Goal: Task Accomplishment & Management: Manage account settings

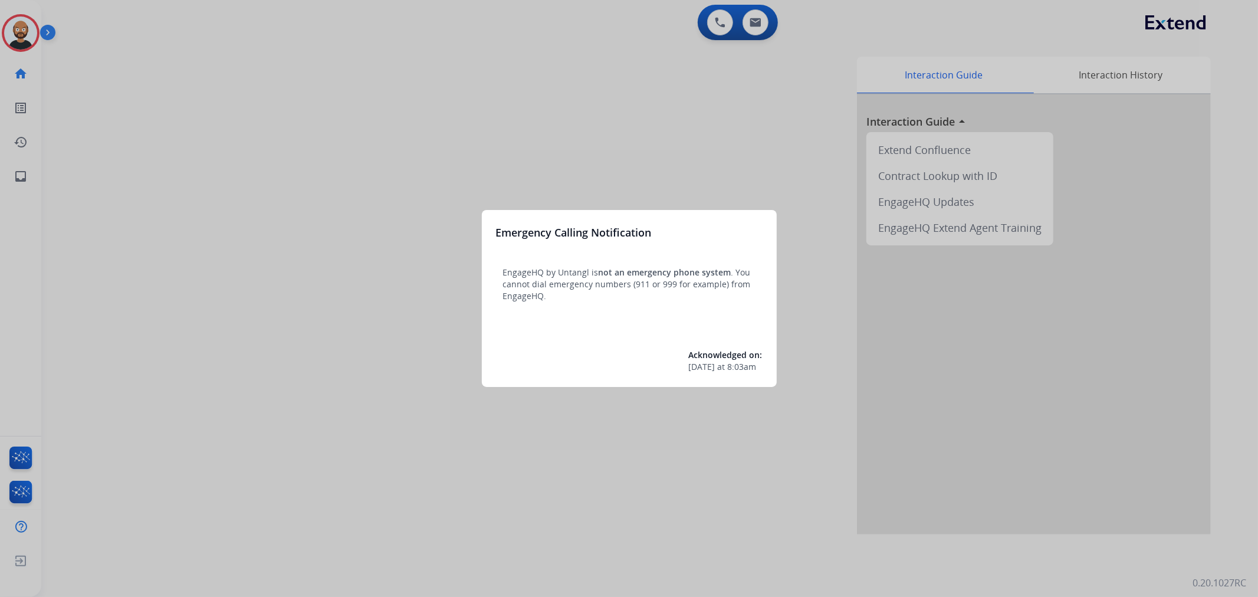
click at [453, 120] on div at bounding box center [629, 298] width 1258 height 597
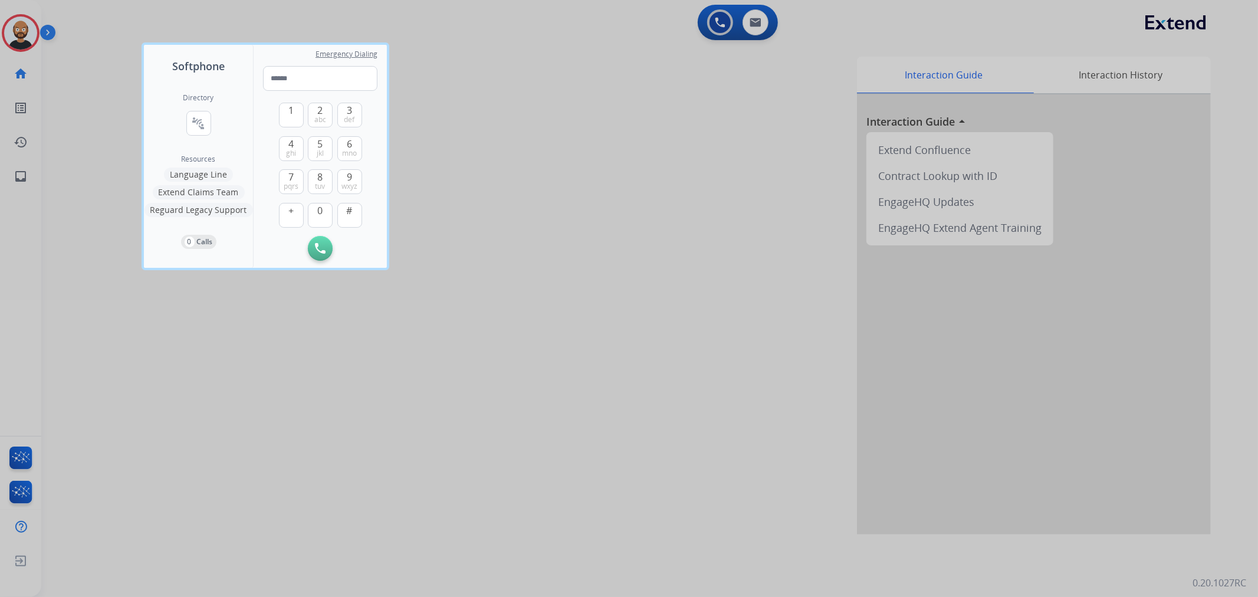
click at [278, 323] on div at bounding box center [629, 298] width 1258 height 597
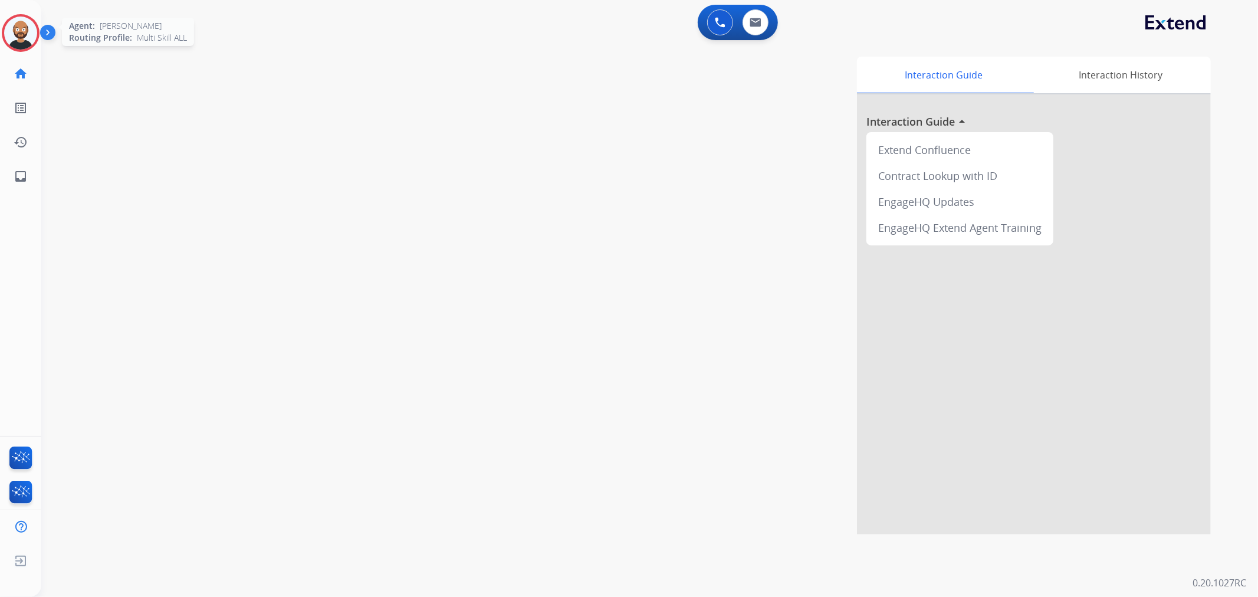
click at [18, 38] on img at bounding box center [20, 33] width 33 height 33
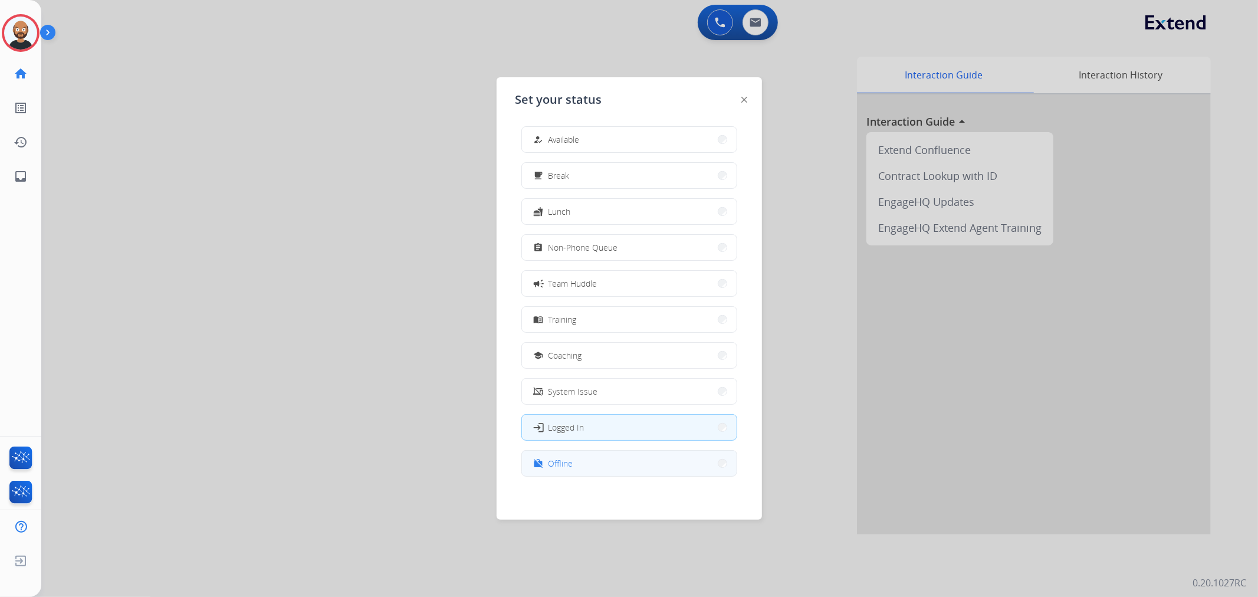
scroll to position [3, 0]
click at [599, 477] on div "how_to_reg Available free_breakfast Break fastfood Lunch assignment Non-Phone Q…" at bounding box center [630, 305] width 228 height 372
click at [599, 463] on button "work_off Offline" at bounding box center [629, 462] width 215 height 25
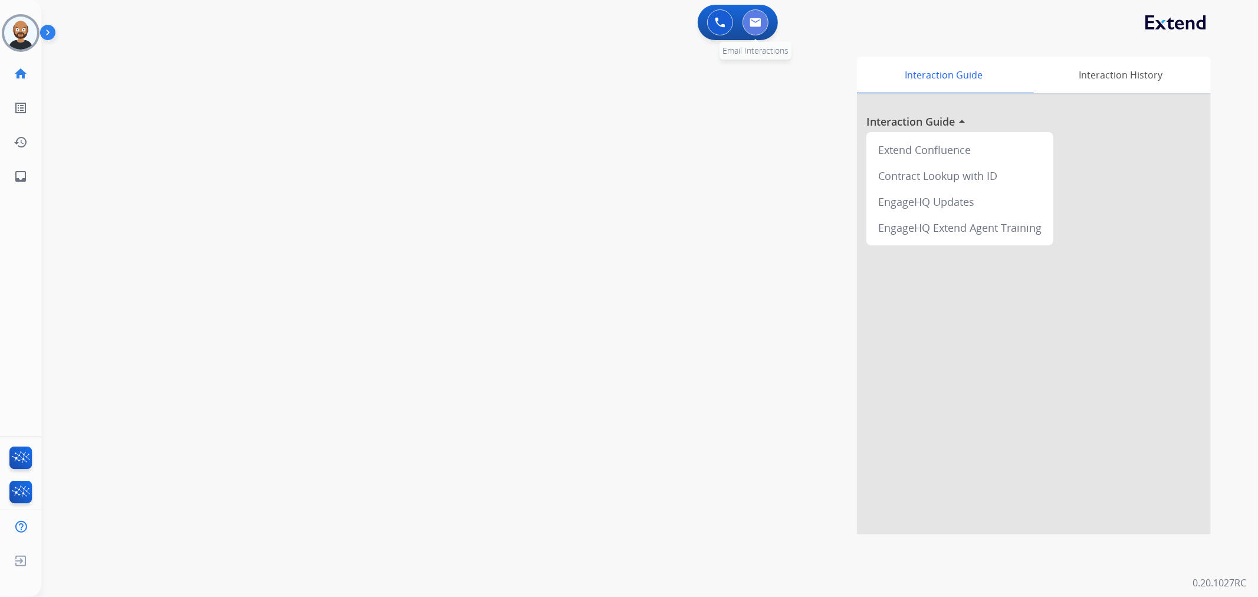
click at [752, 34] on button at bounding box center [756, 22] width 26 height 26
select select "**********"
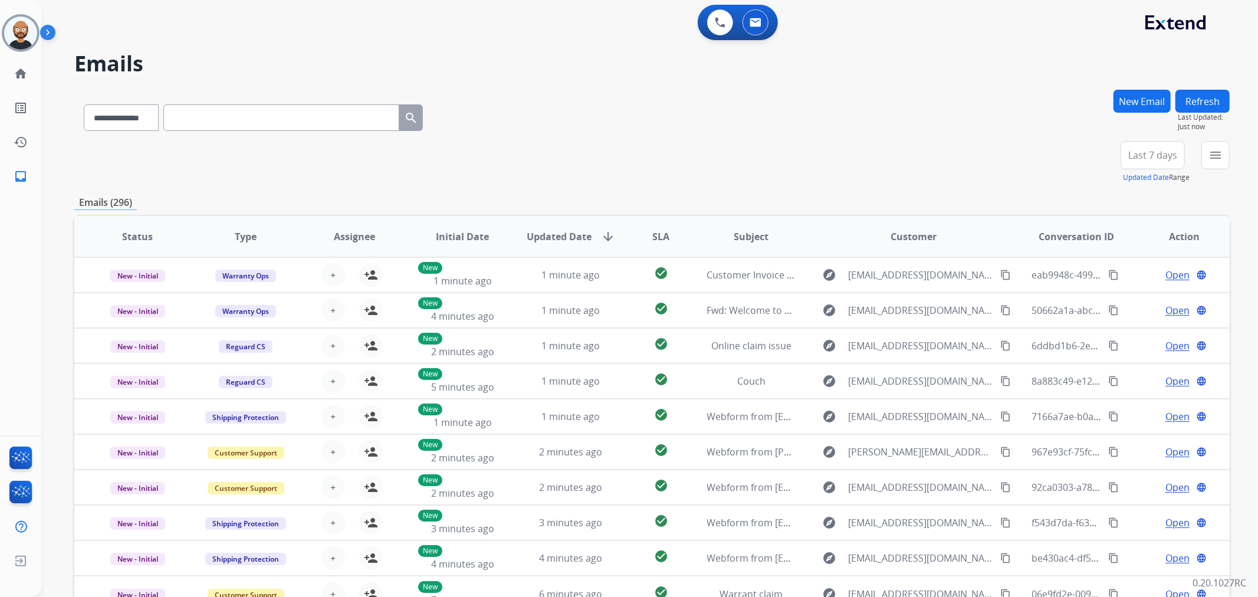
click at [1149, 153] on span "Last 7 days" at bounding box center [1153, 155] width 49 height 5
click at [1129, 296] on div "Last 90 days" at bounding box center [1149, 299] width 65 height 18
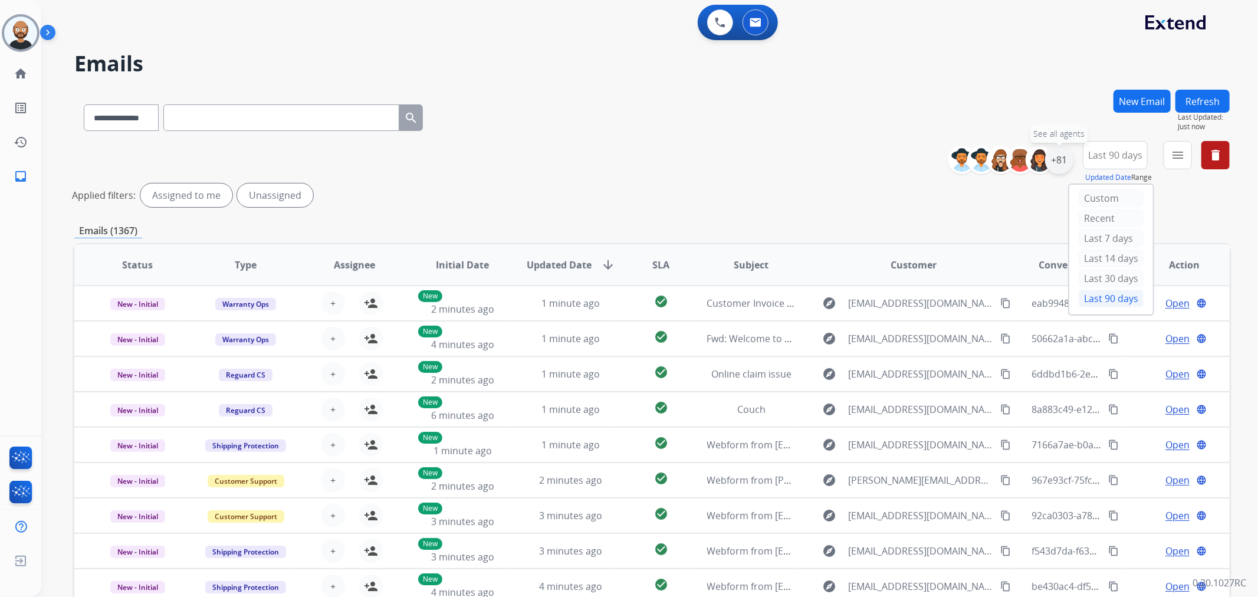
click at [1063, 153] on div "+81" at bounding box center [1059, 160] width 28 height 28
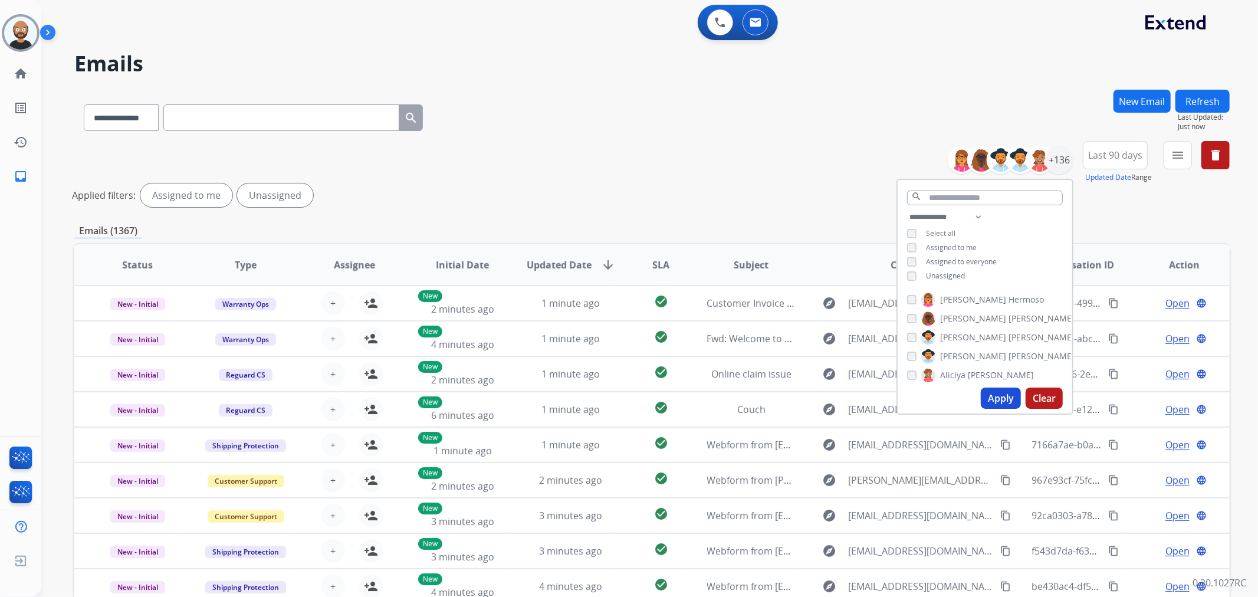
click at [943, 249] on span "Assigned to me" at bounding box center [951, 247] width 51 height 10
click at [999, 399] on button "Apply" at bounding box center [1001, 398] width 40 height 21
click at [1178, 151] on mat-icon "menu" at bounding box center [1178, 155] width 14 height 14
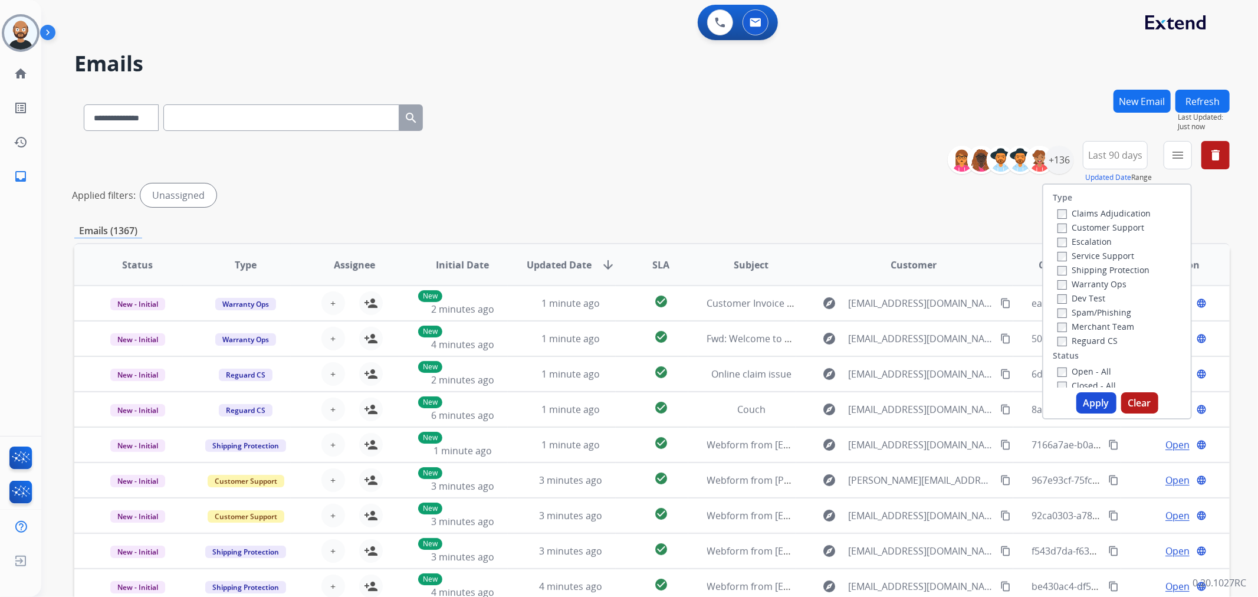
click at [1110, 228] on label "Customer Support" at bounding box center [1101, 227] width 87 height 11
click at [1094, 269] on label "Shipping Protection" at bounding box center [1104, 269] width 92 height 11
drag, startPoint x: 1100, startPoint y: 339, endPoint x: 1077, endPoint y: 366, distance: 36.0
click at [1100, 339] on label "Reguard CS" at bounding box center [1088, 340] width 60 height 11
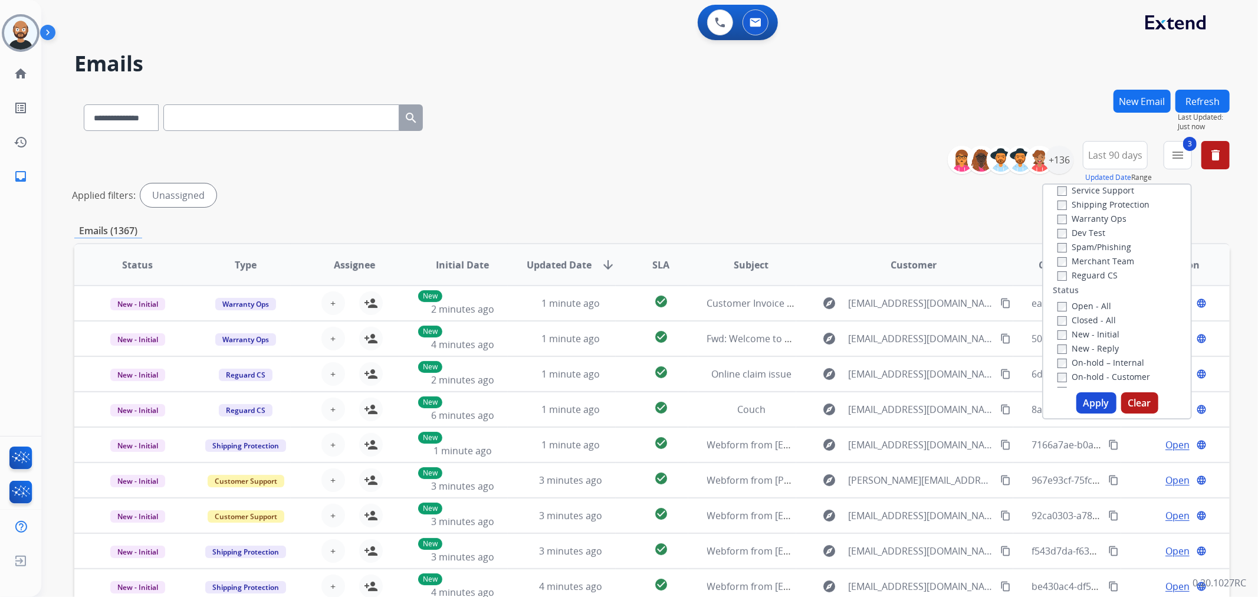
click at [1095, 345] on label "New - Reply" at bounding box center [1088, 348] width 61 height 11
click at [1099, 402] on button "Apply" at bounding box center [1097, 402] width 40 height 21
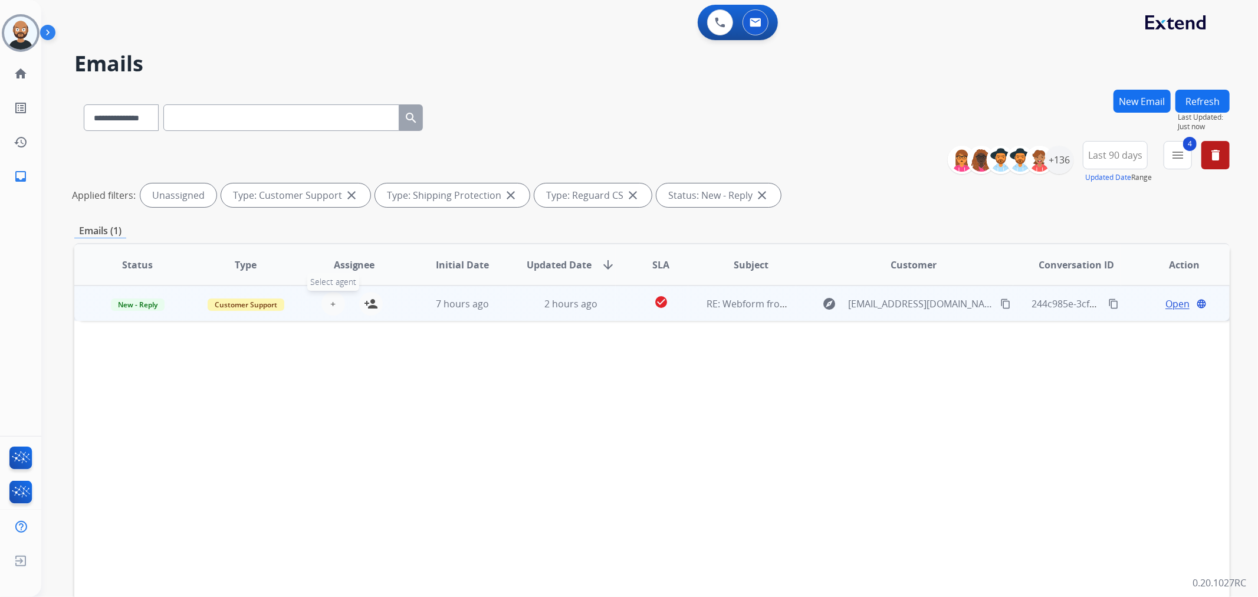
click at [333, 301] on button "+ Select agent" at bounding box center [334, 304] width 24 height 24
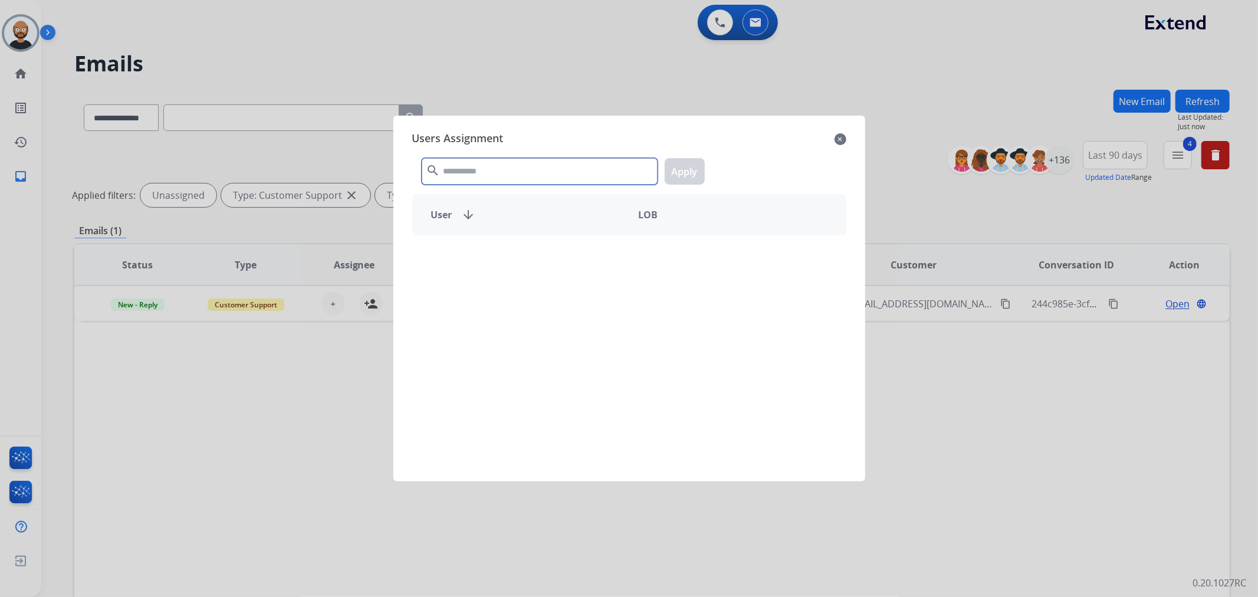
click at [475, 179] on input "text" at bounding box center [540, 171] width 236 height 27
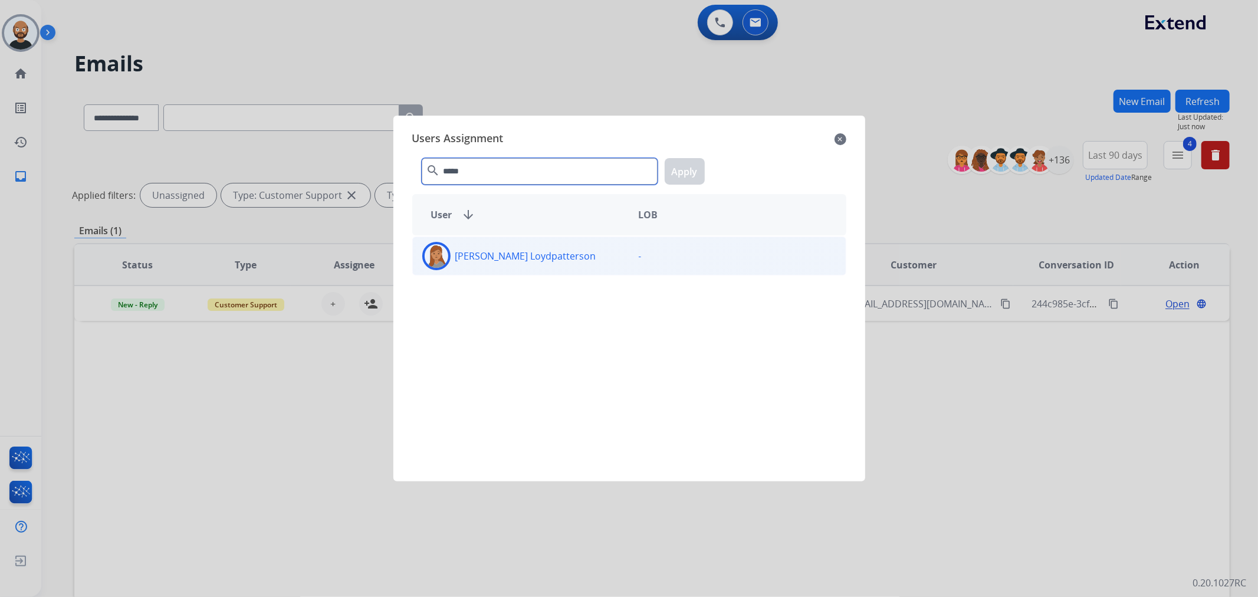
type input "*****"
click at [511, 238] on div "[PERSON_NAME] Loydpatterson -" at bounding box center [629, 256] width 434 height 39
click at [674, 176] on button "Apply" at bounding box center [685, 171] width 40 height 27
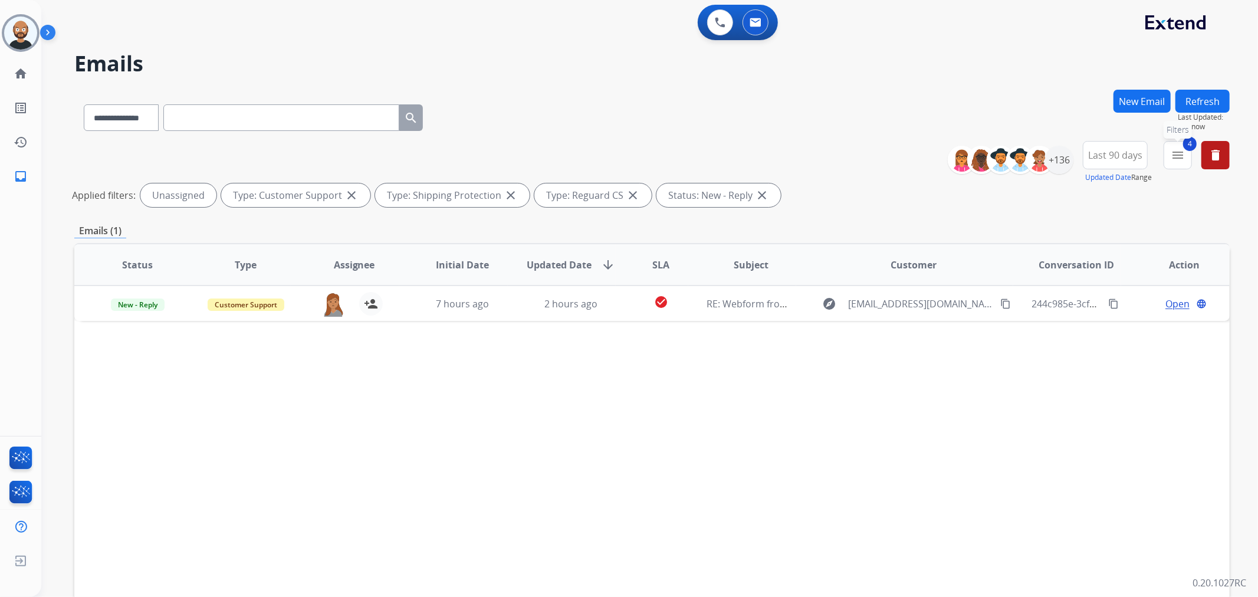
click at [1172, 158] on mat-icon "menu" at bounding box center [1178, 155] width 14 height 14
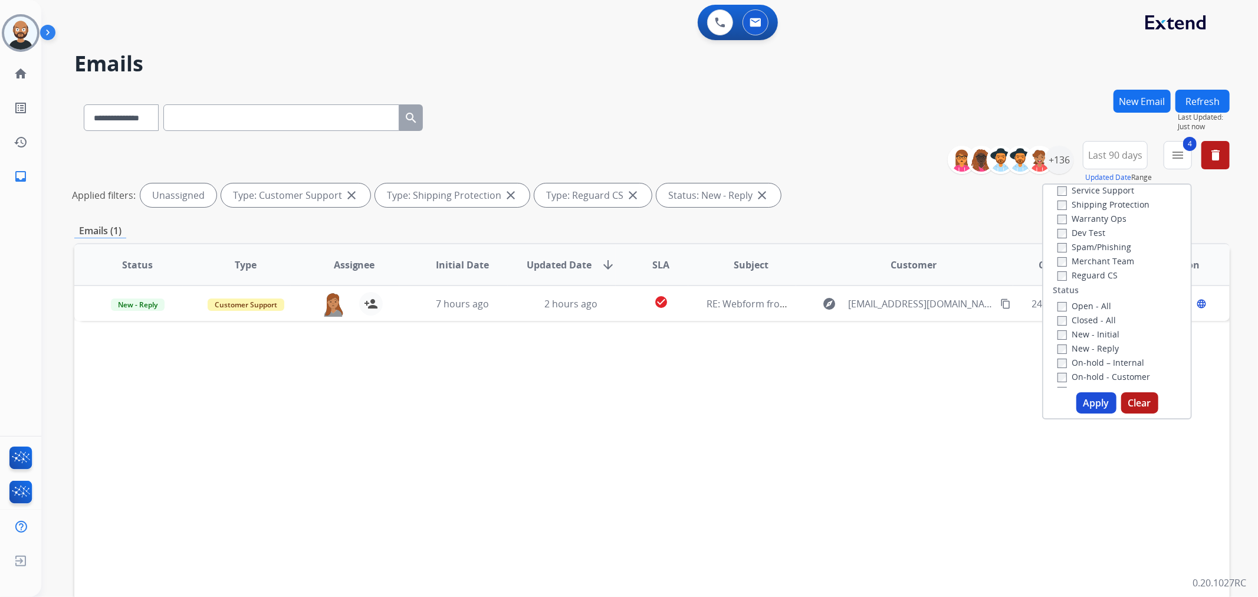
click at [1083, 341] on div "New - Reply" at bounding box center [1120, 348] width 124 height 14
click at [1081, 346] on label "New - Reply" at bounding box center [1088, 348] width 61 height 11
click at [1080, 330] on label "New - Initial" at bounding box center [1089, 334] width 62 height 11
click at [1083, 404] on button "Apply" at bounding box center [1097, 402] width 40 height 21
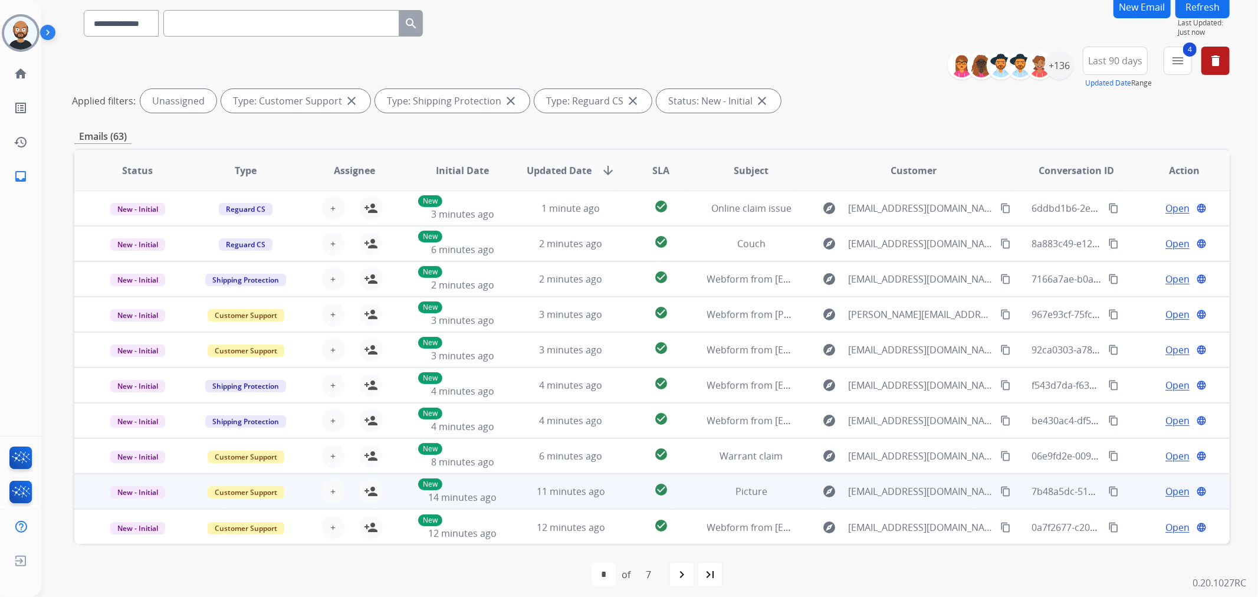
scroll to position [102, 0]
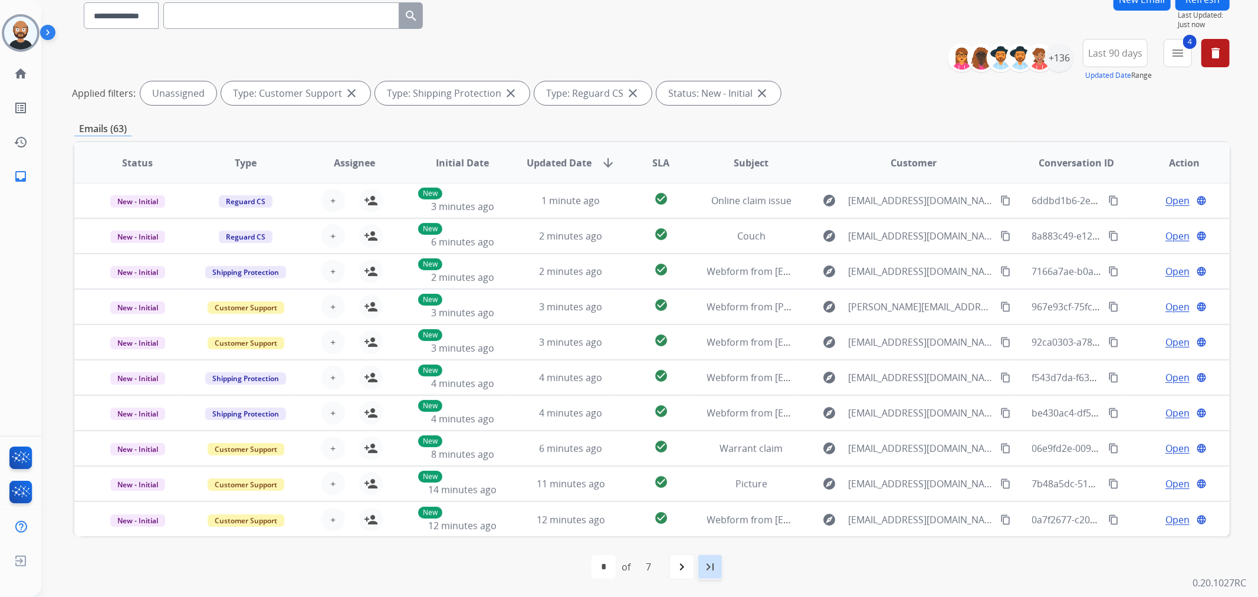
click at [721, 568] on div "last_page" at bounding box center [710, 567] width 26 height 26
select select "*"
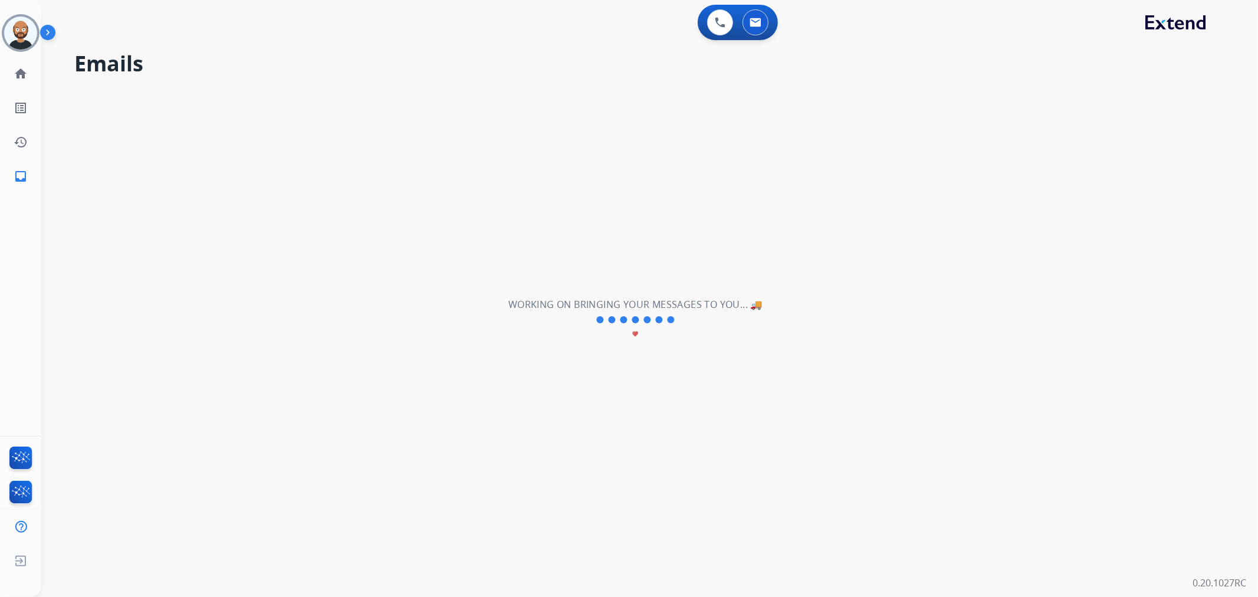
scroll to position [0, 0]
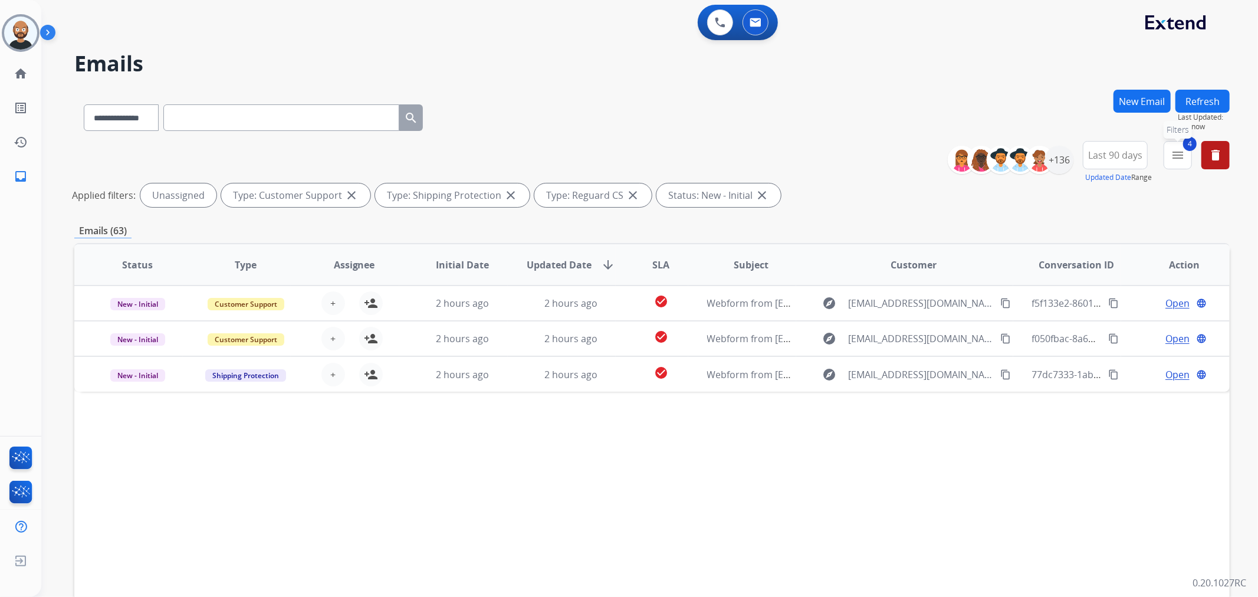
click at [1180, 153] on mat-icon "menu" at bounding box center [1178, 155] width 14 height 14
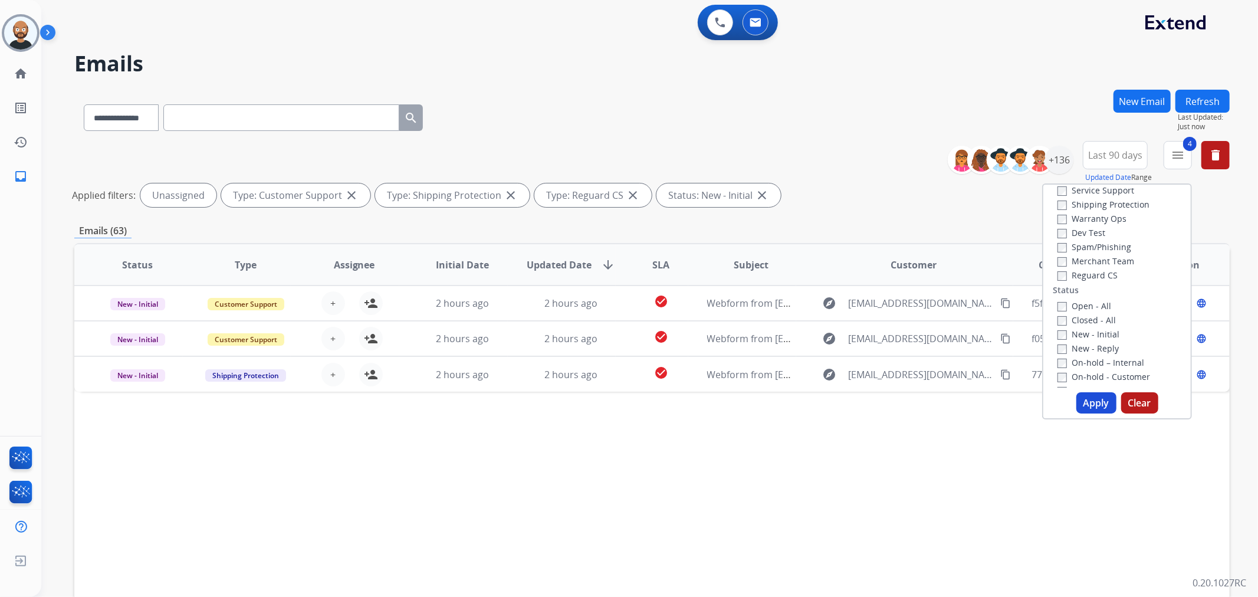
click at [1077, 335] on label "New - Initial" at bounding box center [1089, 334] width 62 height 11
click at [1090, 345] on label "New - Reply" at bounding box center [1088, 348] width 61 height 11
click at [1088, 403] on button "Apply" at bounding box center [1097, 402] width 40 height 21
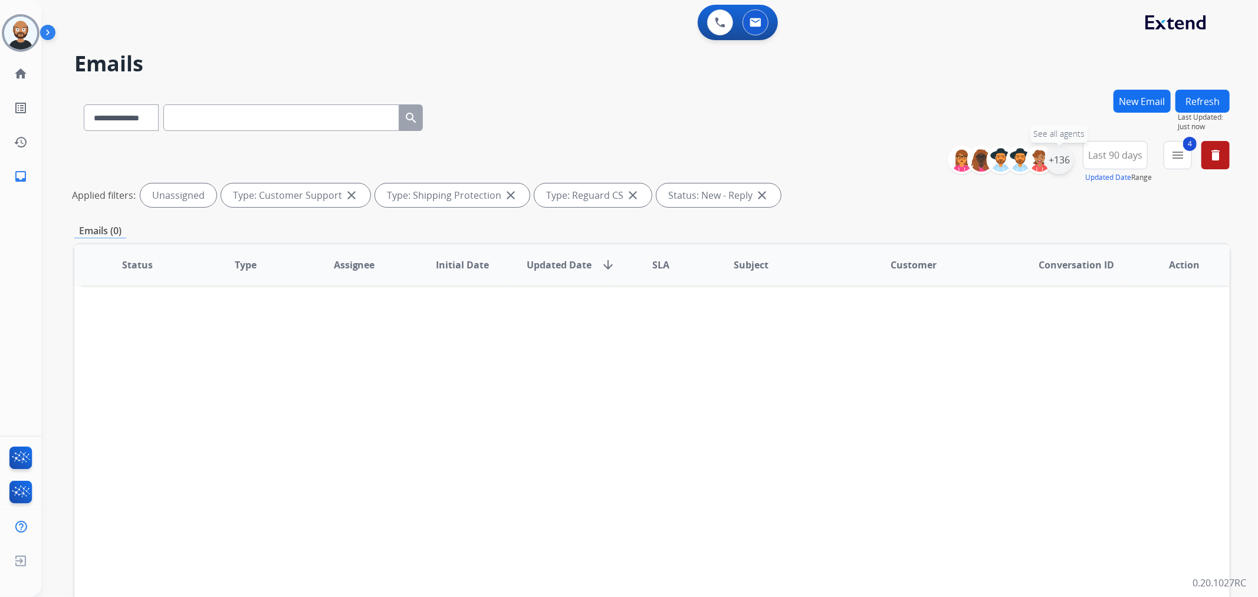
click at [1068, 162] on div "+136" at bounding box center [1059, 160] width 28 height 28
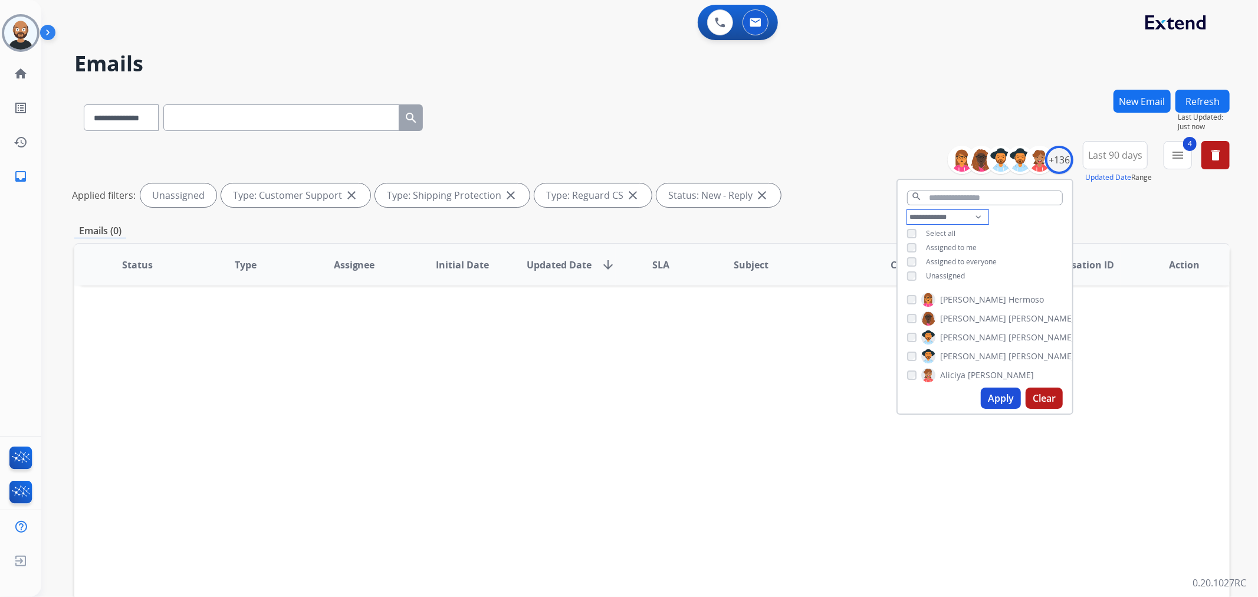
click at [946, 218] on select "**********" at bounding box center [947, 217] width 81 height 14
select select "**********"
click at [907, 210] on select "**********" at bounding box center [947, 217] width 81 height 14
click at [916, 244] on div "Assigned to everyone" at bounding box center [952, 247] width 90 height 9
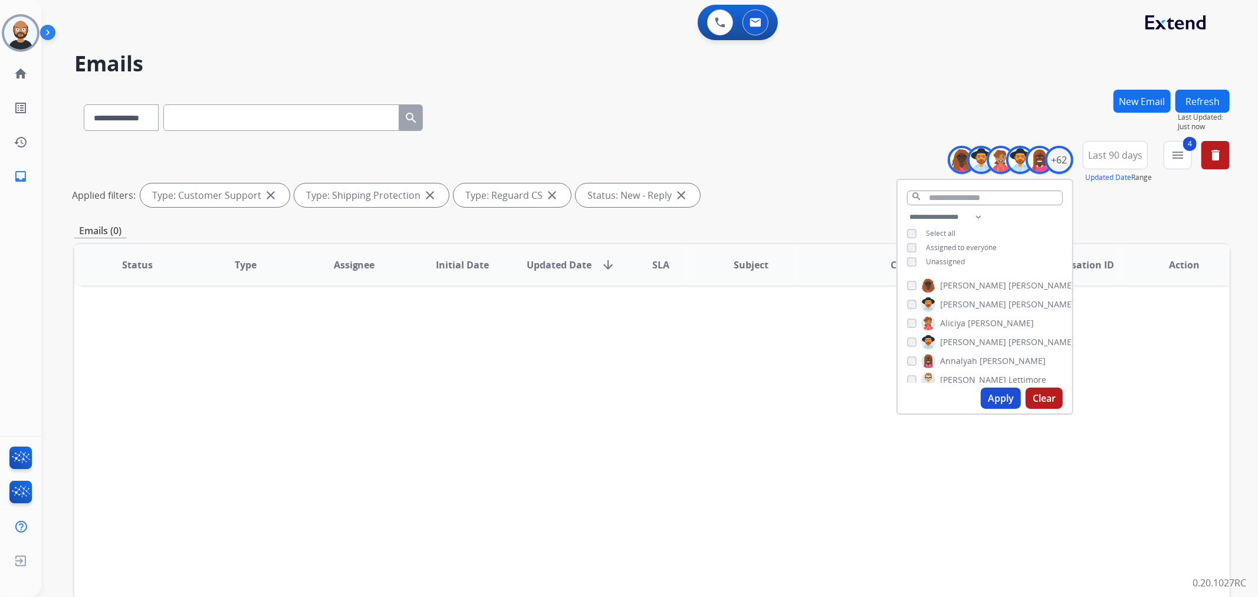
click at [995, 398] on button "Apply" at bounding box center [1001, 398] width 40 height 21
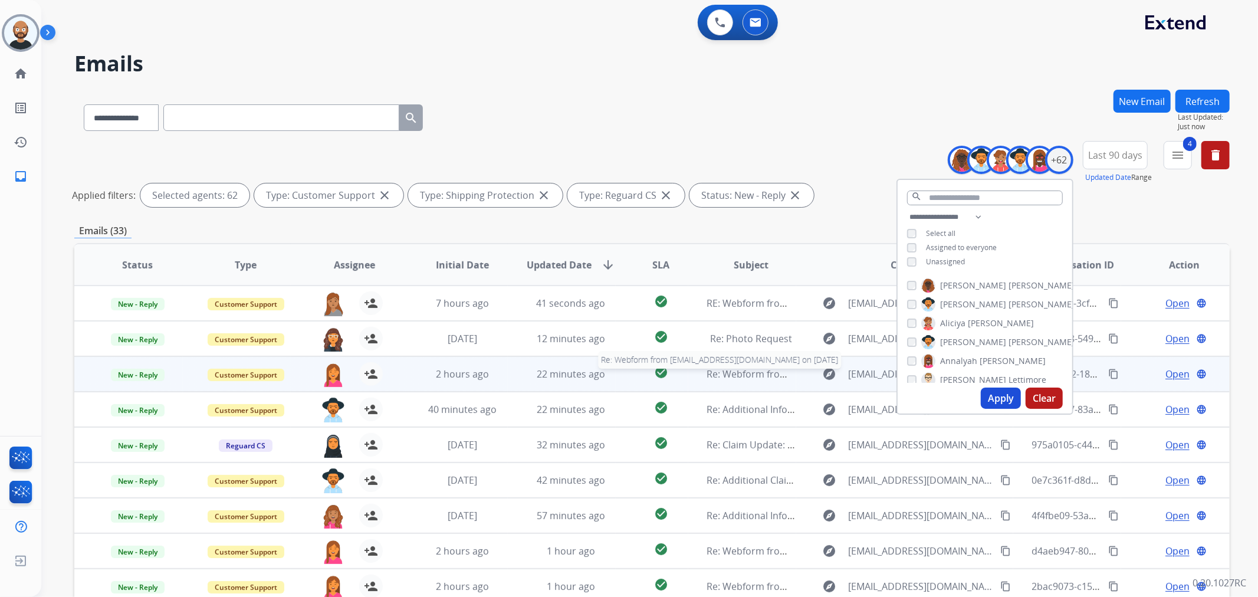
scroll to position [1, 0]
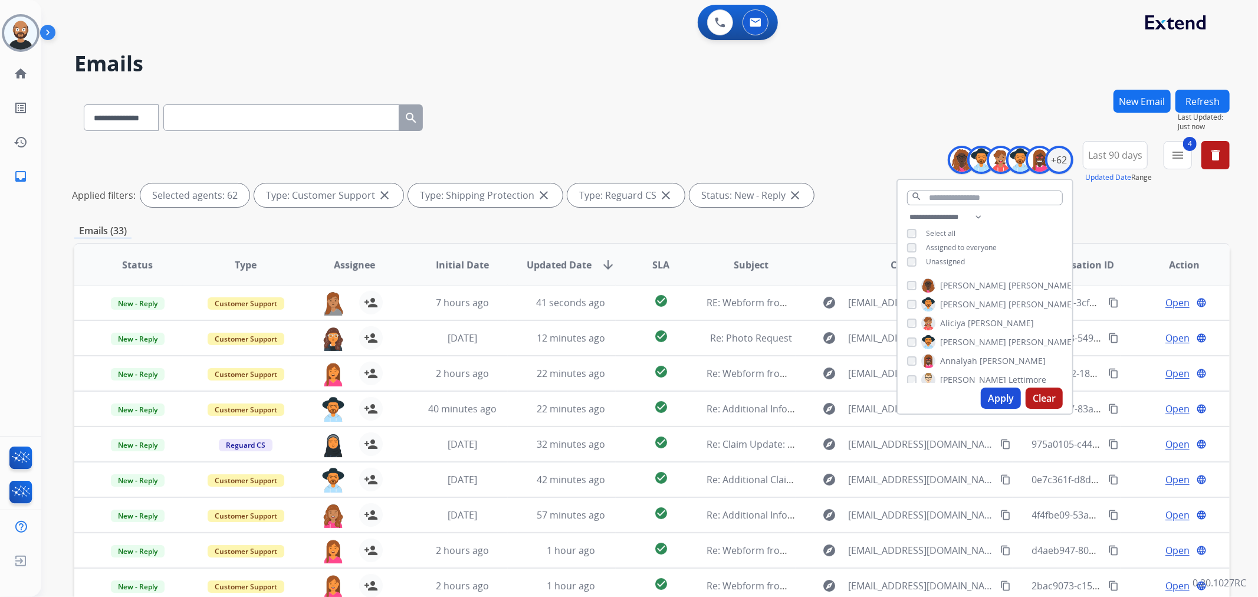
click at [776, 233] on div "Emails (33)" at bounding box center [652, 231] width 1156 height 15
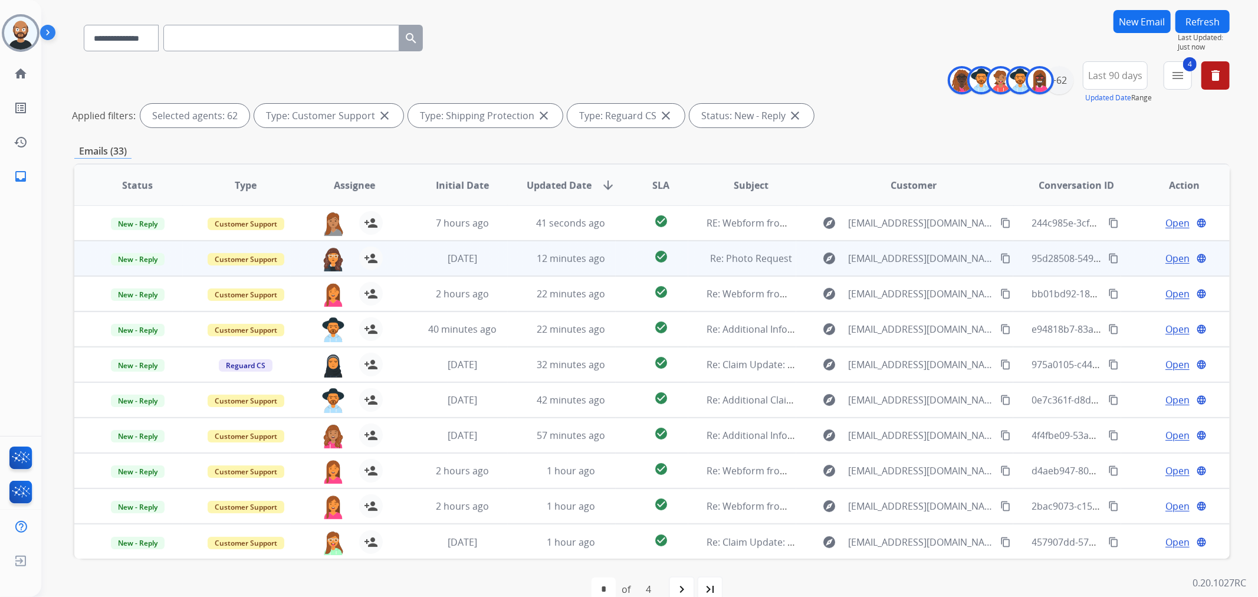
scroll to position [102, 0]
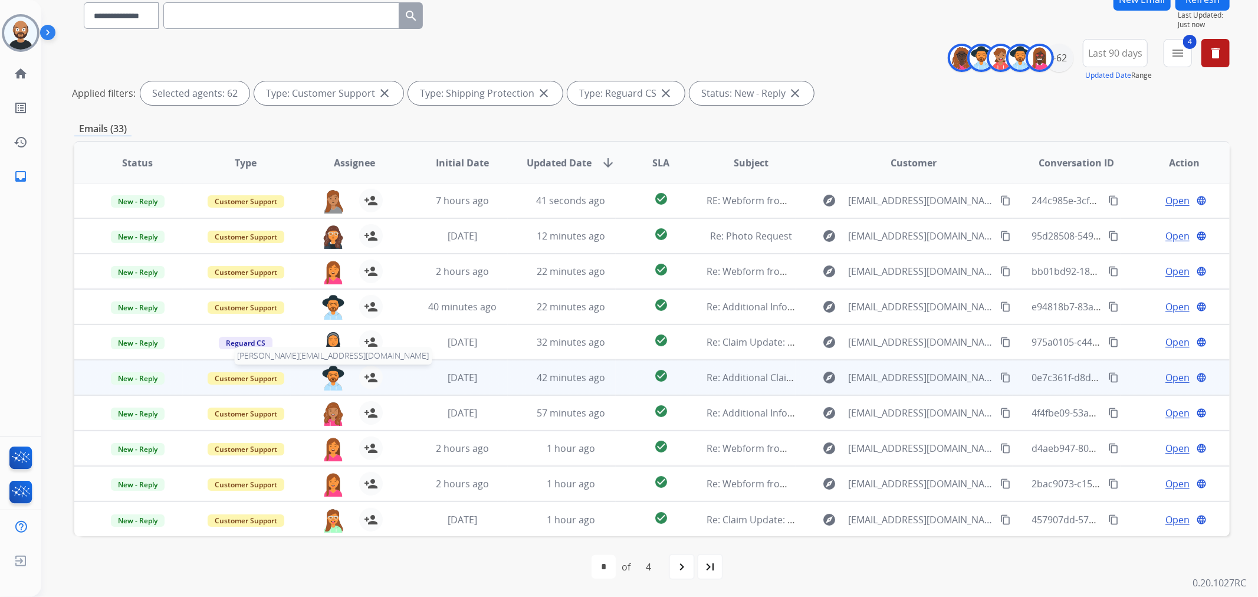
click at [331, 380] on img at bounding box center [334, 378] width 24 height 25
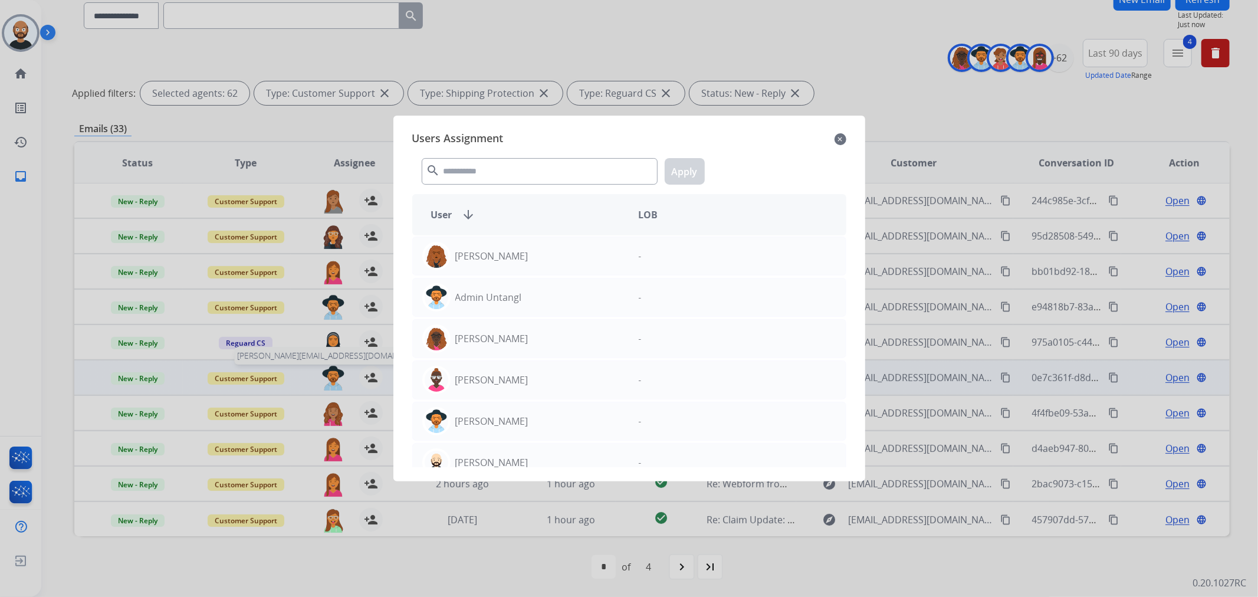
click at [331, 380] on div at bounding box center [629, 298] width 1258 height 597
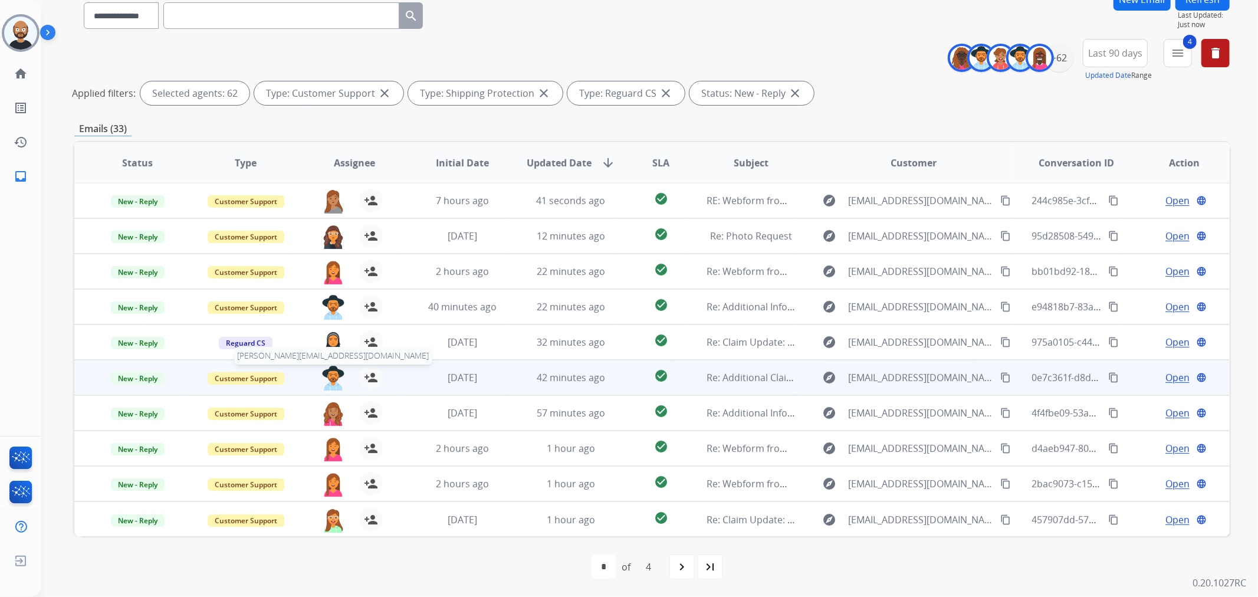
click at [337, 378] on img at bounding box center [334, 378] width 24 height 25
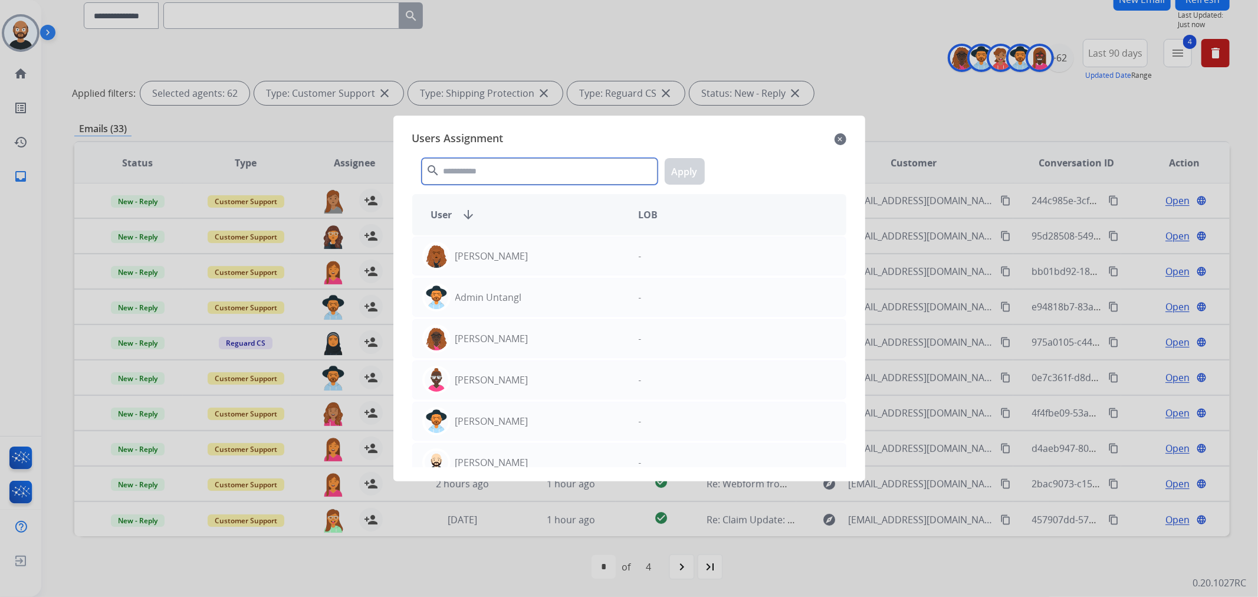
click at [556, 178] on input "text" at bounding box center [540, 171] width 236 height 27
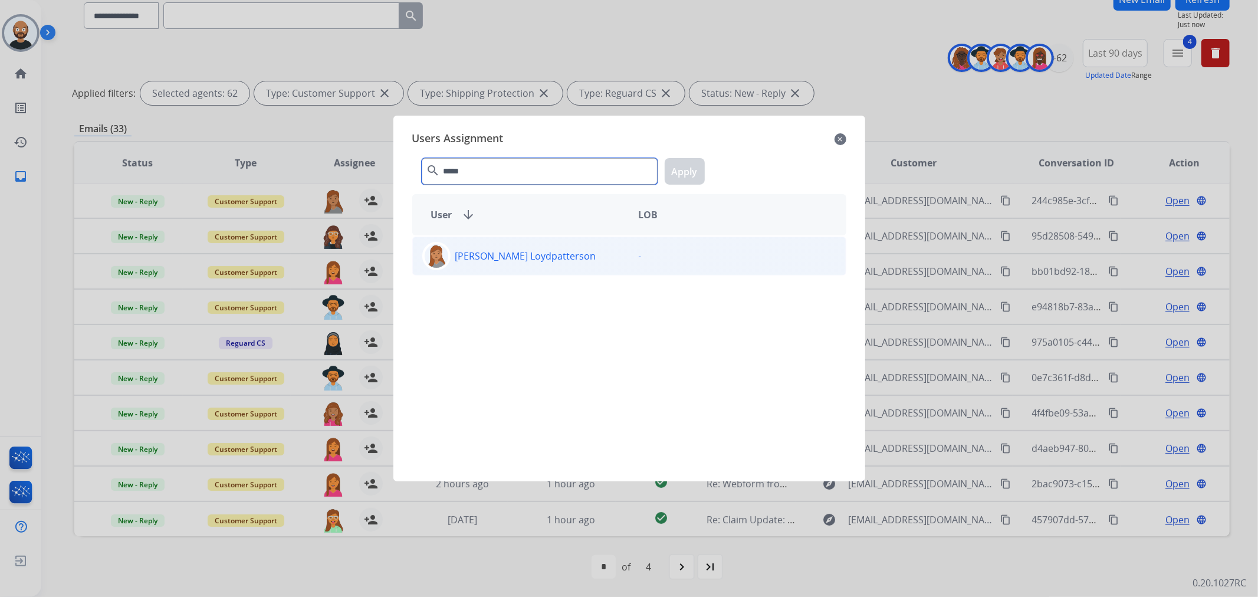
type input "*****"
click at [553, 256] on div "[PERSON_NAME] Loydpatterson" at bounding box center [521, 256] width 217 height 28
click at [696, 168] on button "Apply" at bounding box center [685, 171] width 40 height 27
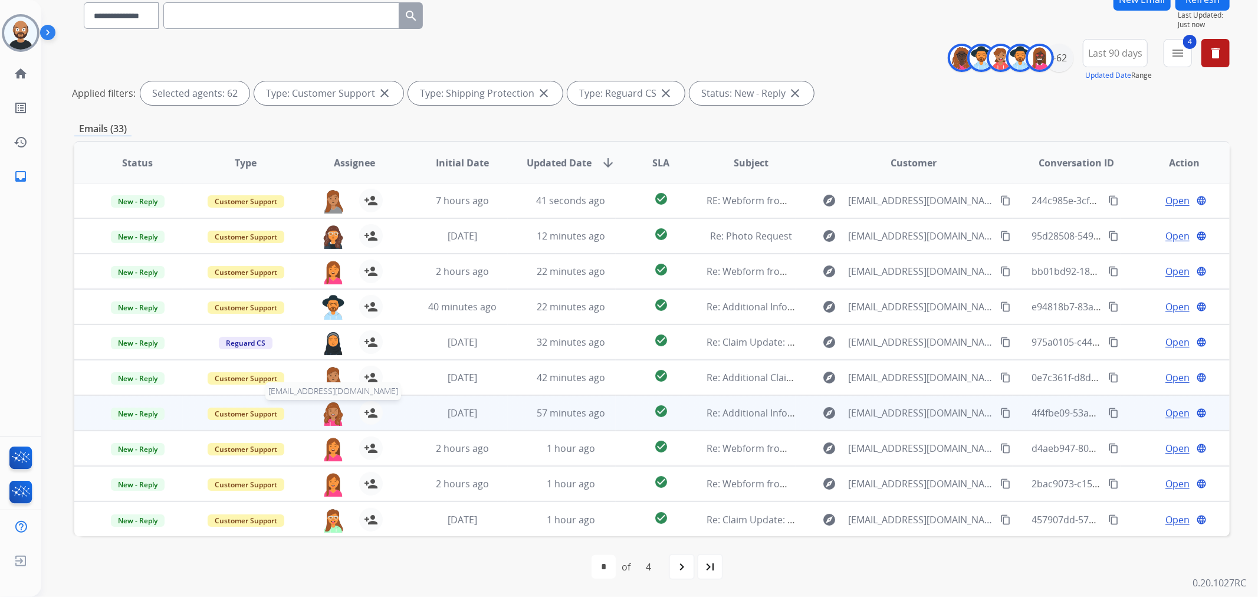
click at [332, 415] on img at bounding box center [334, 413] width 24 height 25
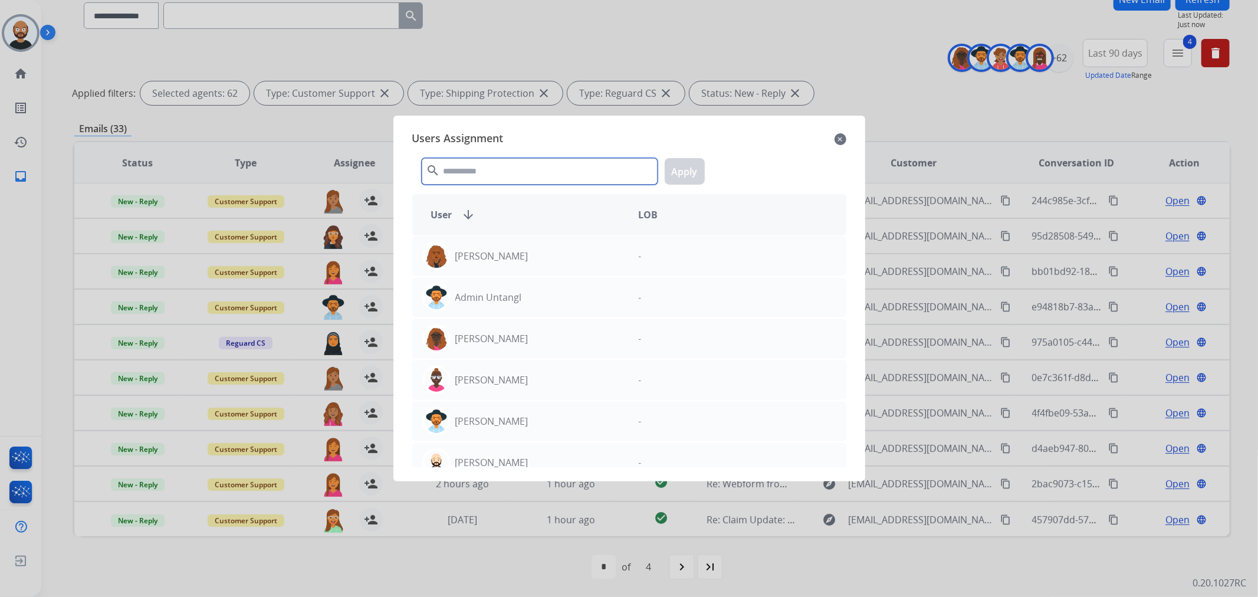
click at [512, 179] on input "text" at bounding box center [540, 171] width 236 height 27
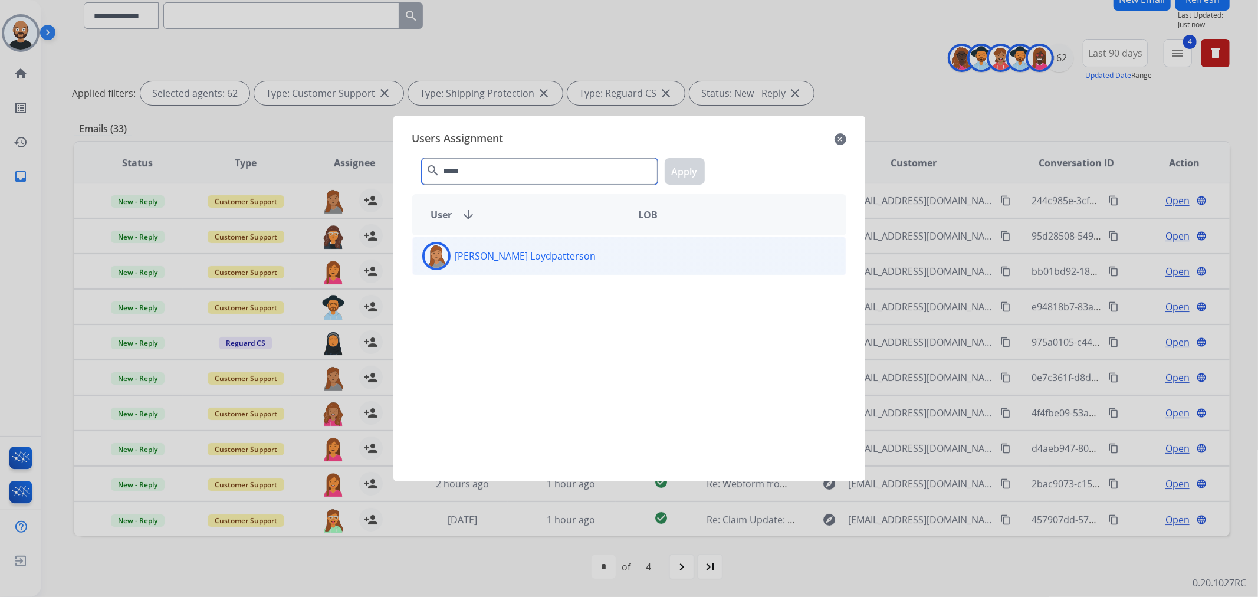
type input "*****"
click at [543, 263] on p "[PERSON_NAME] Loydpatterson" at bounding box center [525, 256] width 141 height 14
click at [679, 173] on button "Apply" at bounding box center [685, 171] width 40 height 27
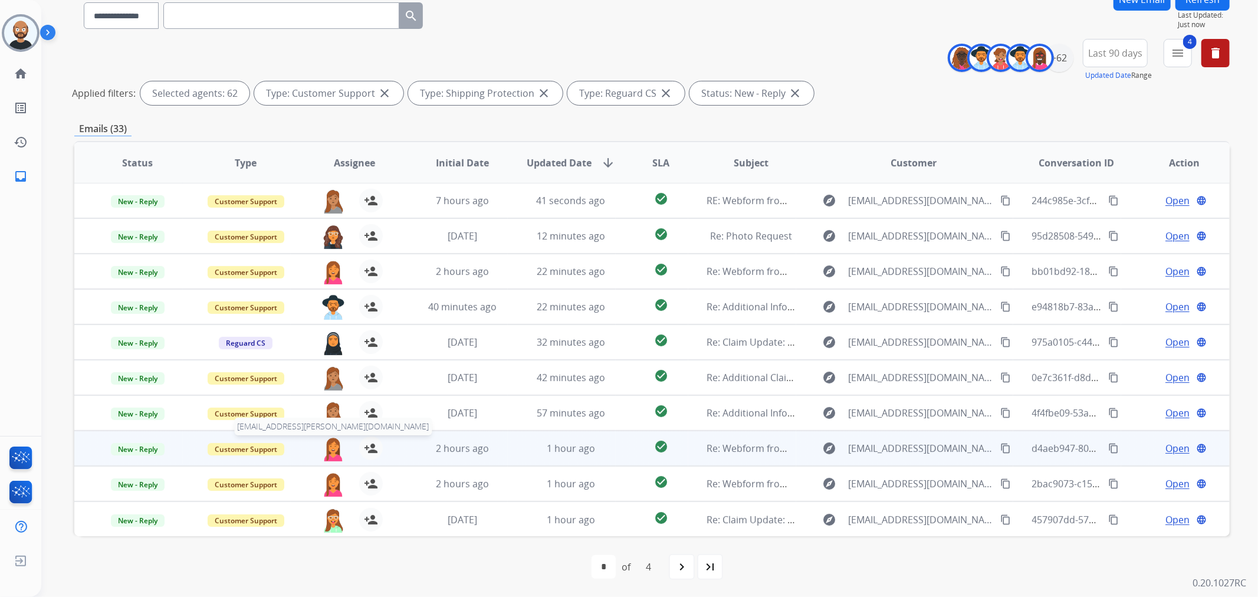
click at [334, 452] on img at bounding box center [334, 449] width 24 height 25
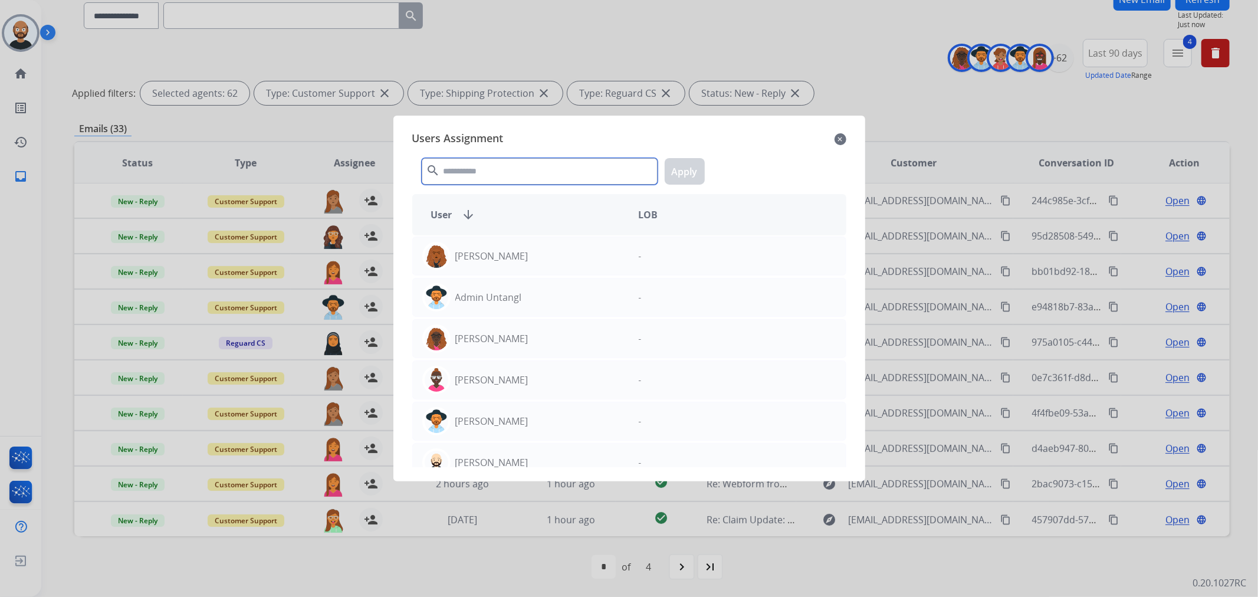
click at [553, 173] on input "text" at bounding box center [540, 171] width 236 height 27
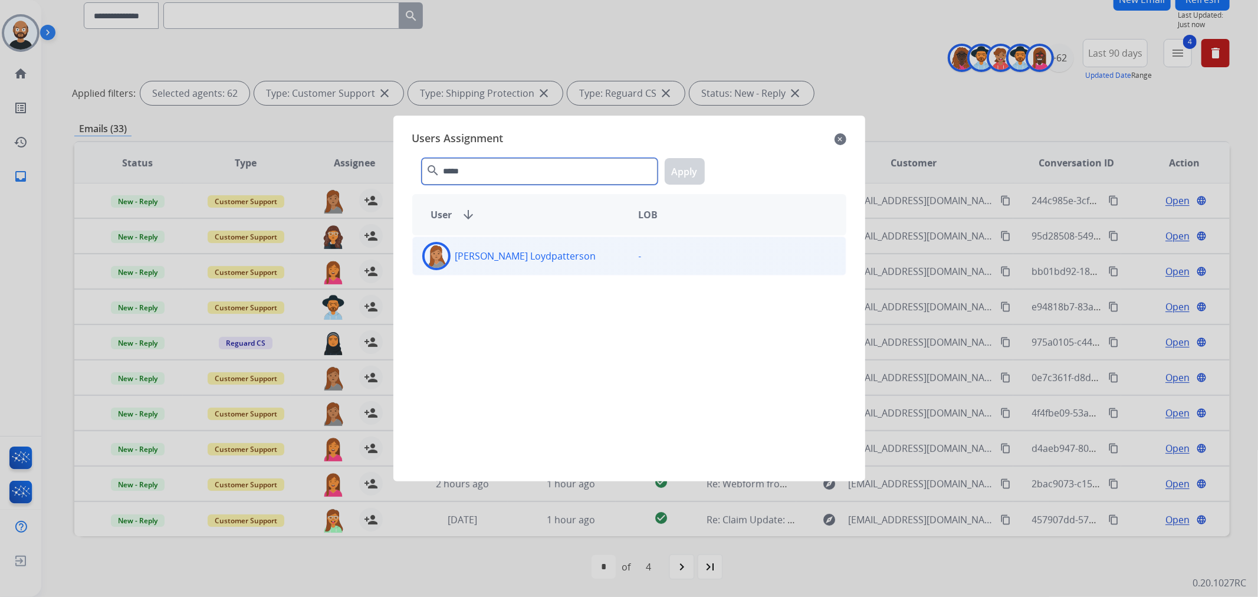
type input "*****"
click at [496, 263] on div "[PERSON_NAME] Loydpatterson" at bounding box center [521, 256] width 217 height 28
click at [673, 170] on button "Apply" at bounding box center [685, 171] width 40 height 27
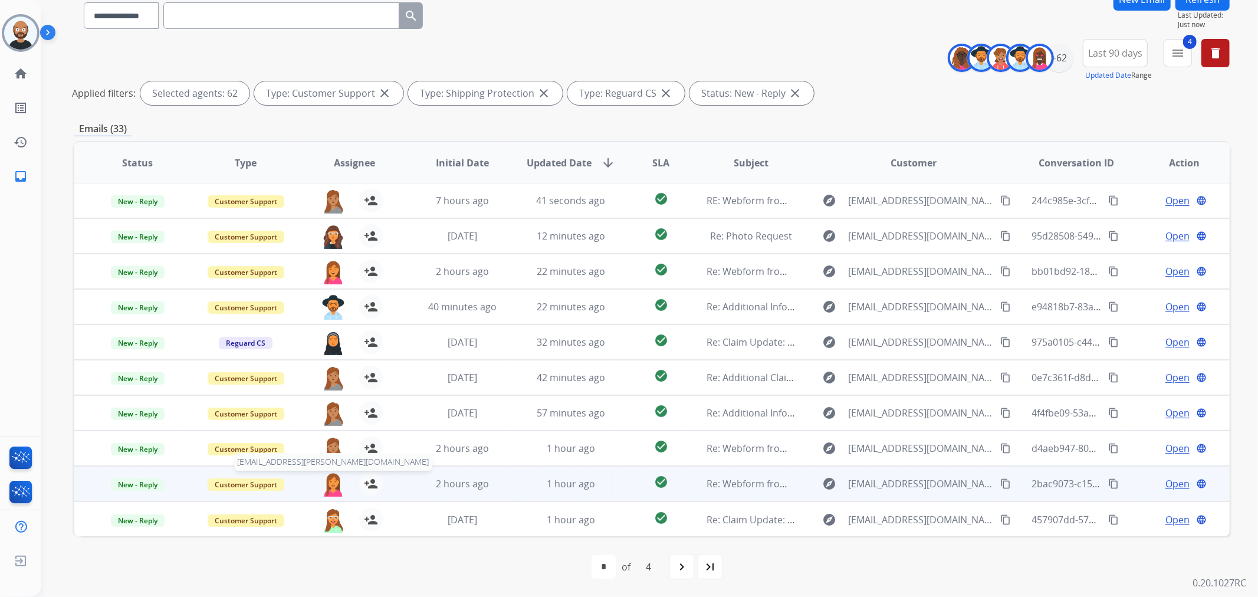
click at [327, 486] on img at bounding box center [334, 484] width 24 height 25
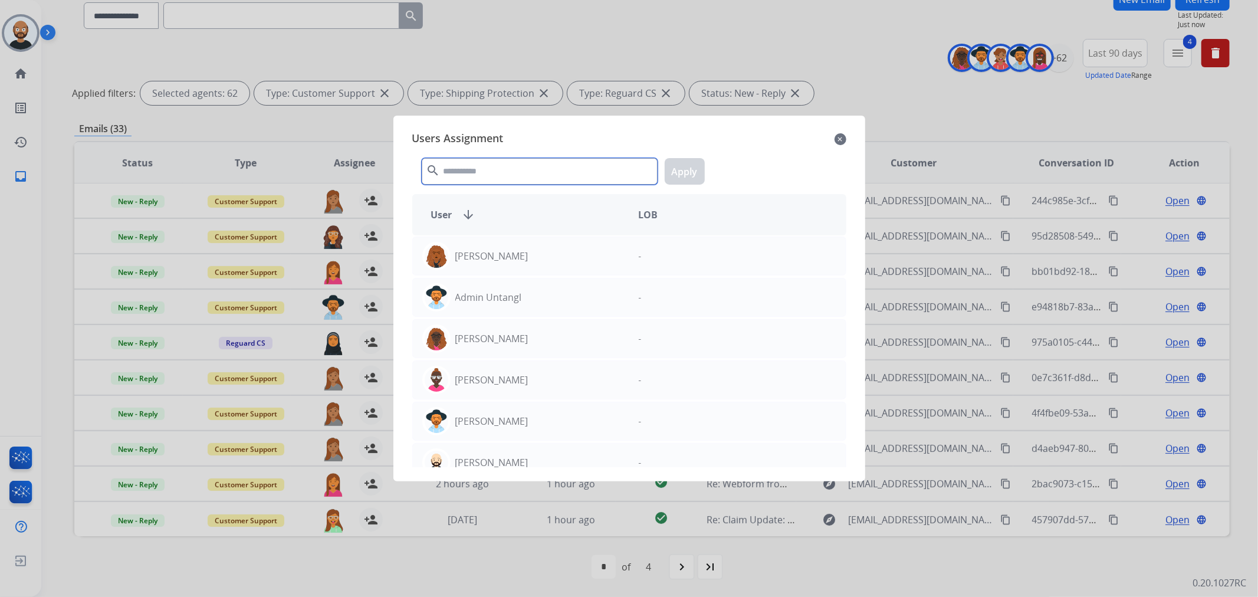
click at [499, 167] on input "text" at bounding box center [540, 171] width 236 height 27
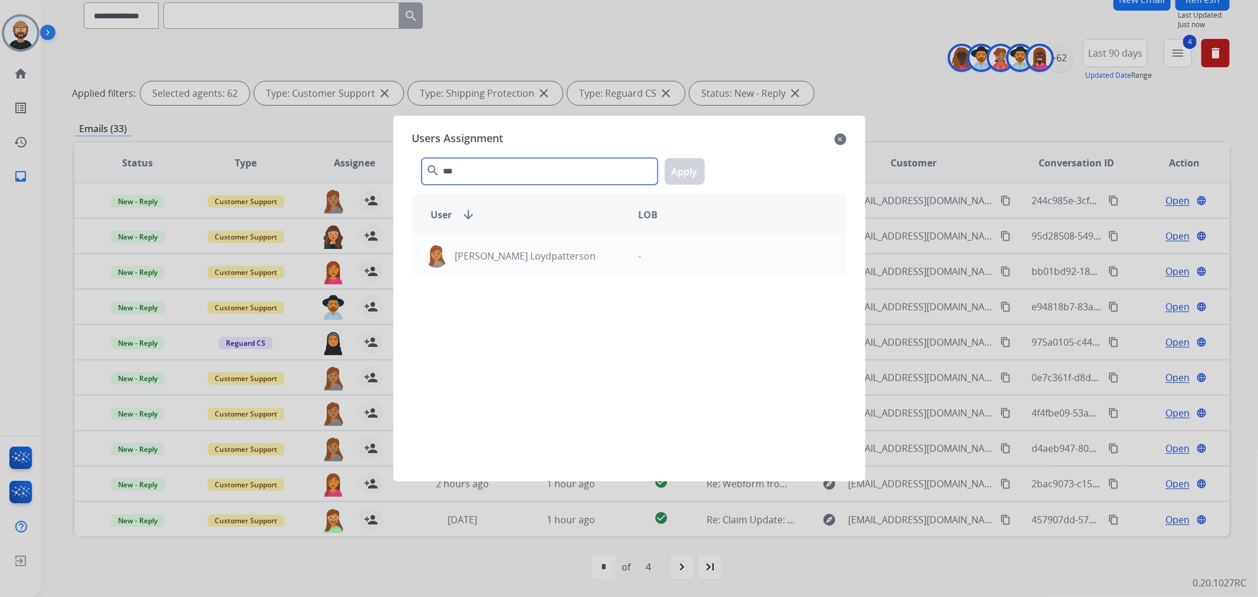
click at [496, 163] on input "***" at bounding box center [540, 171] width 236 height 27
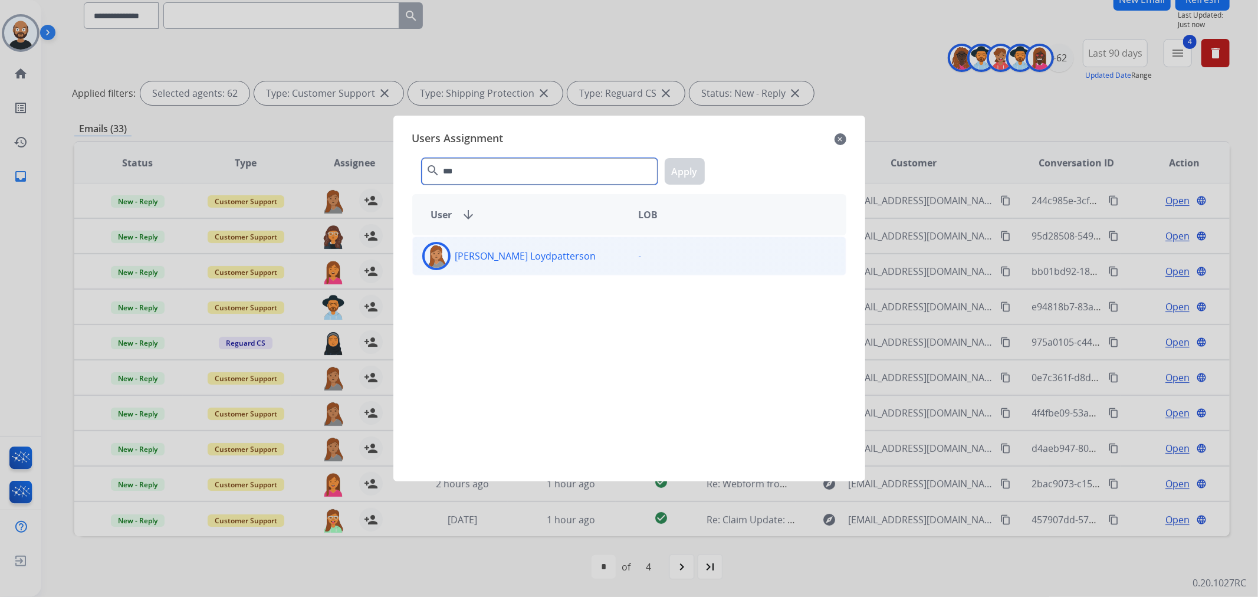
type input "***"
click at [504, 247] on div "[PERSON_NAME] Loydpatterson" at bounding box center [521, 256] width 217 height 28
click at [698, 168] on button "Apply" at bounding box center [685, 171] width 40 height 27
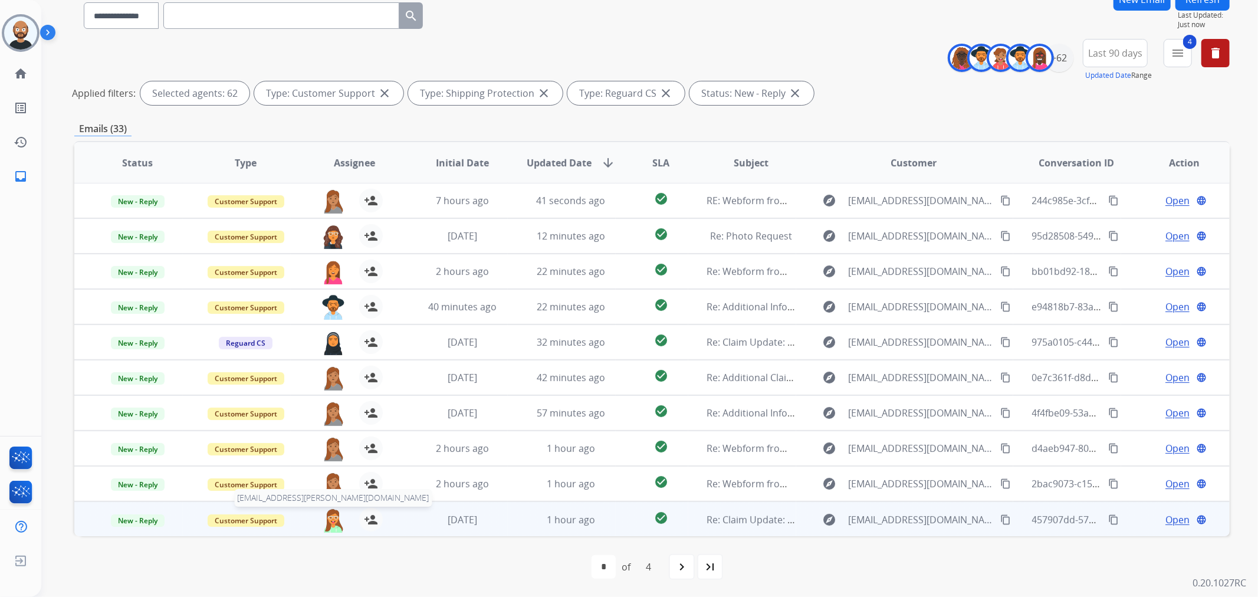
click at [334, 512] on img at bounding box center [334, 520] width 24 height 25
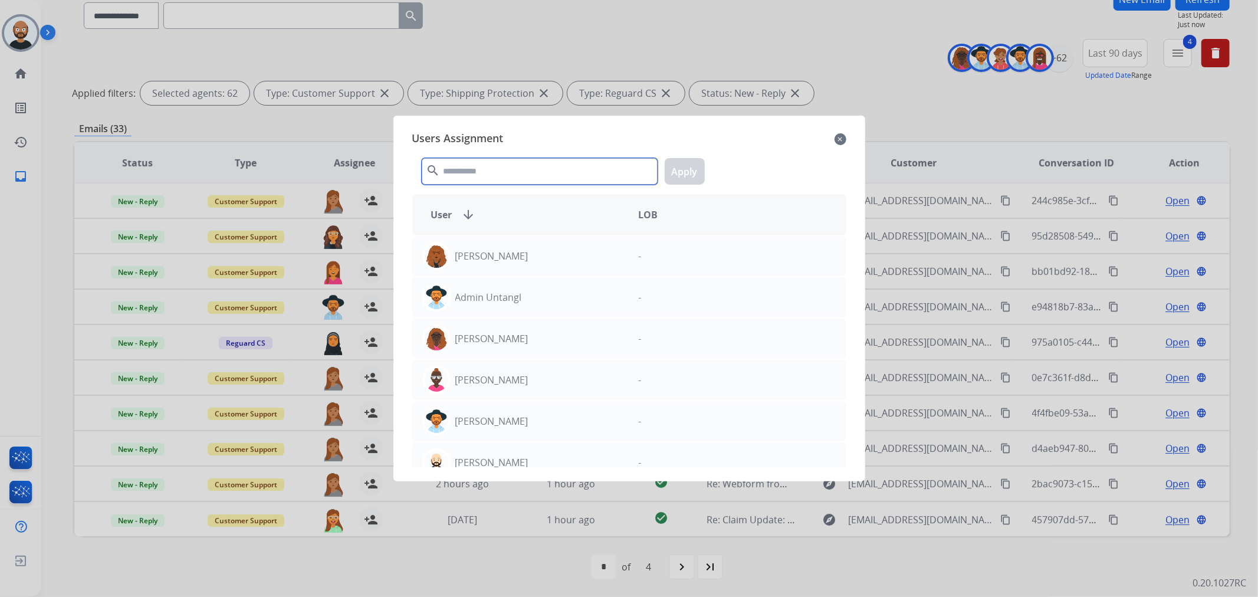
click at [535, 170] on input "text" at bounding box center [540, 171] width 236 height 27
paste input "***"
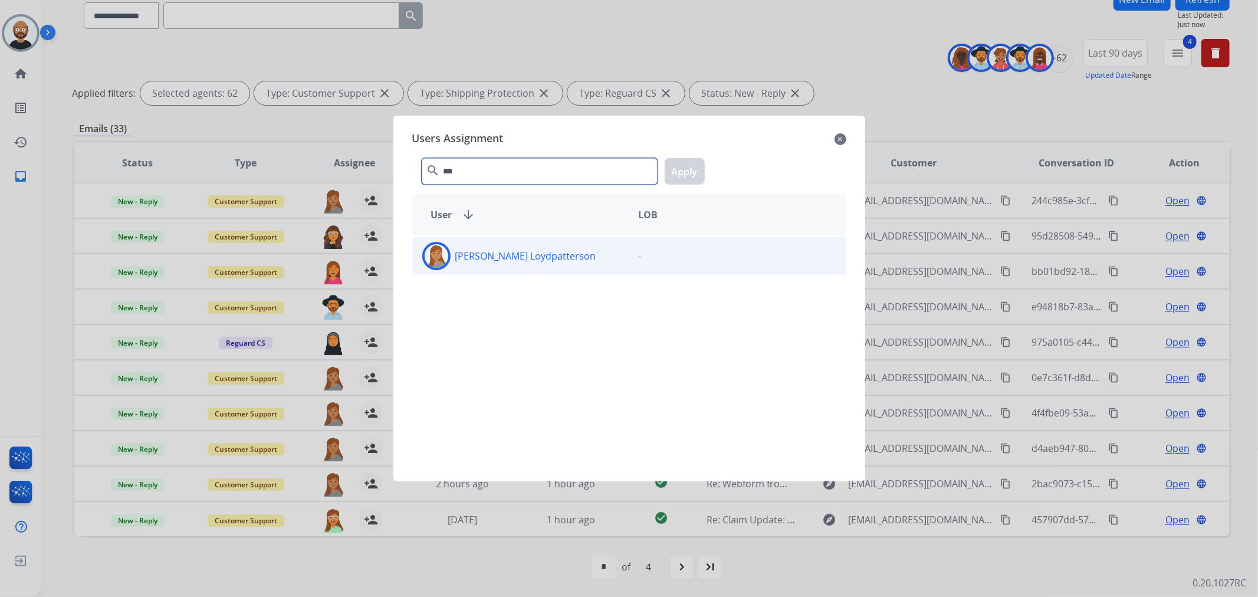
type input "***"
click at [530, 244] on div "[PERSON_NAME] Loydpatterson" at bounding box center [521, 256] width 217 height 28
click at [670, 170] on button "Apply" at bounding box center [685, 171] width 40 height 27
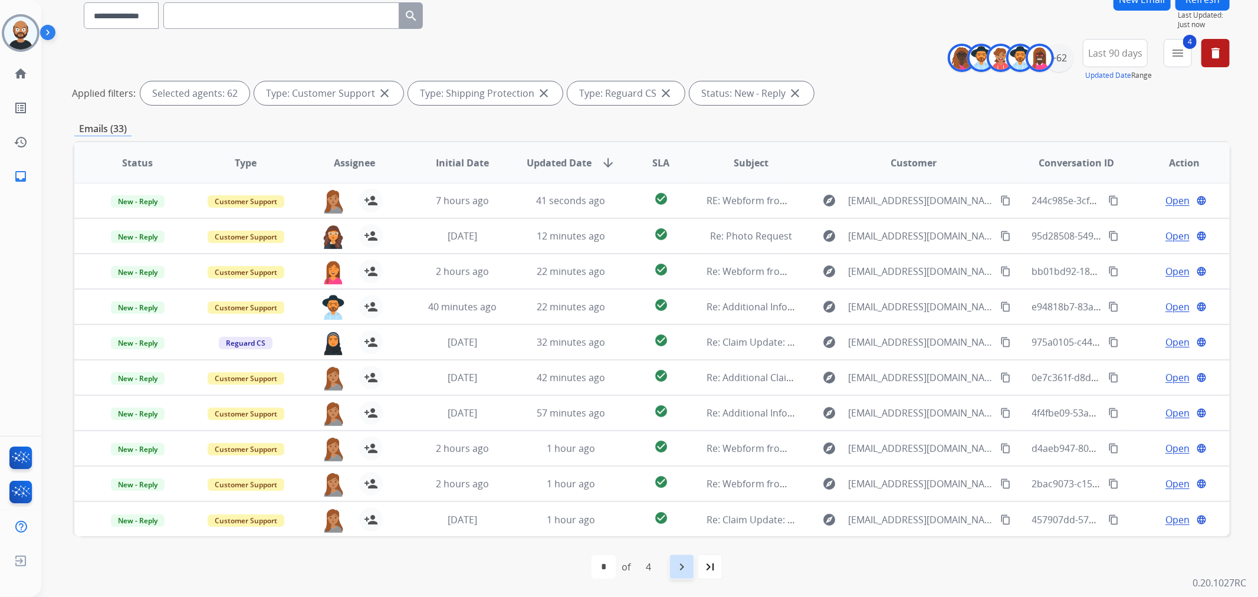
click at [685, 564] on mat-icon "navigate_next" at bounding box center [682, 567] width 14 height 14
select select "*"
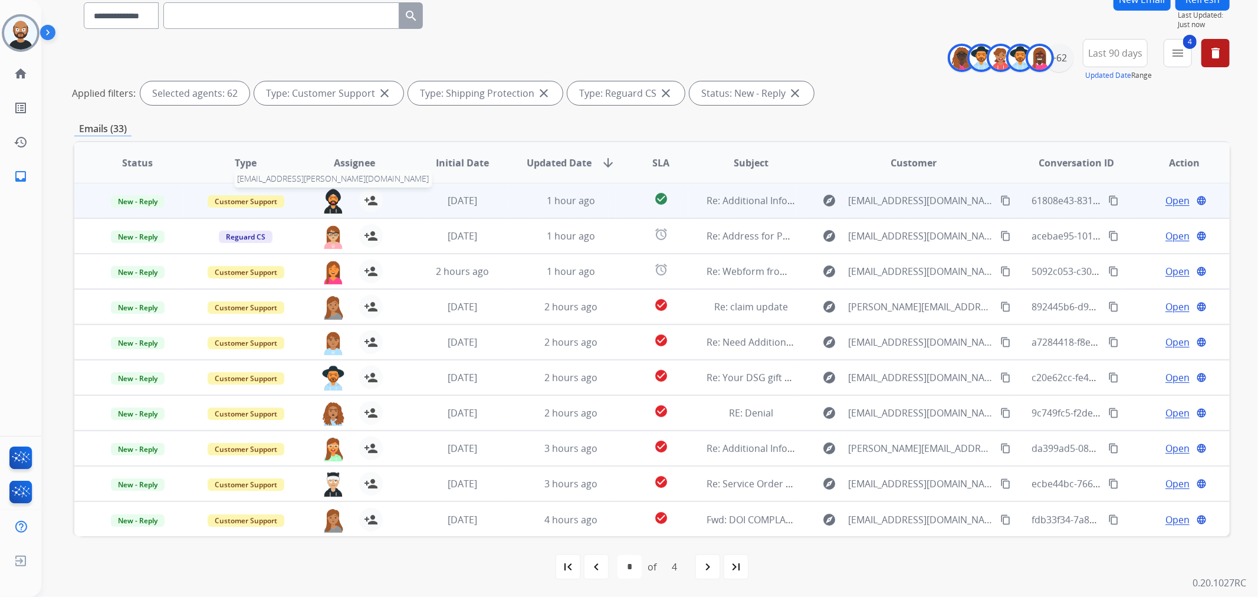
click at [331, 202] on img at bounding box center [334, 201] width 24 height 25
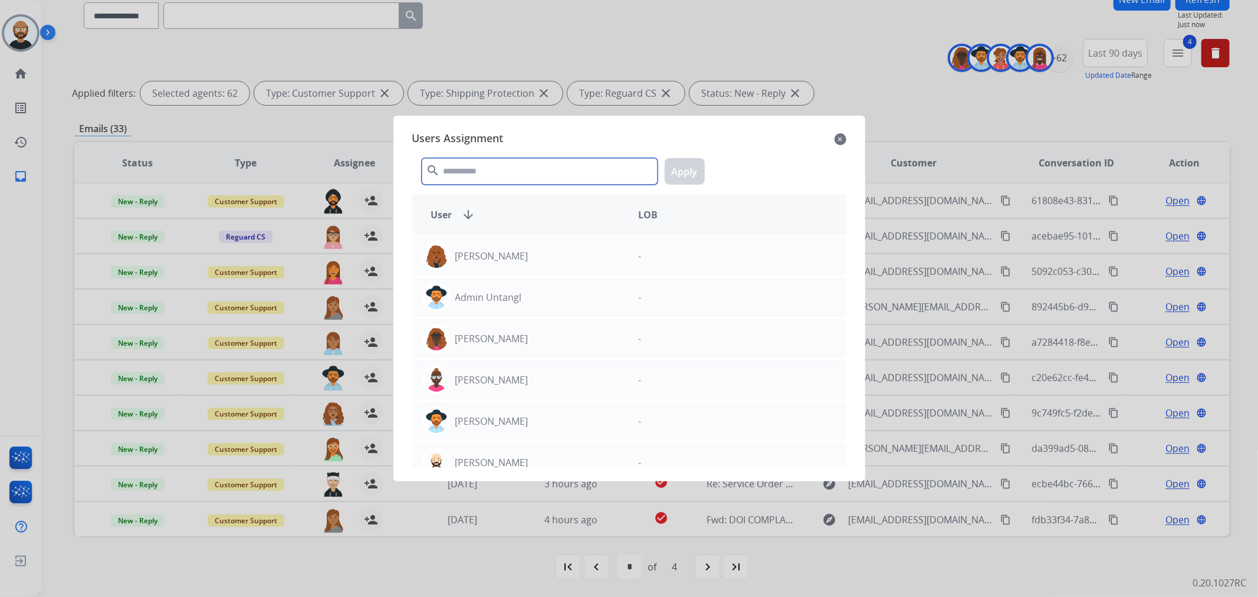
paste input "***"
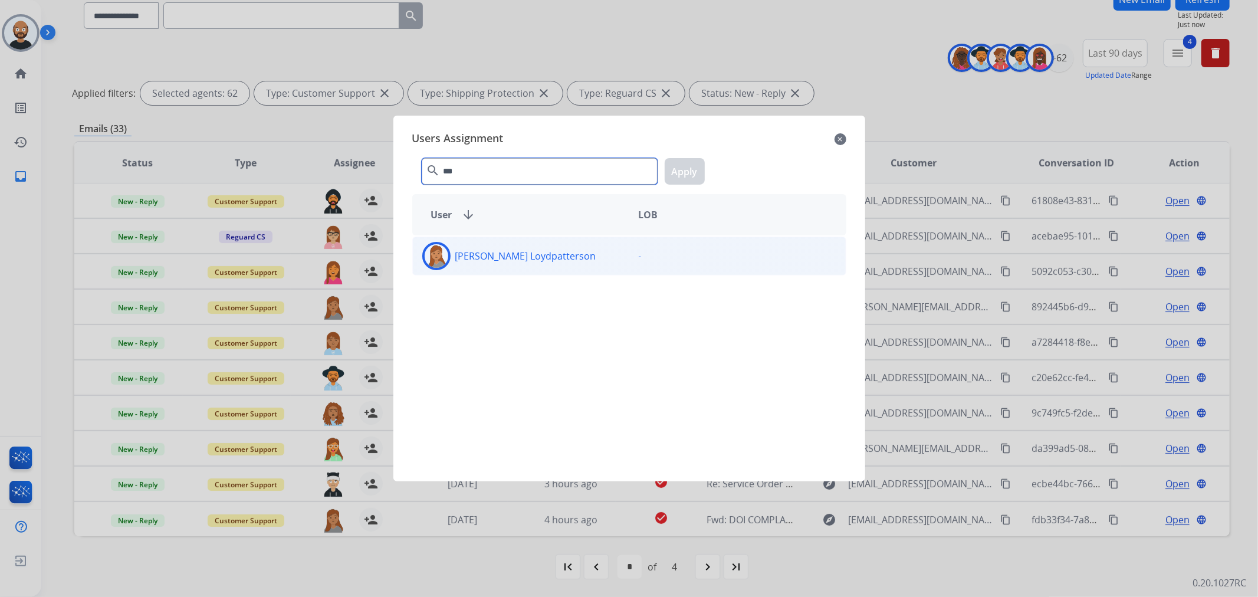
type input "***"
click at [581, 261] on div "[PERSON_NAME] Loydpatterson" at bounding box center [521, 256] width 217 height 28
click at [687, 174] on button "Apply" at bounding box center [685, 171] width 40 height 27
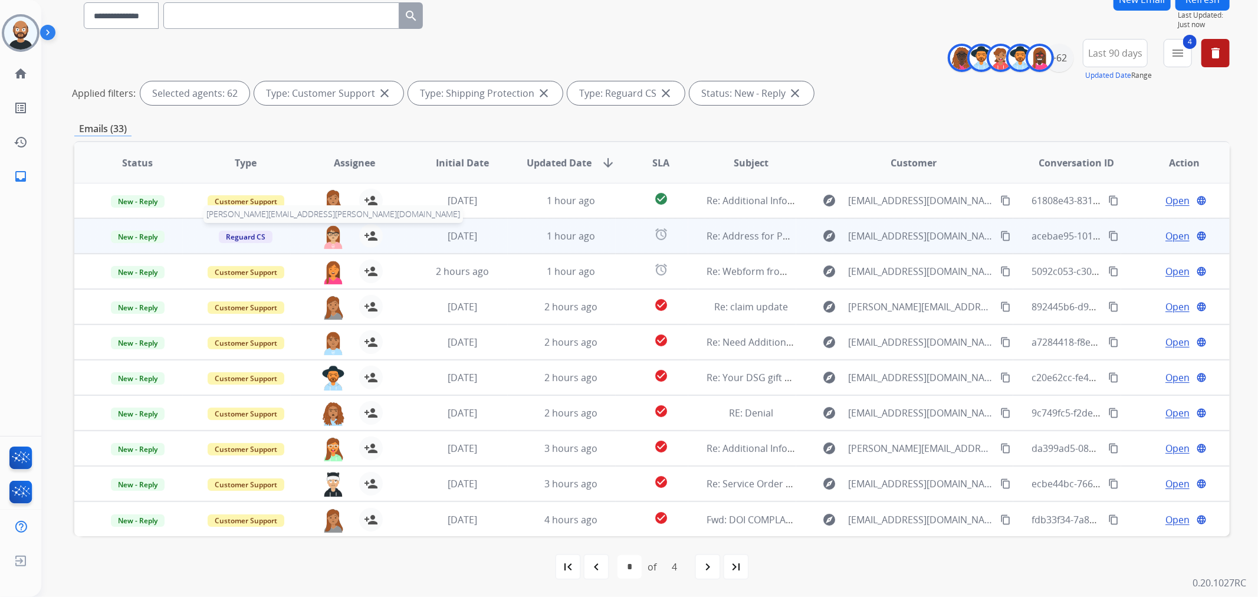
click at [327, 234] on img at bounding box center [334, 236] width 24 height 25
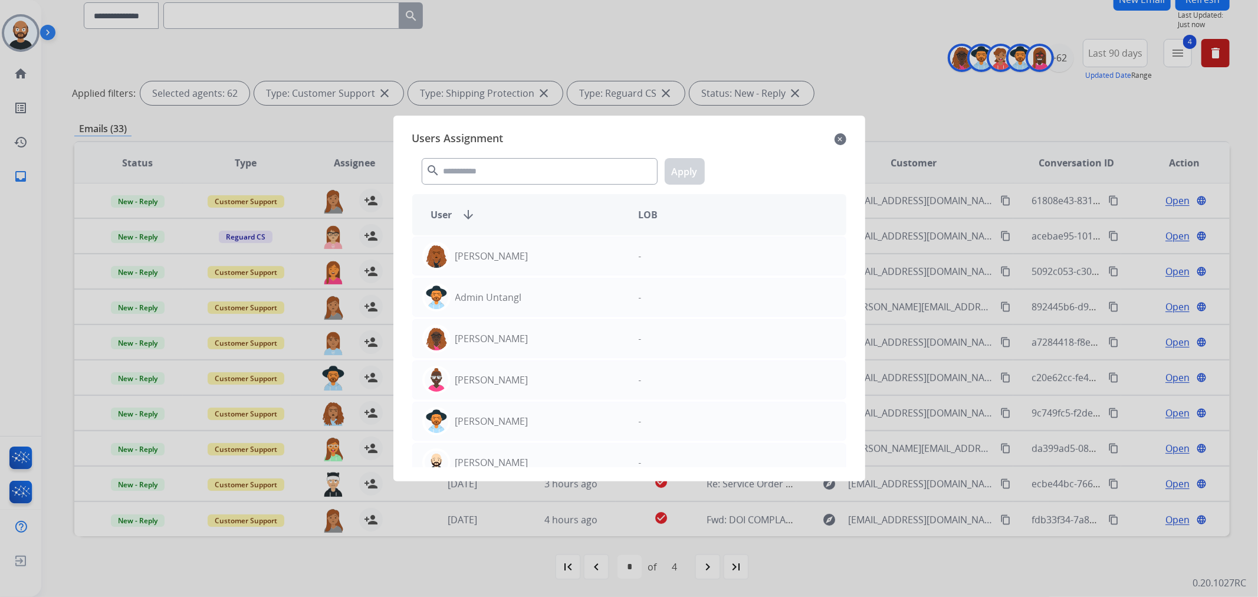
click at [842, 135] on mat-icon "close" at bounding box center [841, 139] width 12 height 14
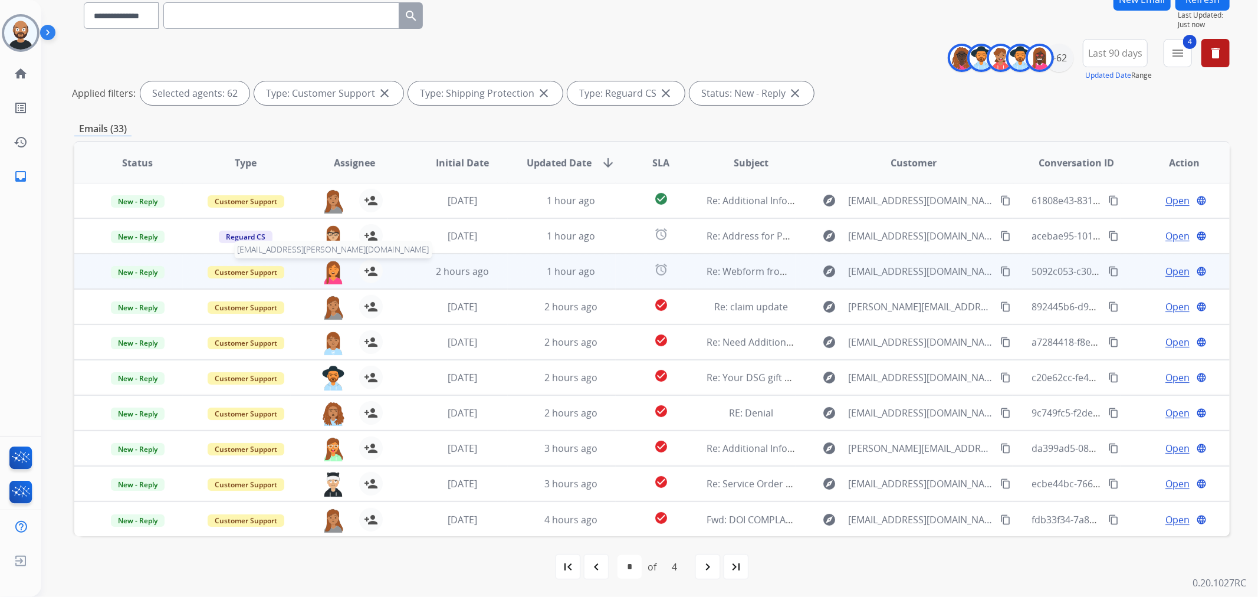
click at [328, 272] on img at bounding box center [334, 272] width 24 height 25
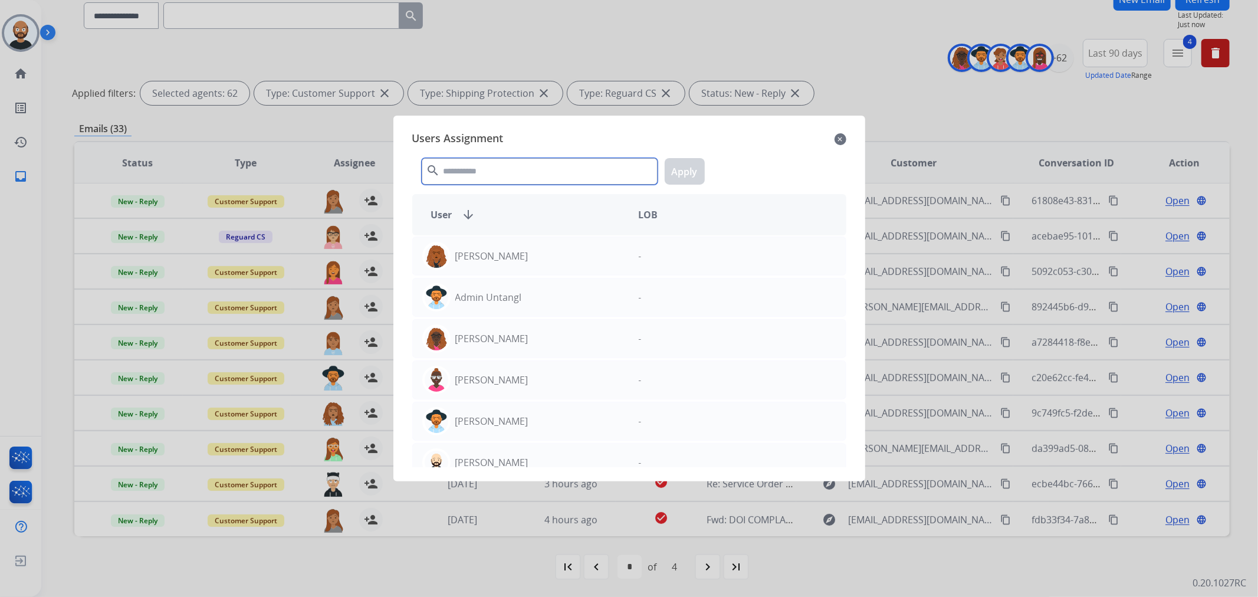
click at [535, 175] on input "text" at bounding box center [540, 171] width 236 height 27
paste input "***"
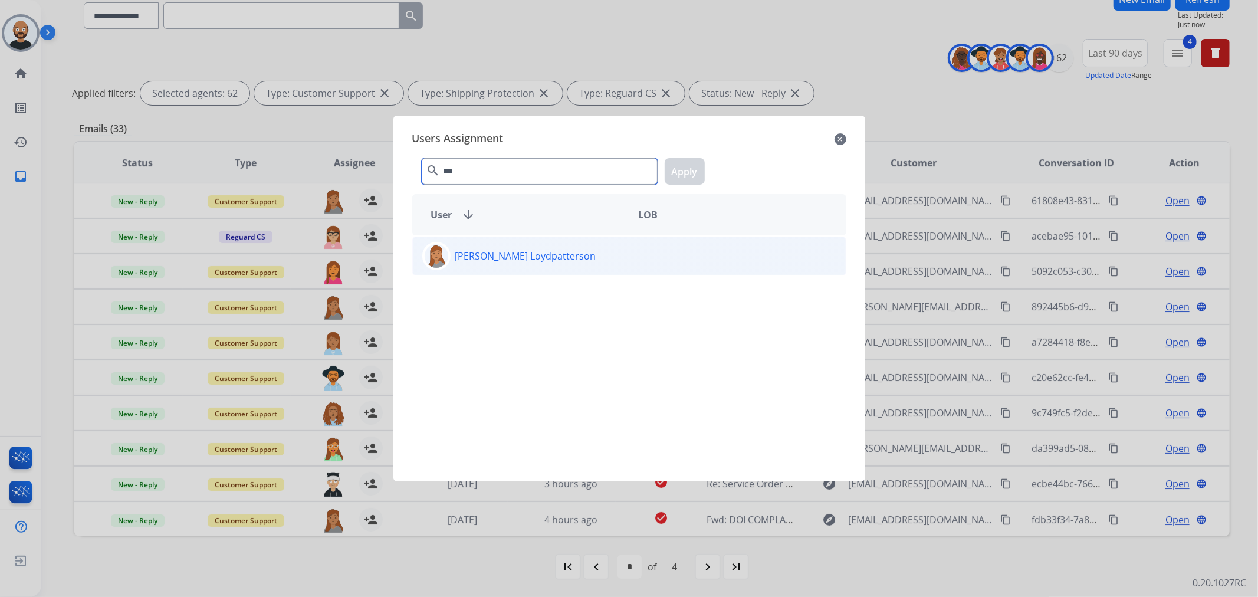
type input "***"
click at [599, 262] on div "[PERSON_NAME] Loydpatterson" at bounding box center [521, 256] width 217 height 28
click at [688, 175] on button "Apply" at bounding box center [685, 171] width 40 height 27
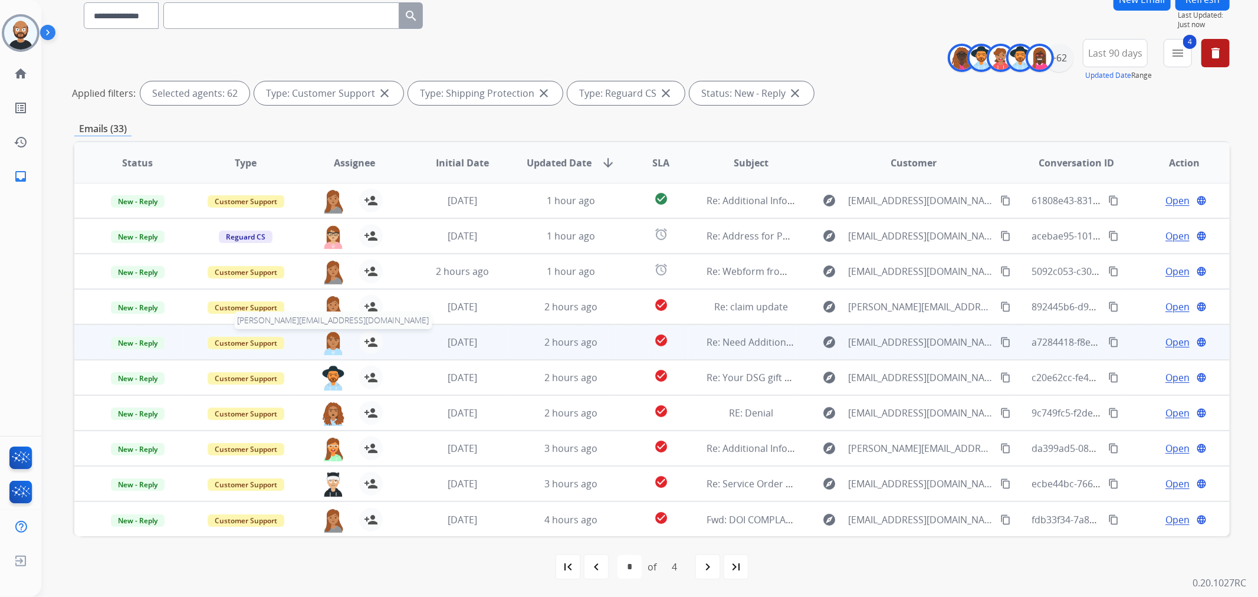
click at [334, 345] on img at bounding box center [334, 342] width 24 height 25
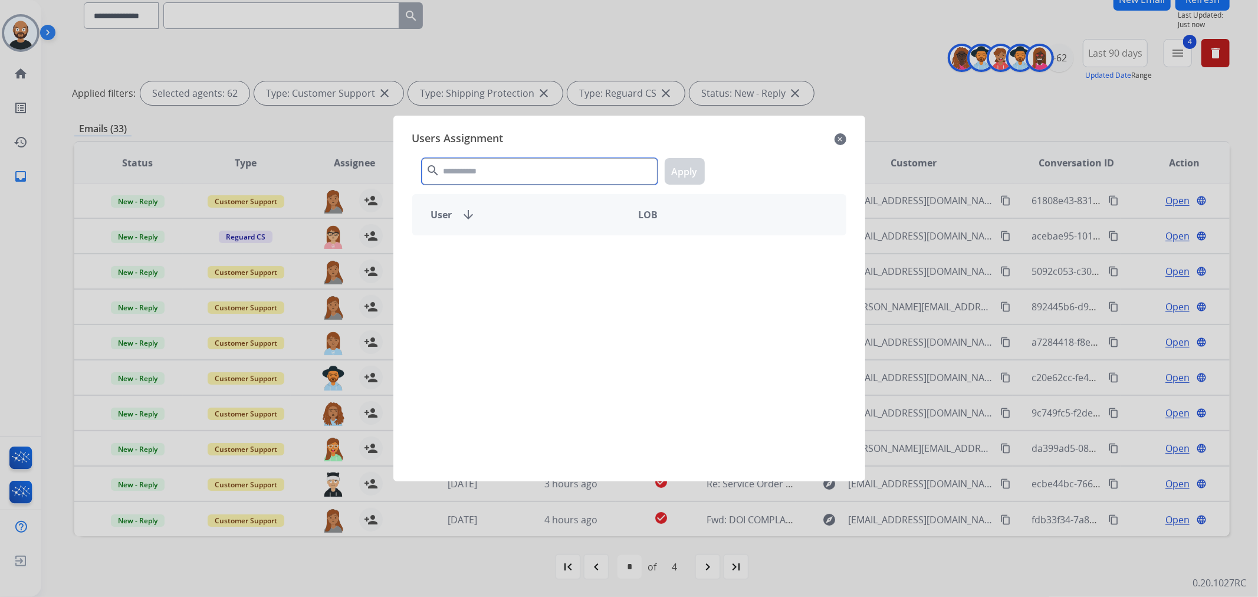
click at [604, 175] on input "text" at bounding box center [540, 171] width 236 height 27
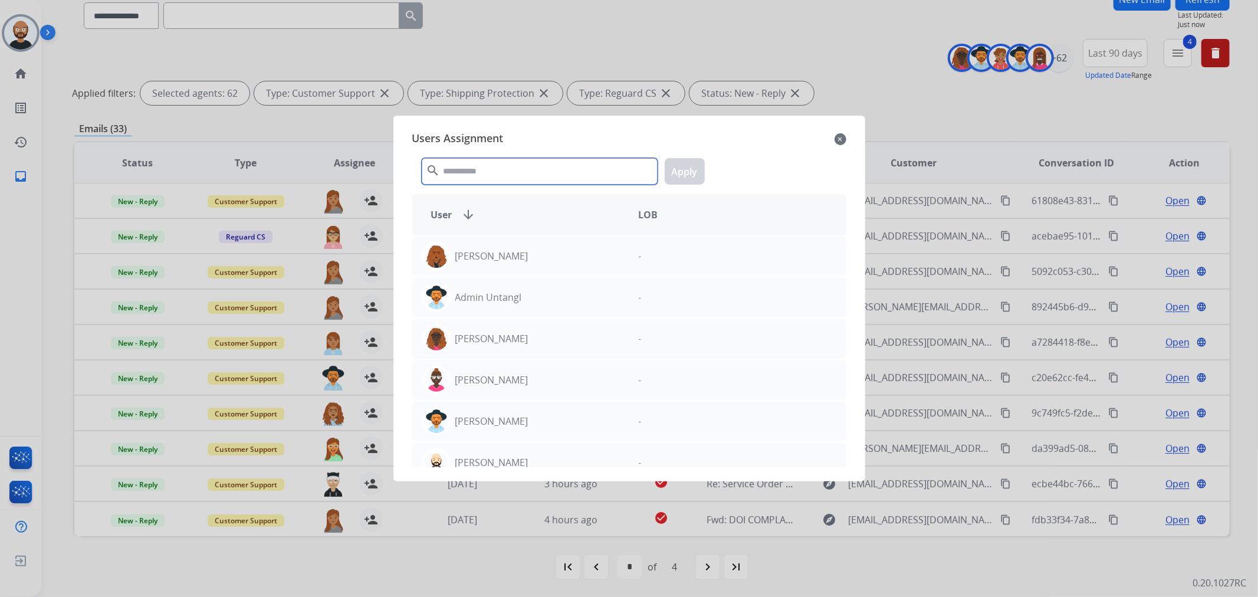
paste input "***"
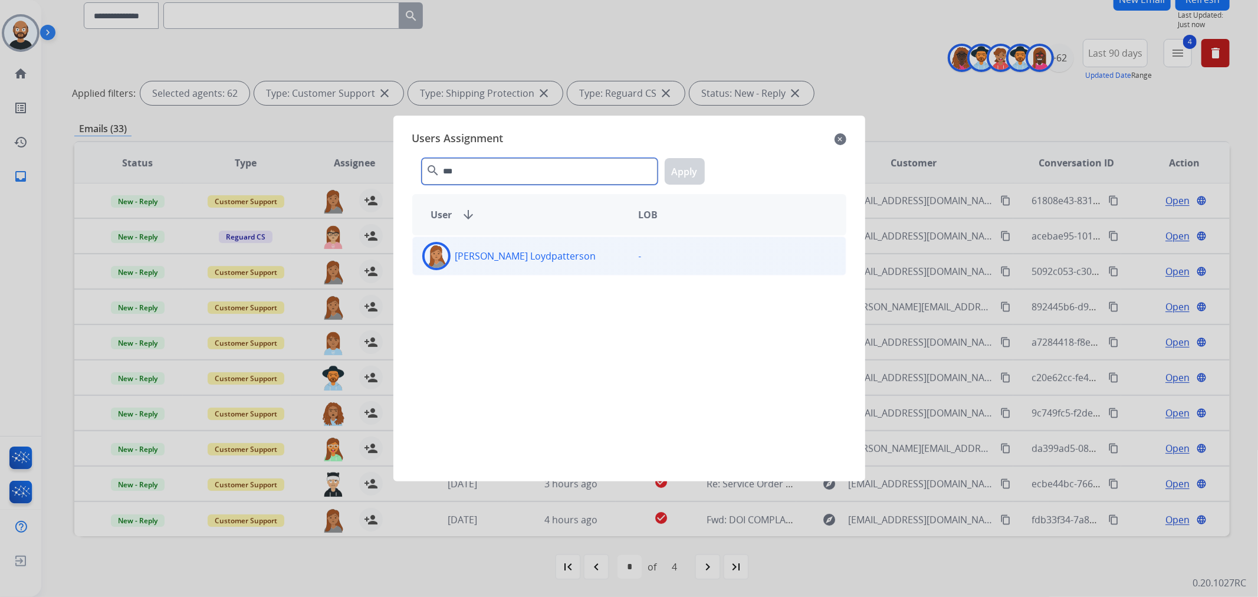
type input "***"
click at [615, 242] on div "[PERSON_NAME] Loydpatterson" at bounding box center [521, 256] width 217 height 28
click at [681, 174] on button "Apply" at bounding box center [685, 171] width 40 height 27
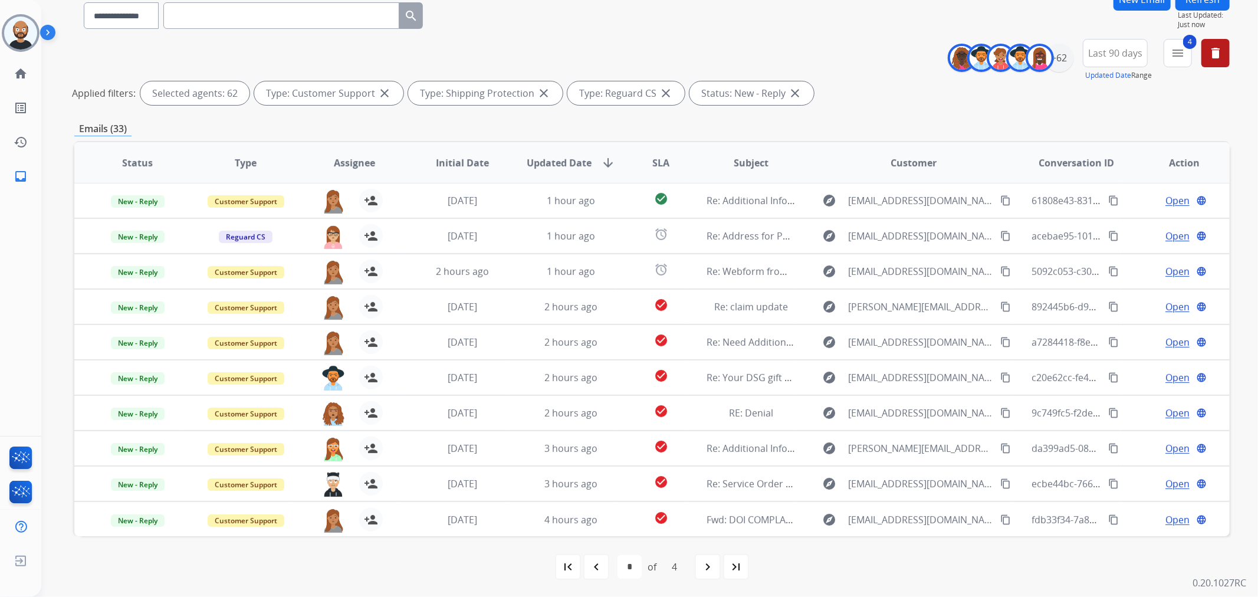
scroll to position [0, 0]
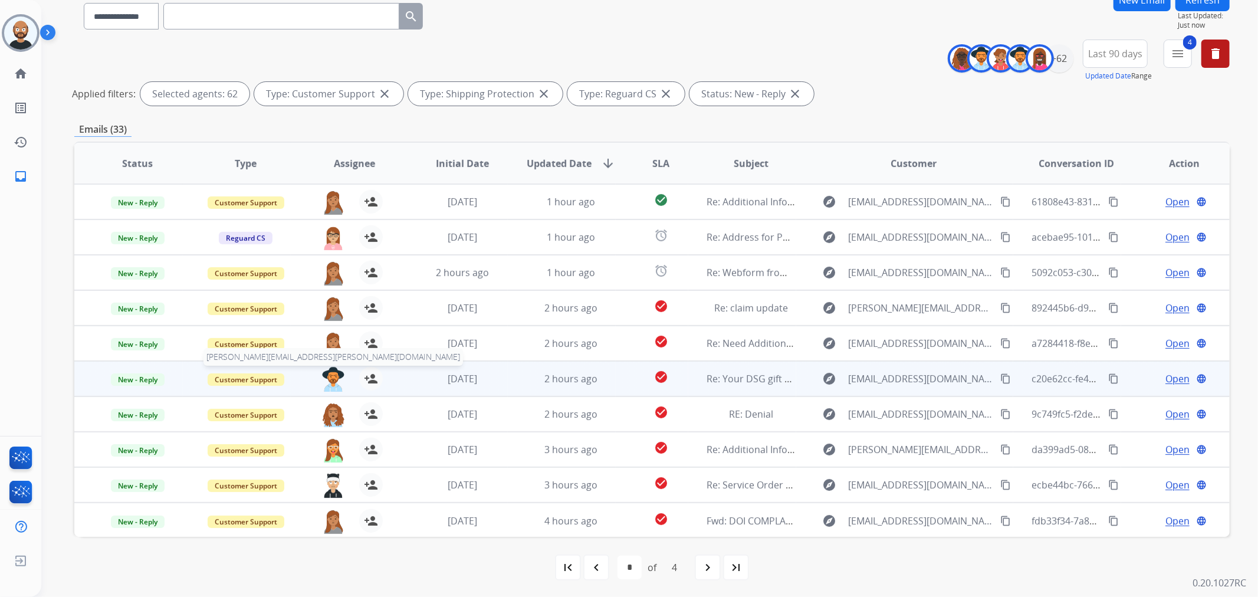
click at [326, 375] on img at bounding box center [334, 379] width 24 height 25
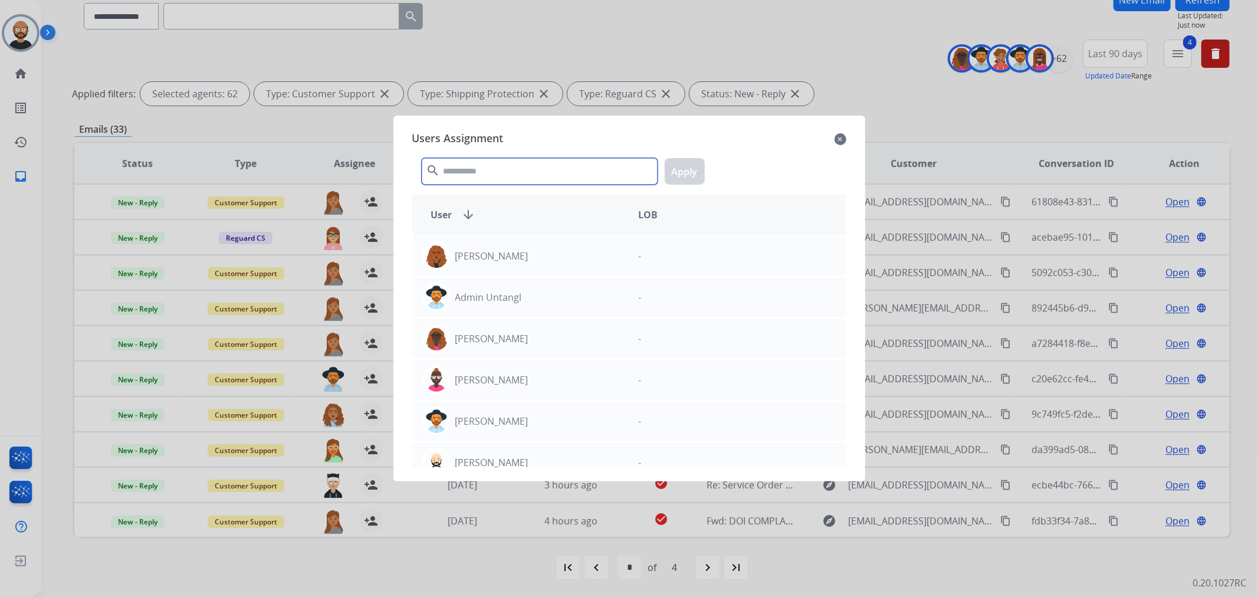
paste input "***"
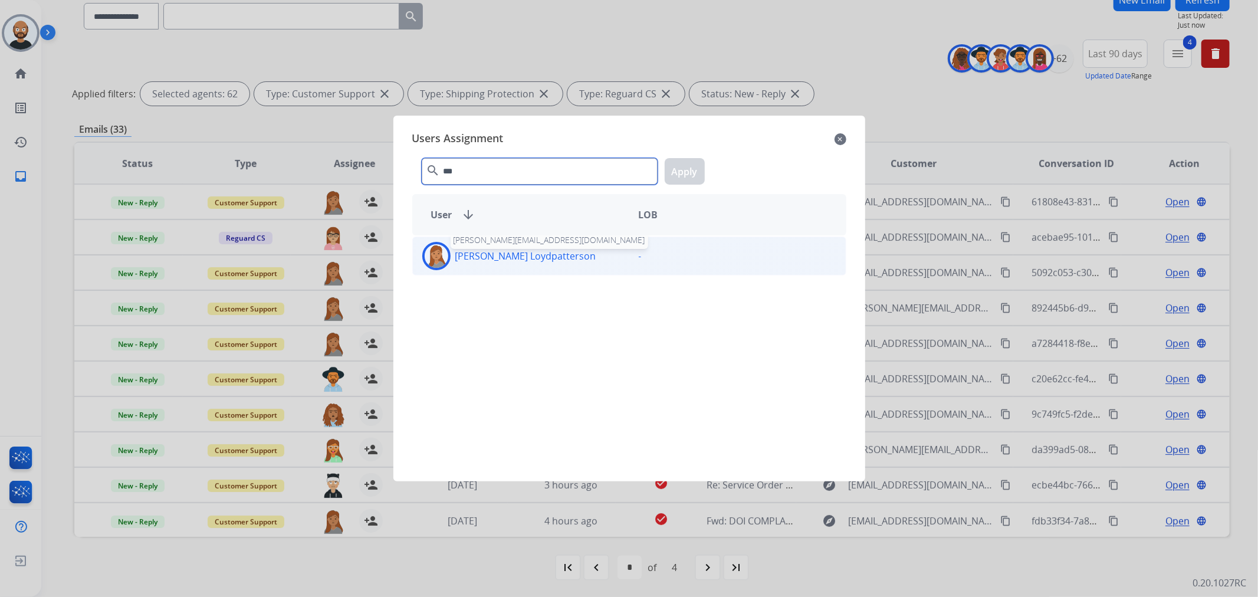
type input "***"
click at [533, 252] on p "[PERSON_NAME] Loydpatterson" at bounding box center [525, 256] width 141 height 14
click at [683, 168] on button "Apply" at bounding box center [685, 171] width 40 height 27
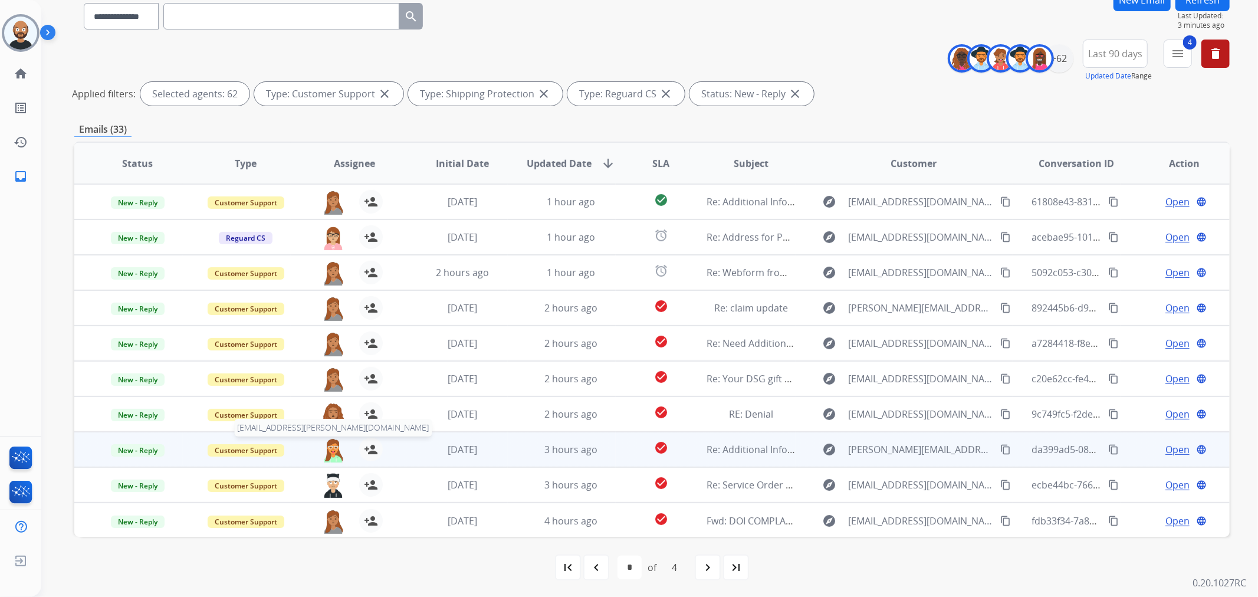
click at [329, 451] on img at bounding box center [334, 450] width 24 height 25
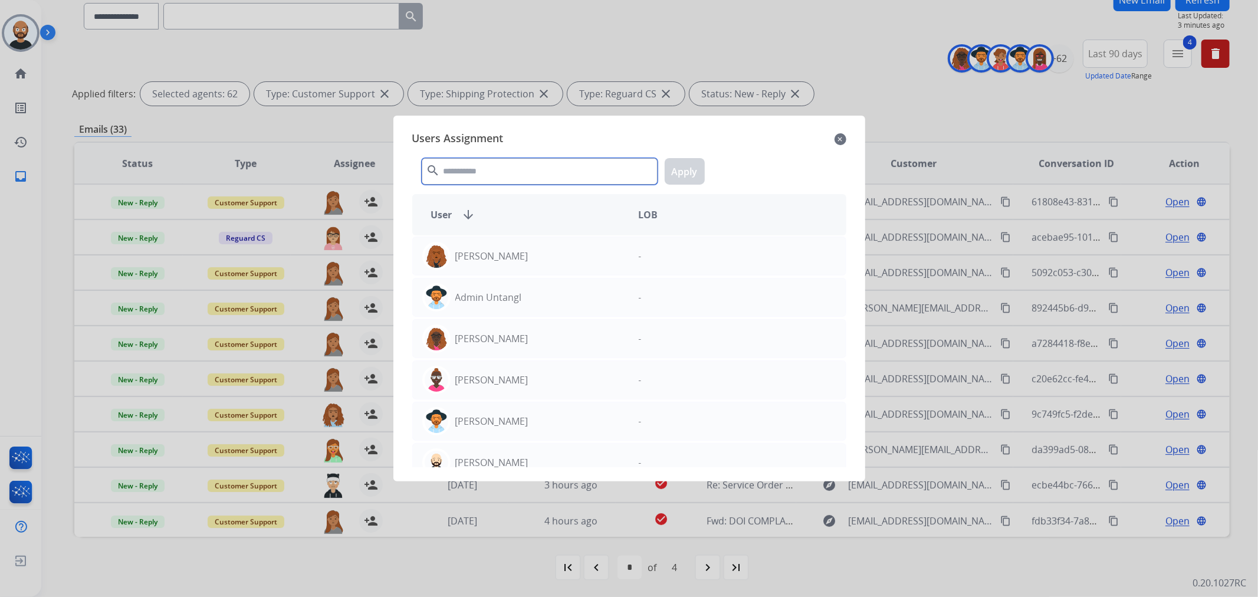
click at [481, 172] on input "text" at bounding box center [540, 171] width 236 height 27
drag, startPoint x: 481, startPoint y: 172, endPoint x: 479, endPoint y: 163, distance: 8.6
click at [479, 163] on input "text" at bounding box center [540, 171] width 236 height 27
click at [475, 175] on input "text" at bounding box center [540, 171] width 236 height 27
paste input "*"
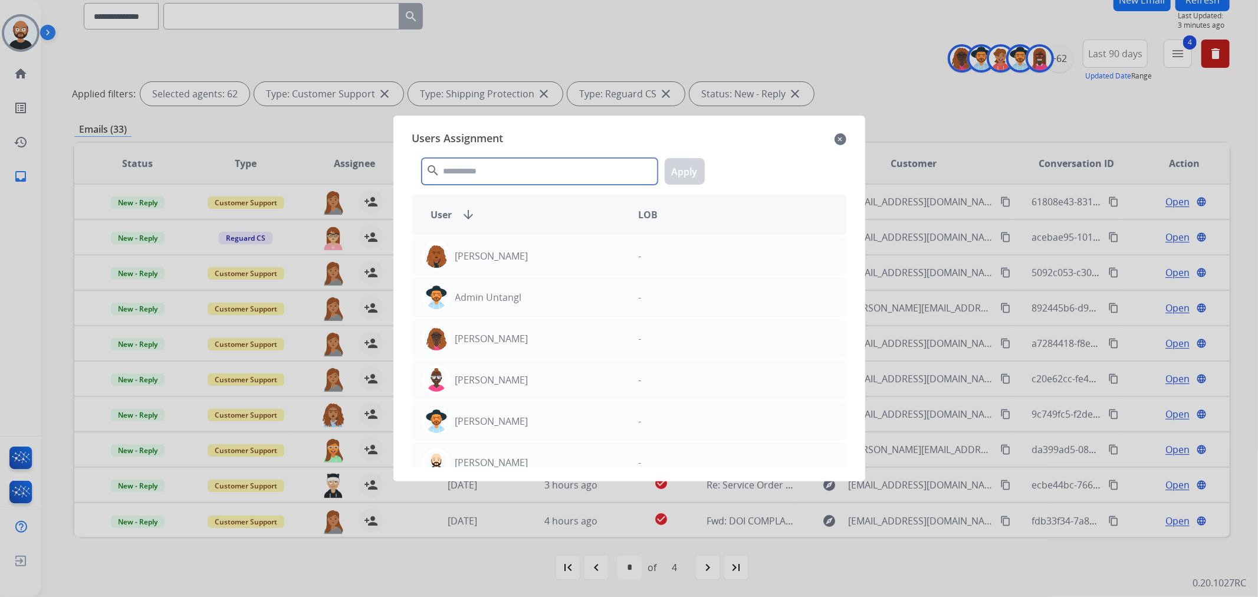
click at [517, 173] on input "text" at bounding box center [540, 171] width 236 height 27
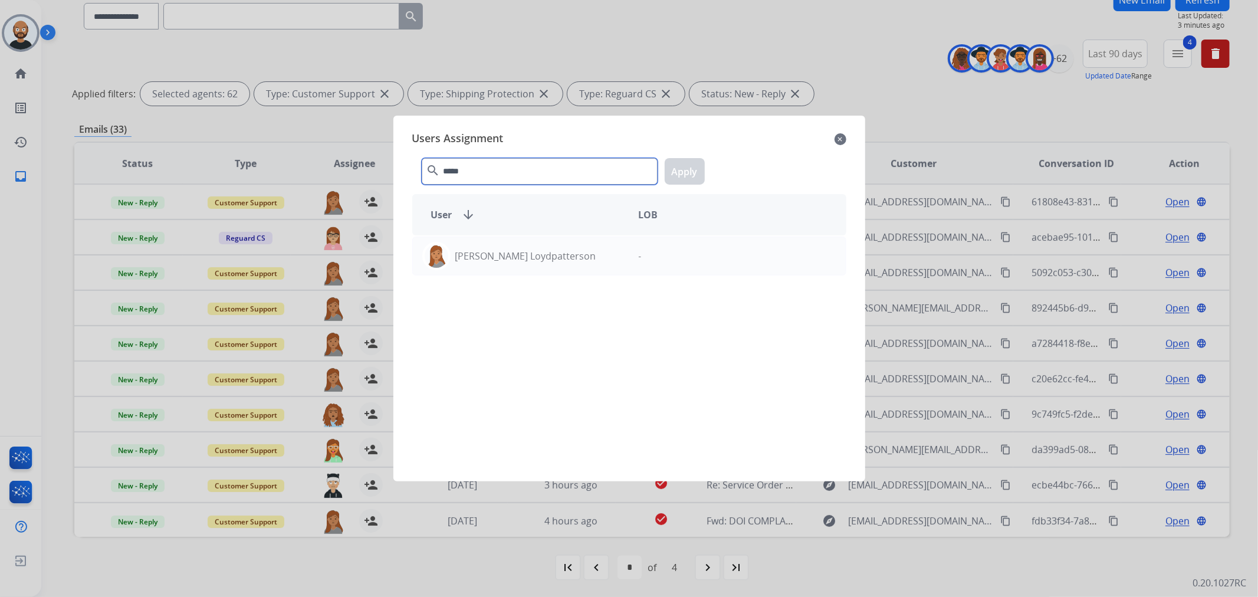
drag, startPoint x: 517, startPoint y: 173, endPoint x: 432, endPoint y: 165, distance: 85.3
click at [432, 165] on div "***** search Apply" at bounding box center [629, 169] width 434 height 41
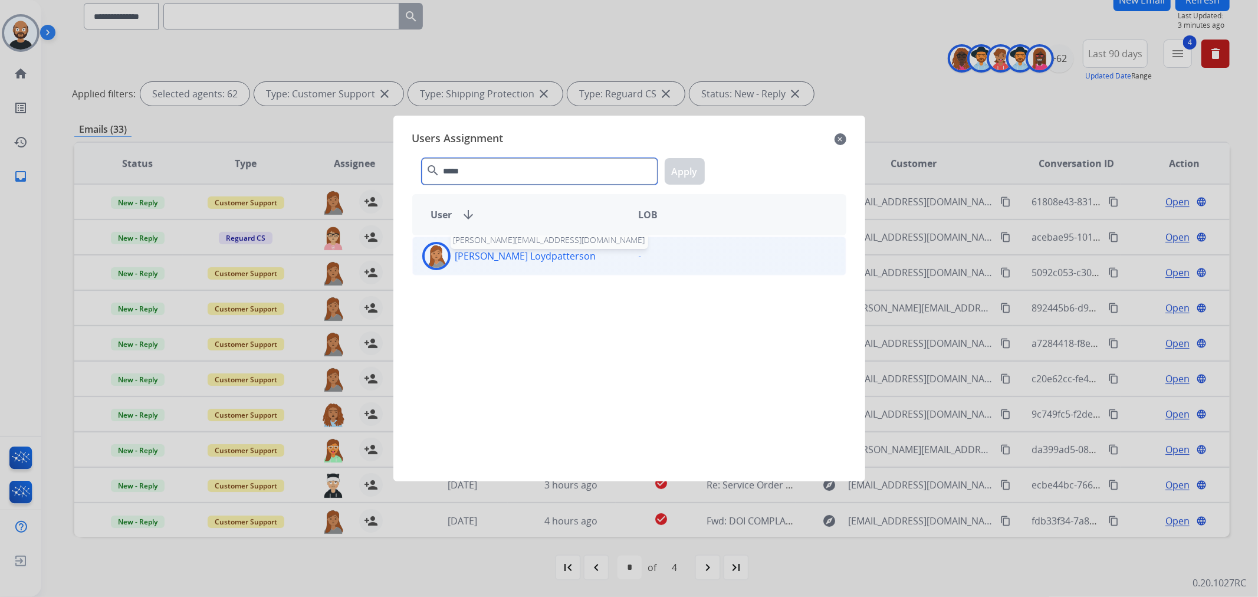
type input "*****"
click at [481, 265] on div "[PERSON_NAME] Loydpatterson" at bounding box center [521, 256] width 217 height 28
click at [692, 170] on button "Apply" at bounding box center [685, 171] width 40 height 27
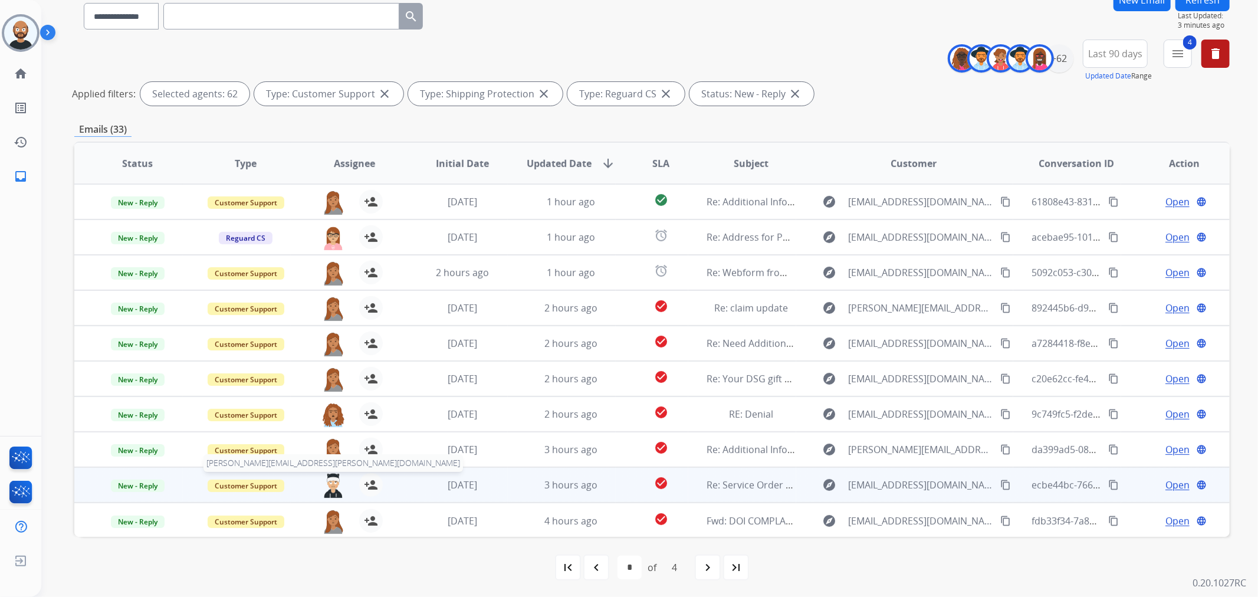
click at [328, 483] on img at bounding box center [334, 485] width 24 height 25
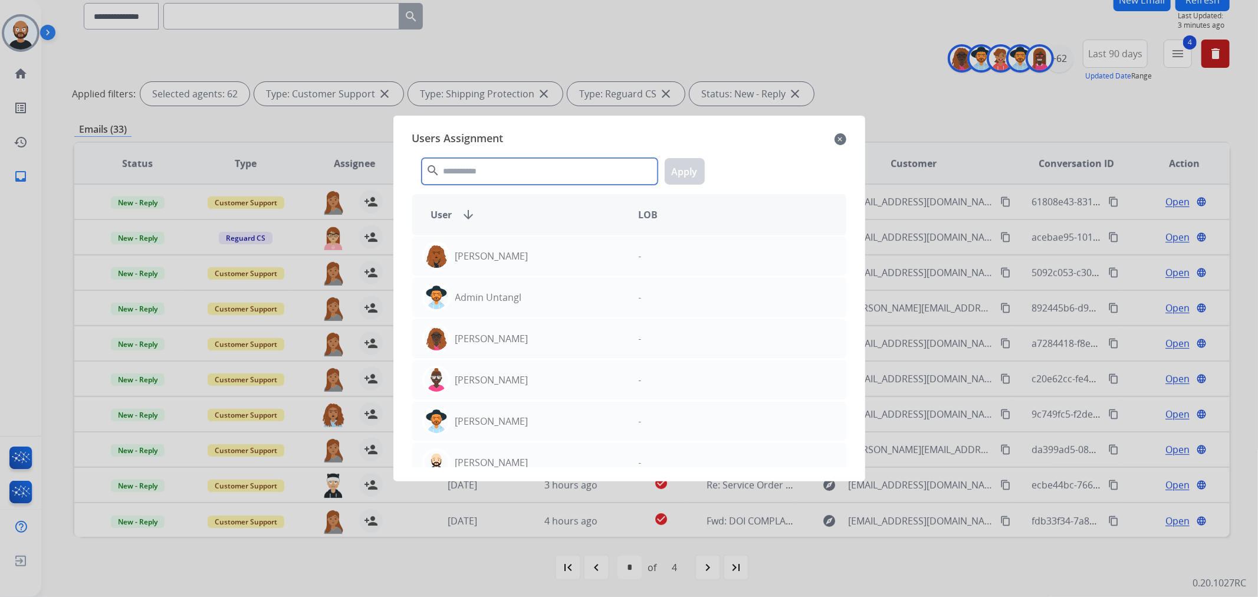
click at [560, 169] on input "text" at bounding box center [540, 171] width 236 height 27
paste input "*****"
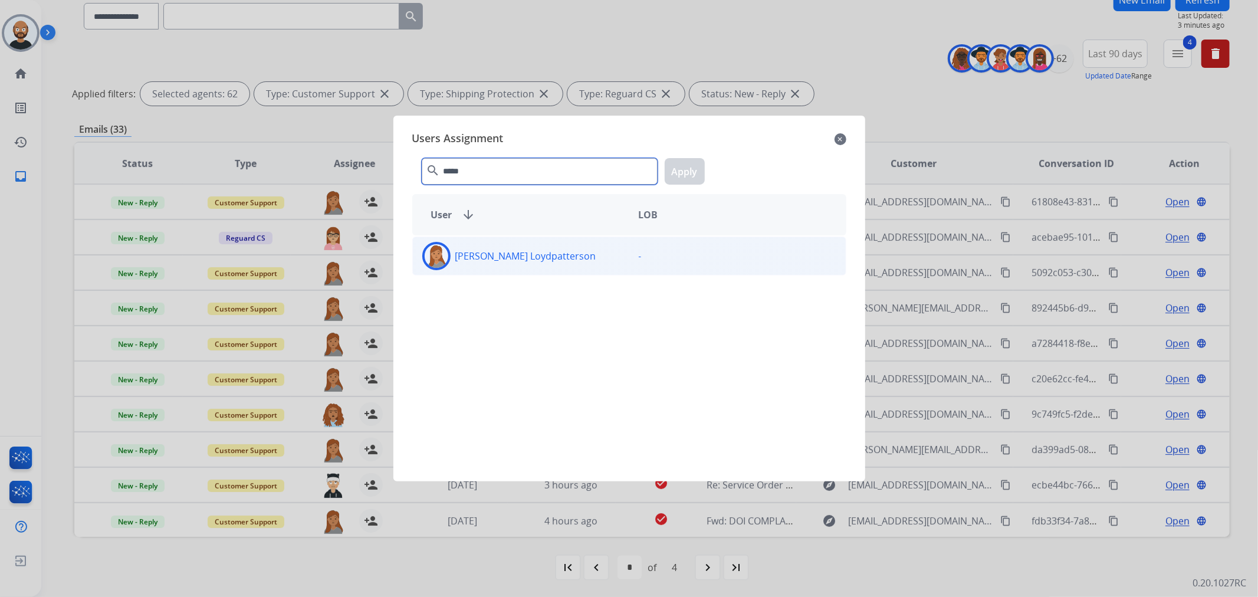
type input "*****"
click at [493, 261] on p "[PERSON_NAME] Loydpatterson" at bounding box center [525, 256] width 141 height 14
click at [676, 166] on button "Apply" at bounding box center [685, 171] width 40 height 27
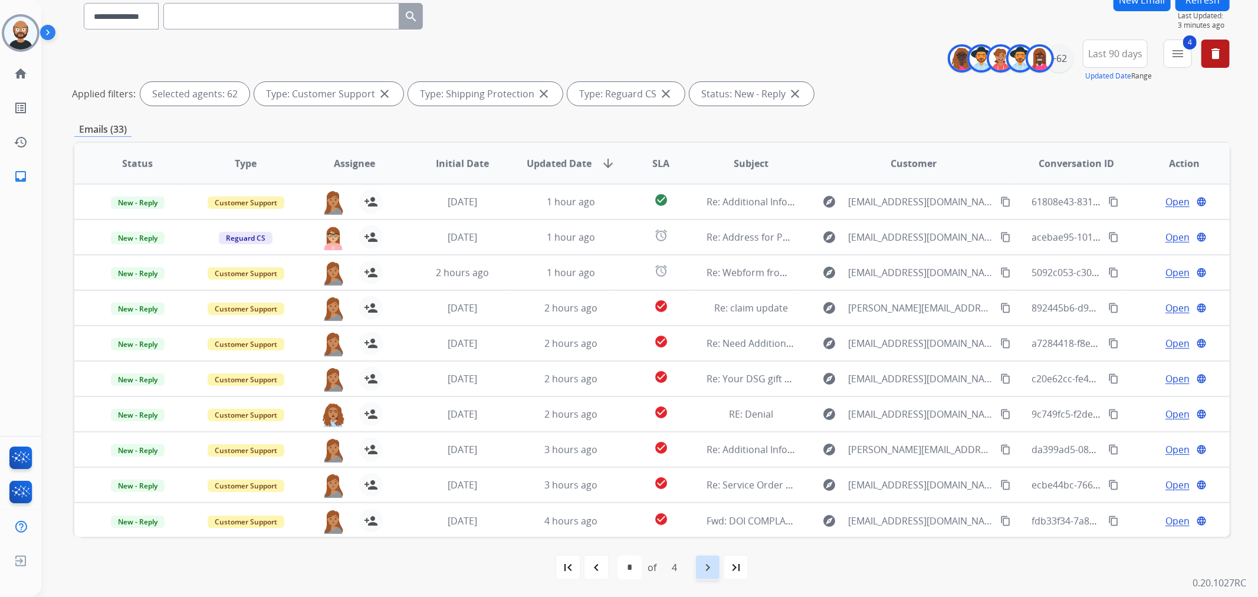
click at [710, 565] on mat-icon "navigate_next" at bounding box center [708, 567] width 14 height 14
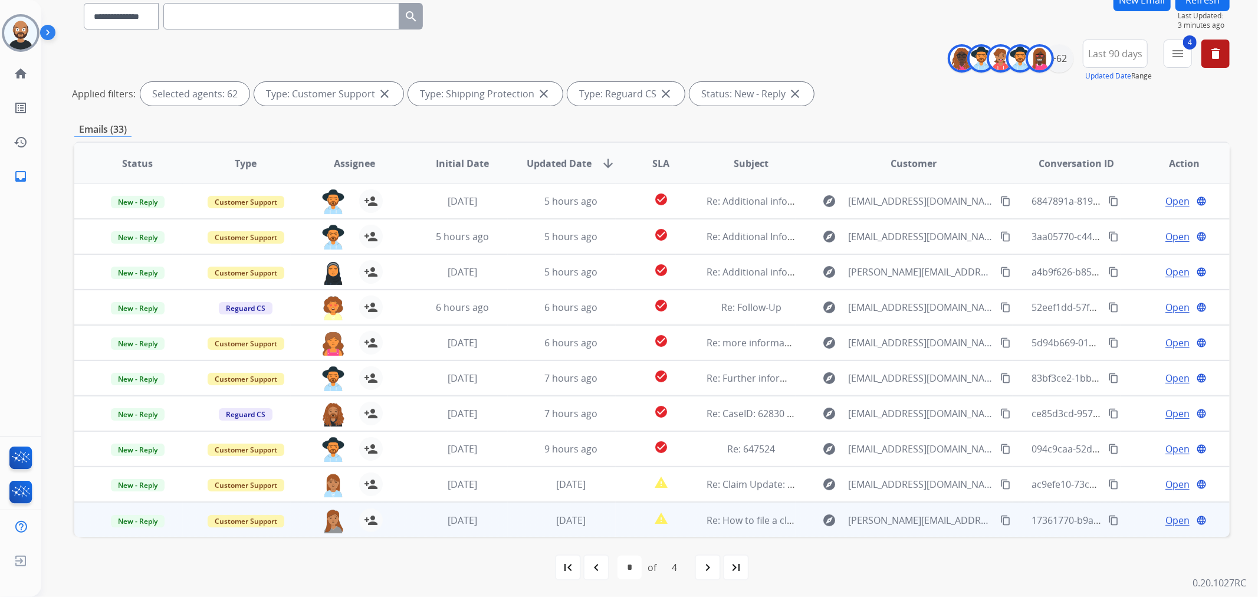
scroll to position [102, 0]
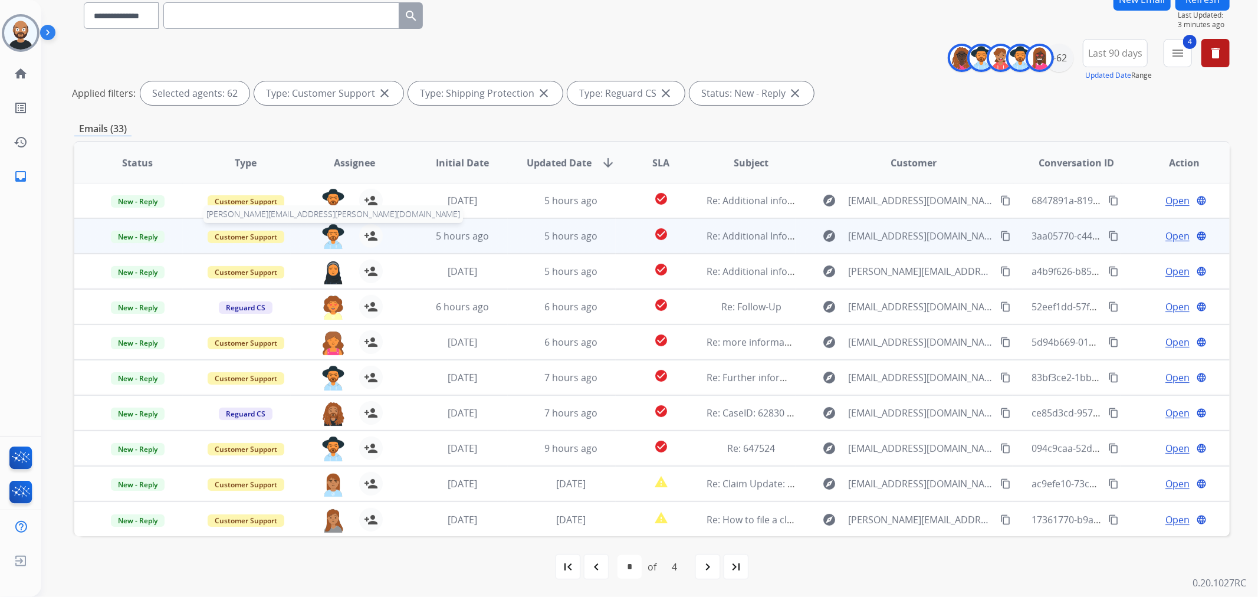
click at [329, 237] on img at bounding box center [334, 236] width 24 height 25
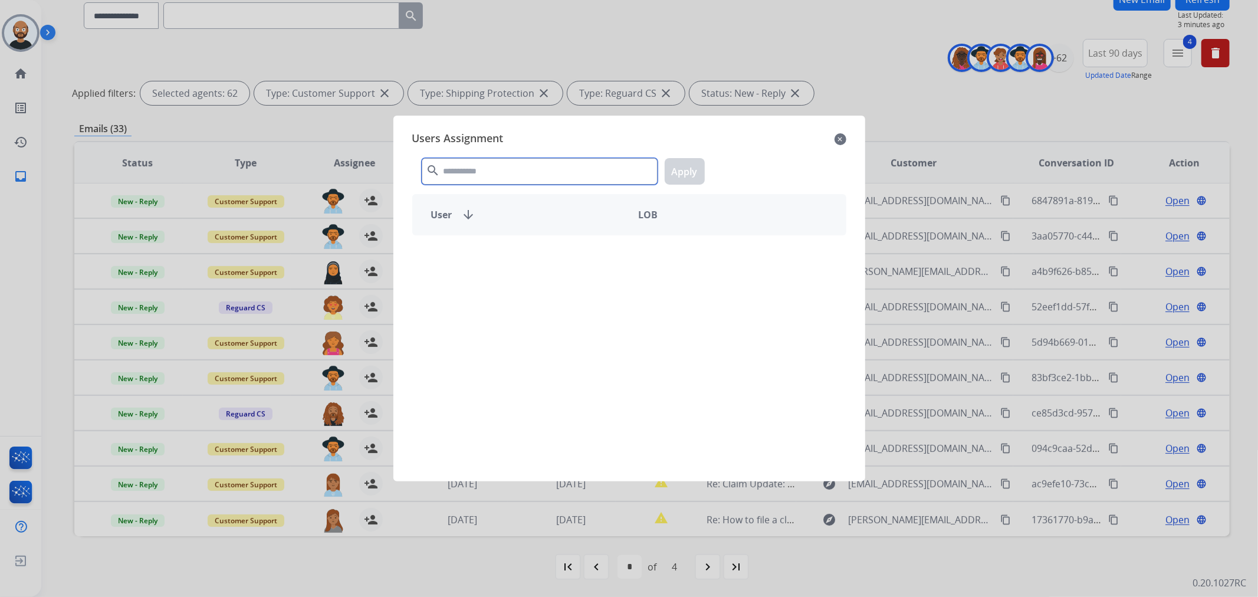
click at [501, 166] on input "text" at bounding box center [540, 171] width 236 height 27
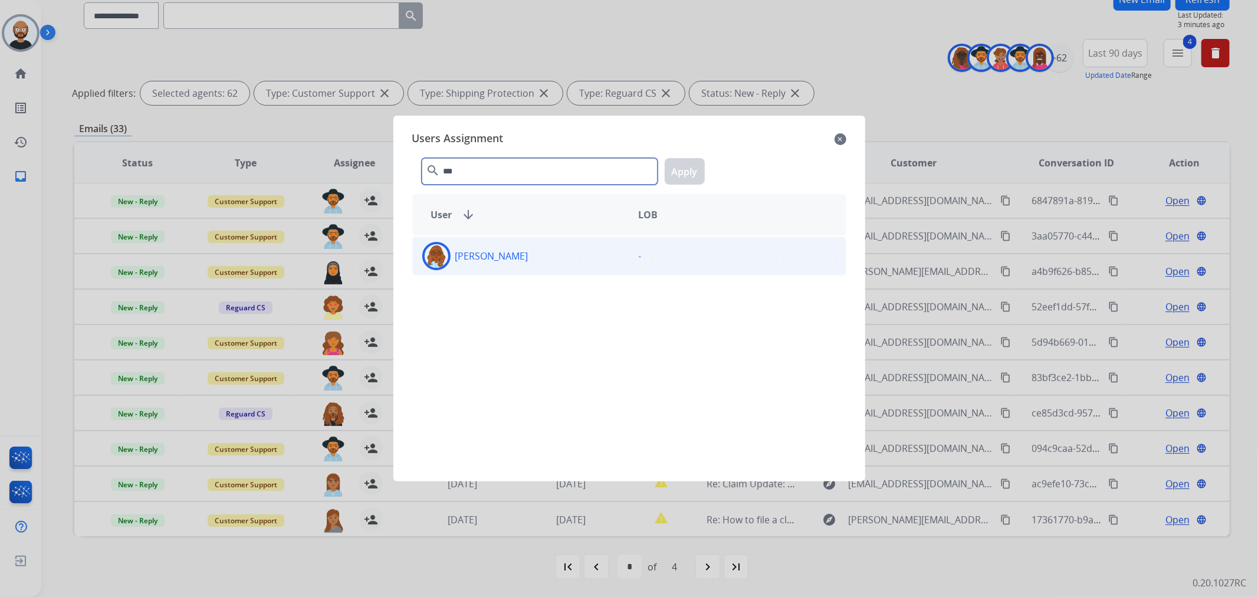
type input "***"
click at [579, 252] on div "[PERSON_NAME]" at bounding box center [521, 256] width 217 height 28
click at [689, 164] on button "Apply" at bounding box center [685, 171] width 40 height 27
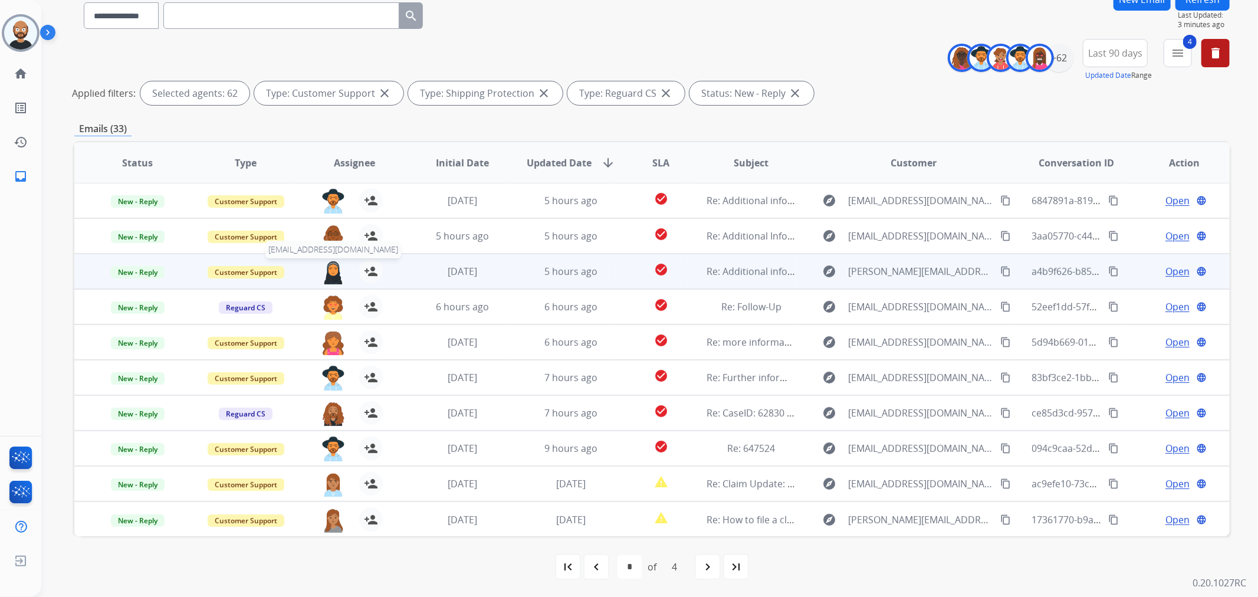
click at [329, 273] on img at bounding box center [334, 272] width 24 height 25
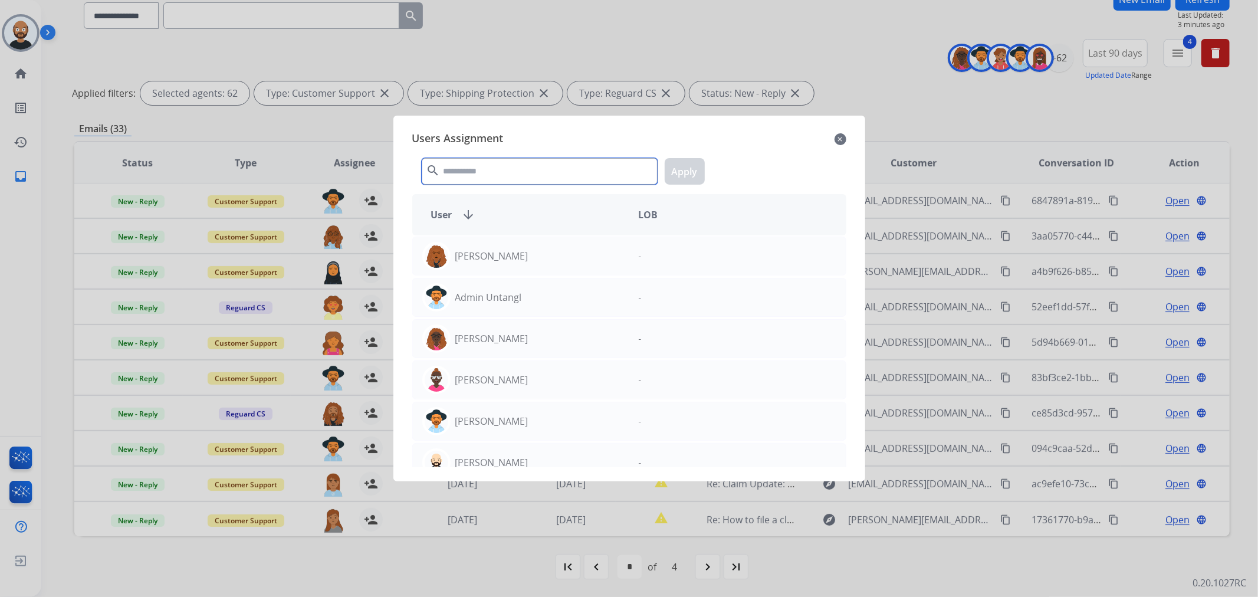
click at [500, 168] on input "text" at bounding box center [540, 171] width 236 height 27
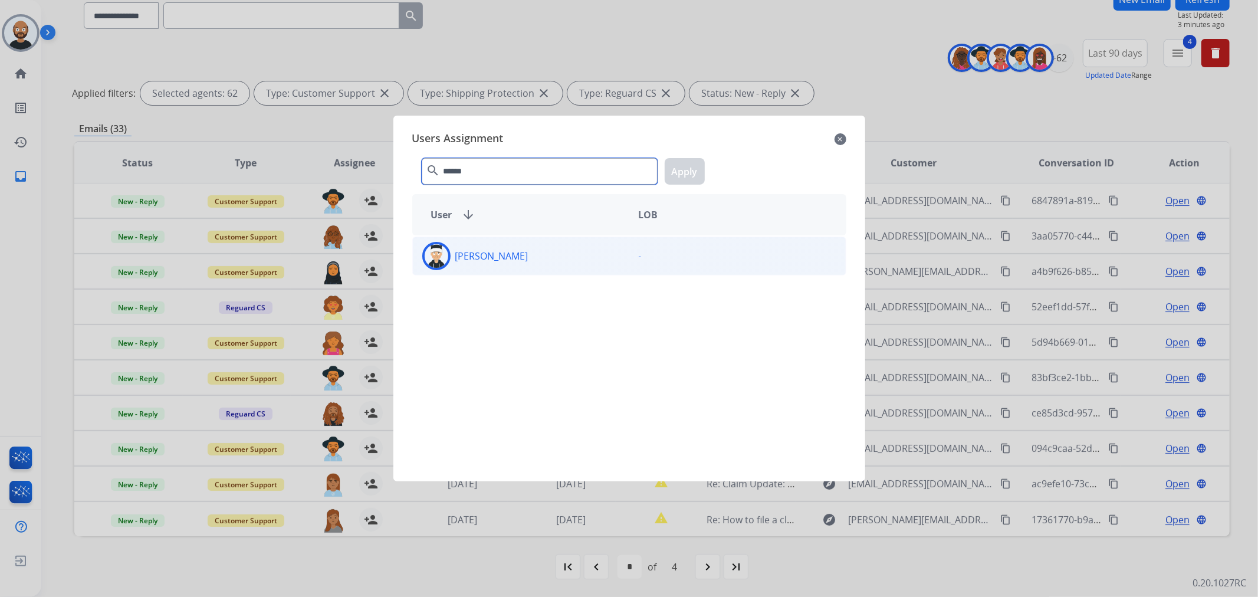
type input "******"
click at [525, 263] on div "[PERSON_NAME]" at bounding box center [521, 256] width 217 height 28
click at [683, 180] on button "Apply" at bounding box center [685, 171] width 40 height 27
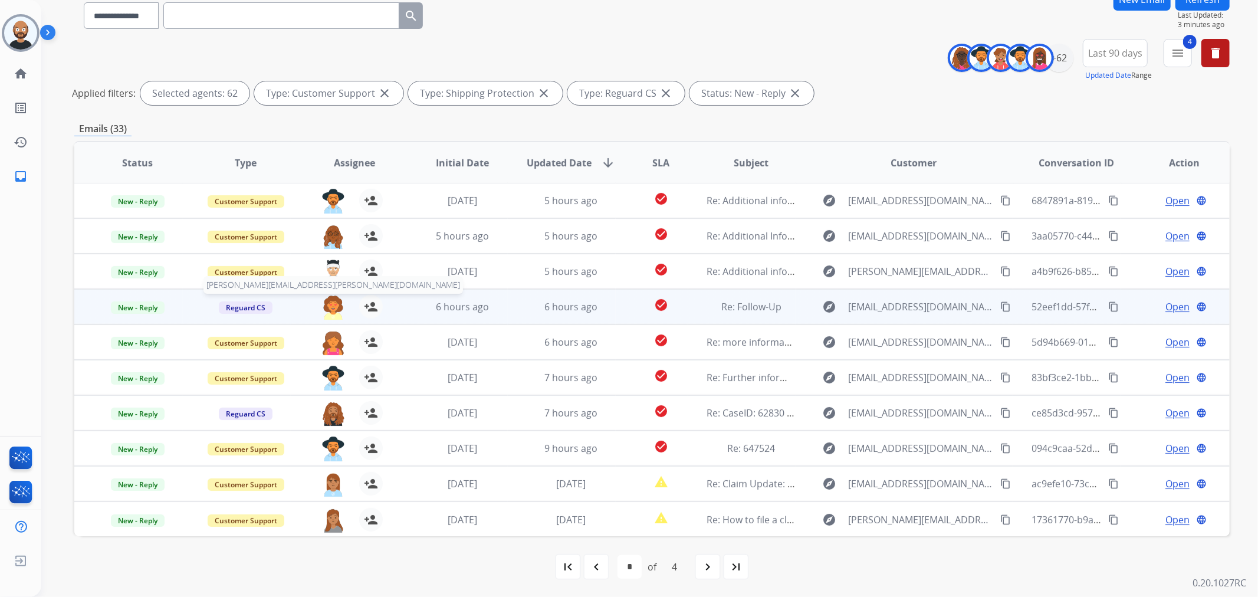
click at [329, 305] on img at bounding box center [334, 307] width 24 height 25
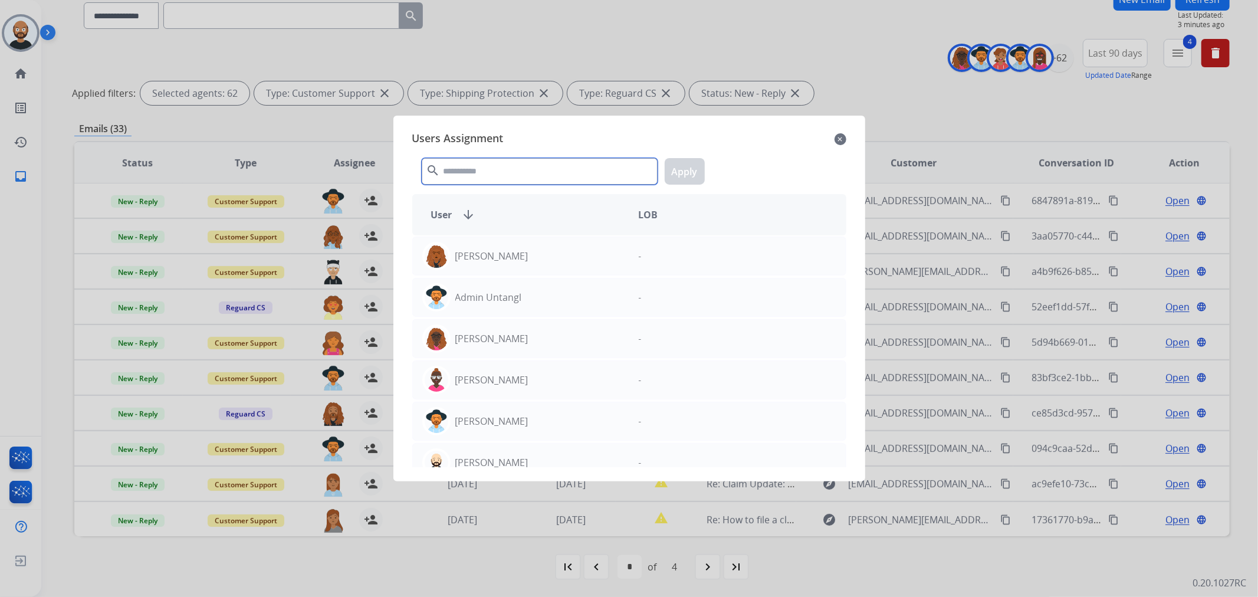
click at [602, 172] on input "text" at bounding box center [540, 171] width 236 height 27
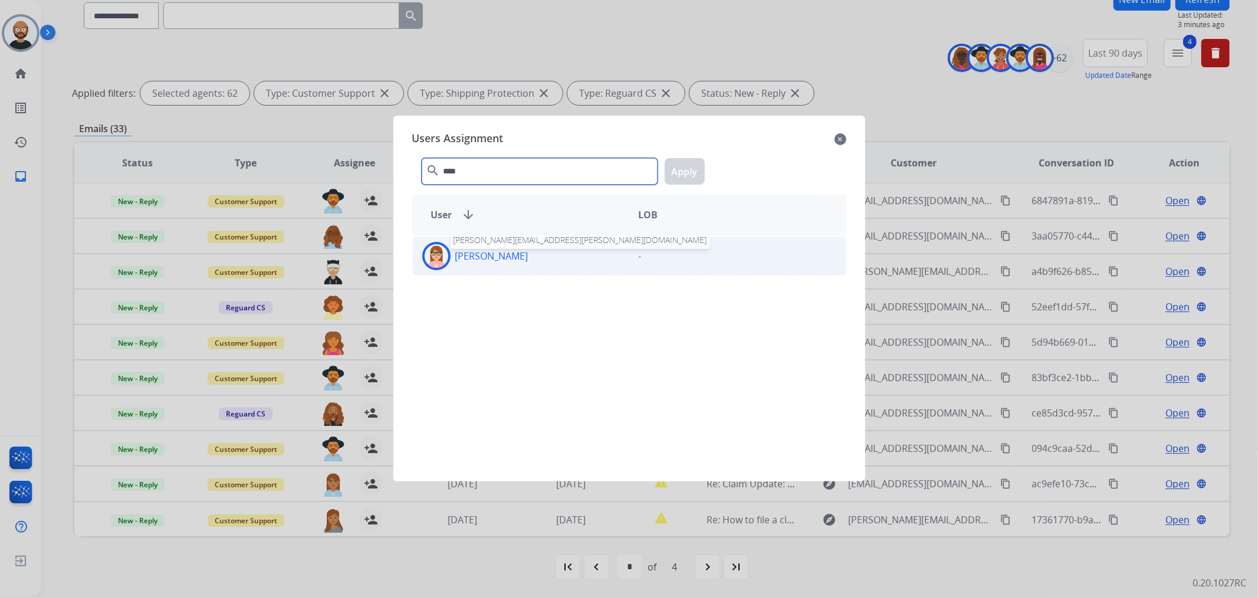
type input "****"
click at [498, 261] on p "[PERSON_NAME]" at bounding box center [491, 256] width 73 height 14
click at [692, 174] on button "Apply" at bounding box center [685, 171] width 40 height 27
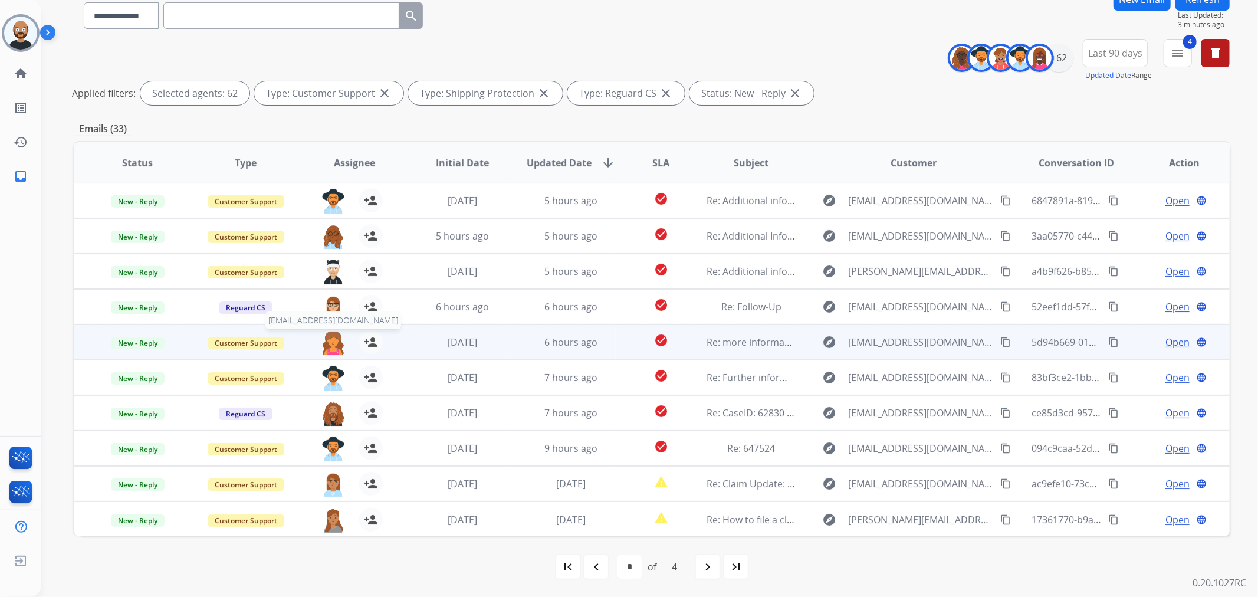
click at [329, 343] on img at bounding box center [334, 342] width 24 height 25
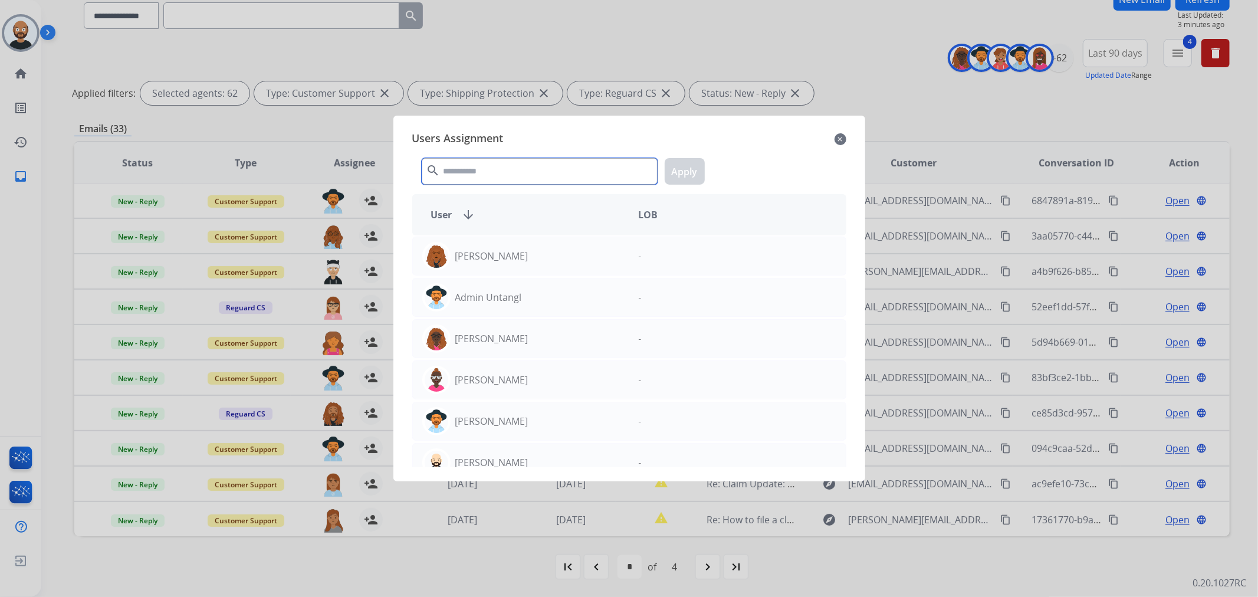
click at [503, 171] on input "text" at bounding box center [540, 171] width 236 height 27
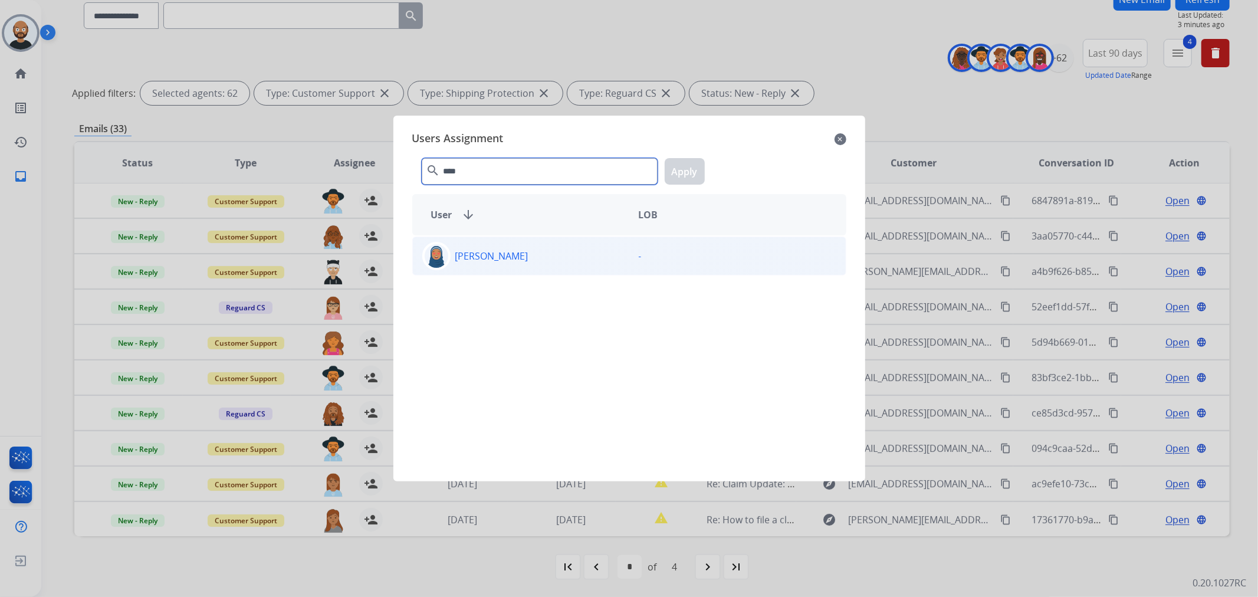
type input "****"
click at [577, 261] on div "[PERSON_NAME]" at bounding box center [521, 256] width 217 height 28
click at [697, 174] on button "Apply" at bounding box center [685, 171] width 40 height 27
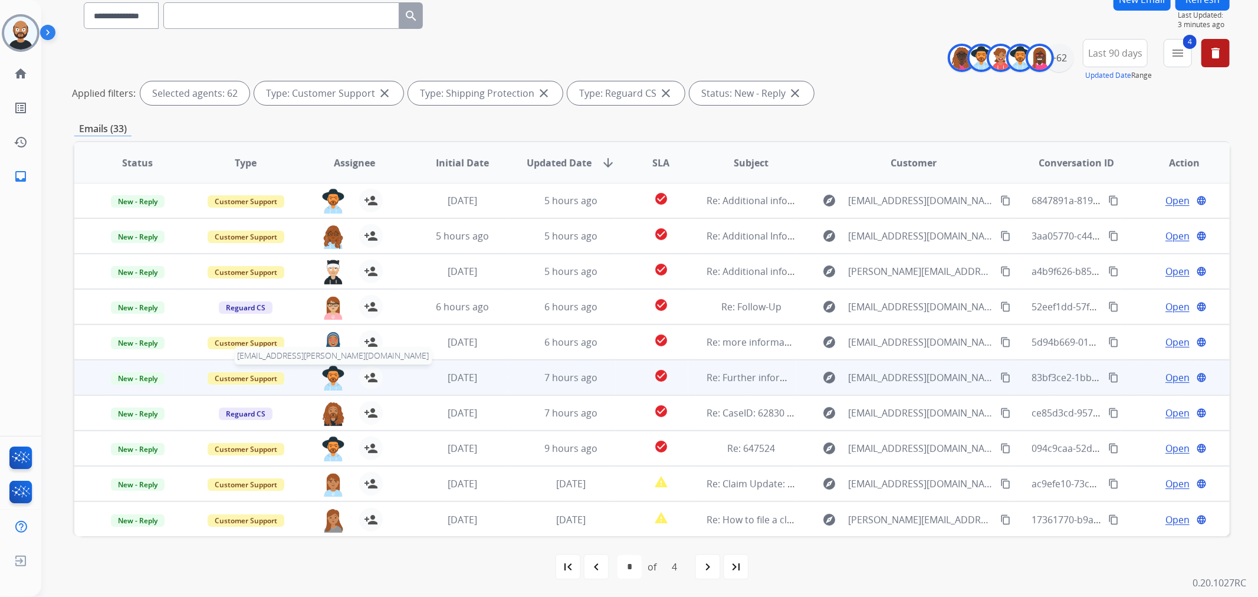
click at [333, 376] on img at bounding box center [334, 378] width 24 height 25
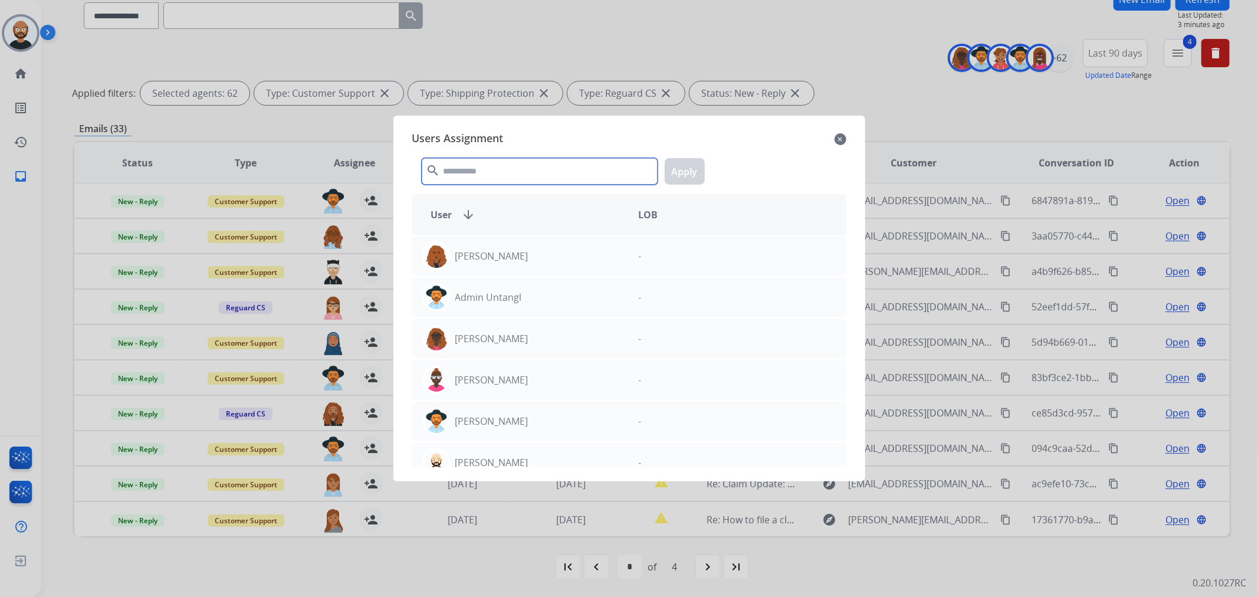
click at [487, 168] on input "text" at bounding box center [540, 171] width 236 height 27
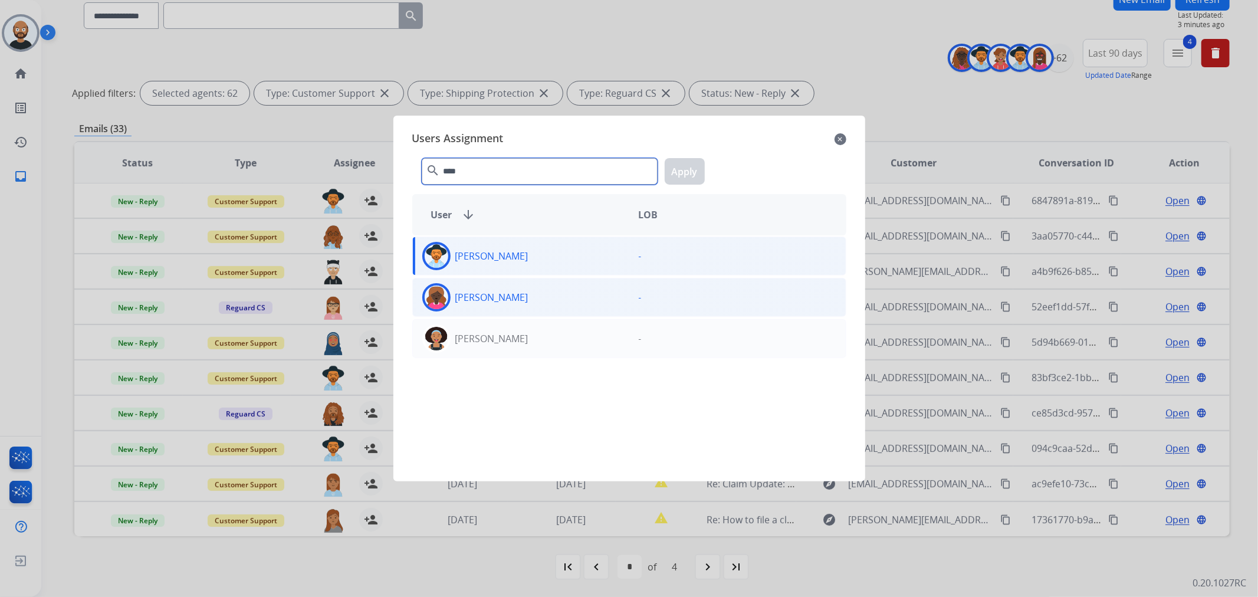
type input "****"
click at [507, 297] on p "[PERSON_NAME]" at bounding box center [491, 297] width 73 height 14
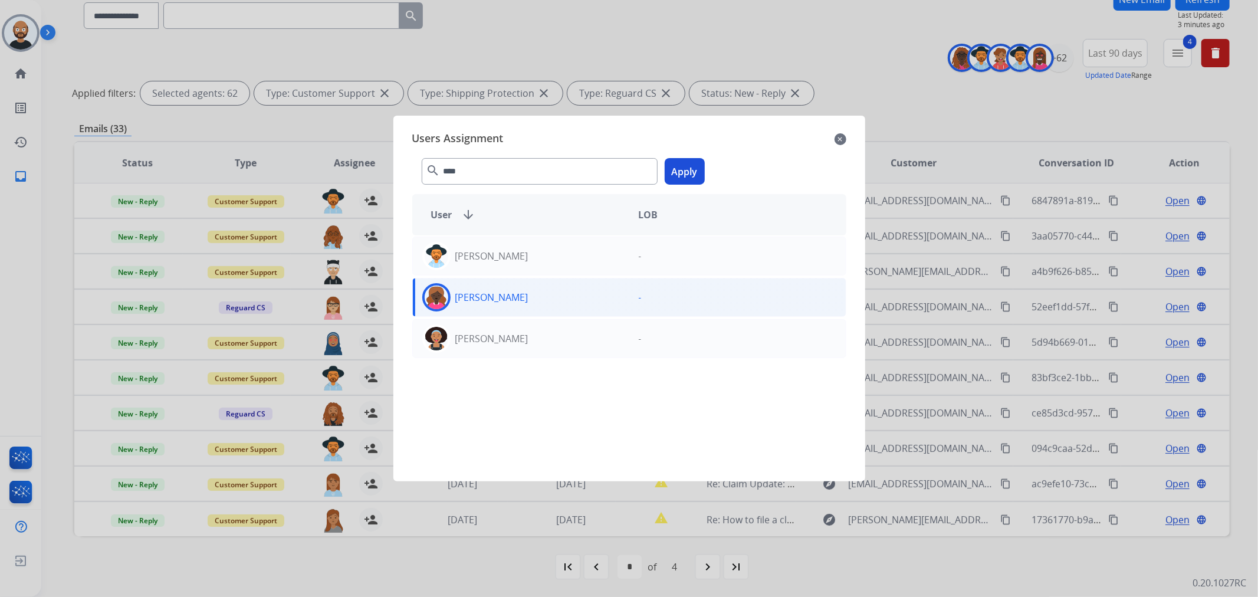
click at [678, 172] on button "Apply" at bounding box center [685, 171] width 40 height 27
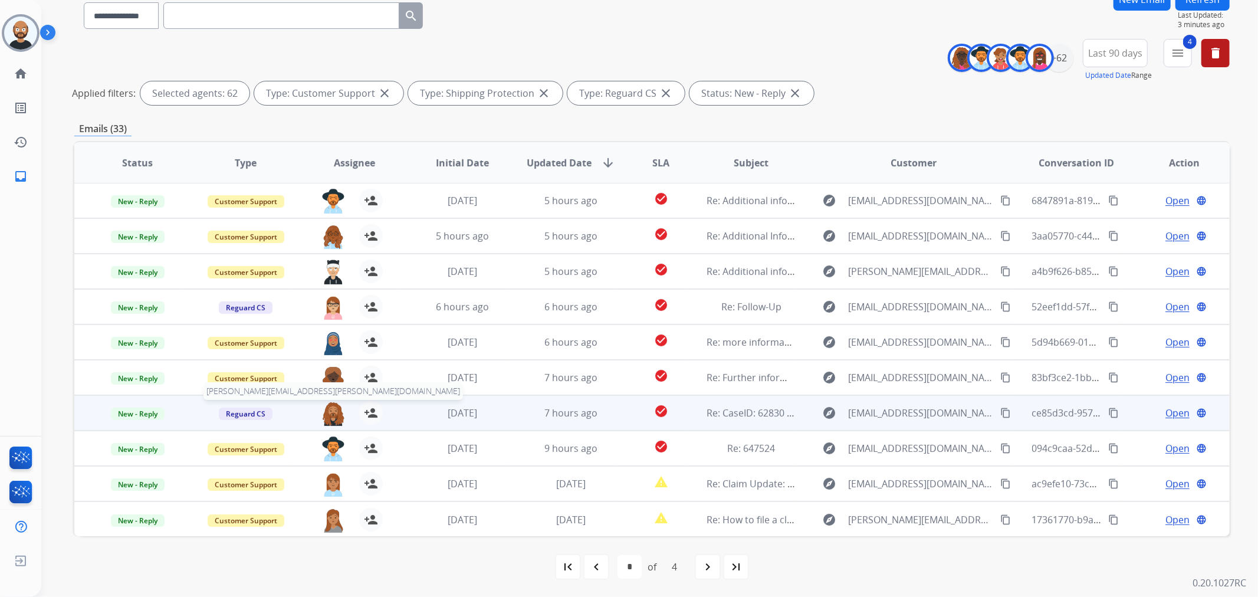
click at [328, 409] on img at bounding box center [334, 413] width 24 height 25
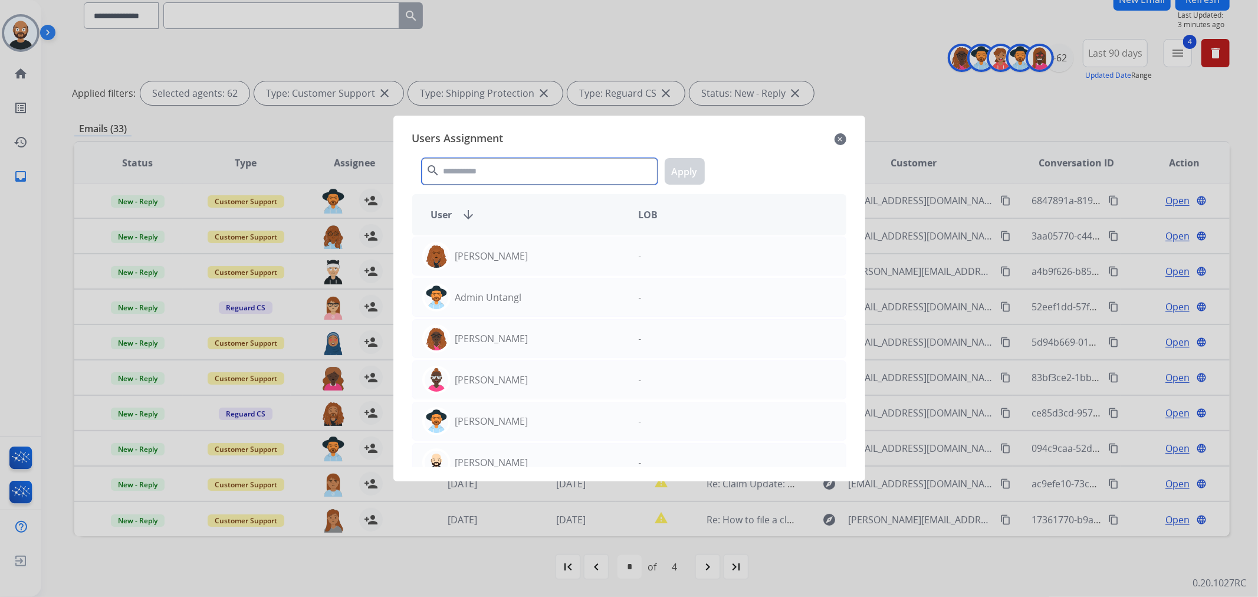
click at [478, 175] on input "text" at bounding box center [540, 171] width 236 height 27
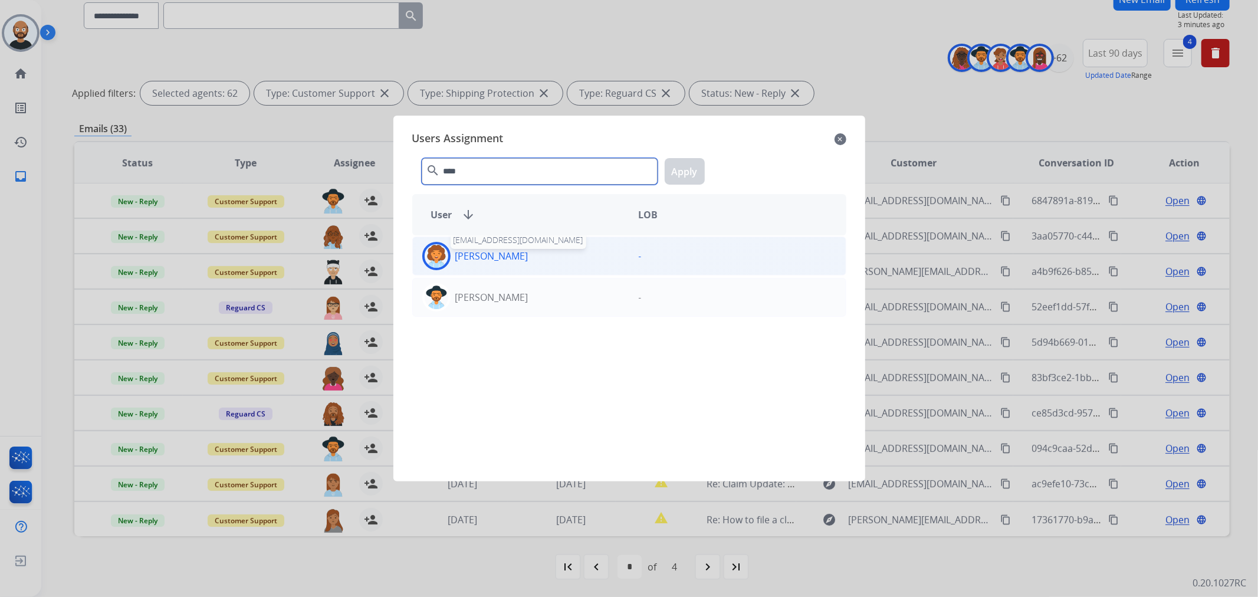
type input "****"
click at [509, 252] on p "[PERSON_NAME]" at bounding box center [491, 256] width 73 height 14
click at [689, 165] on button "Apply" at bounding box center [685, 171] width 40 height 27
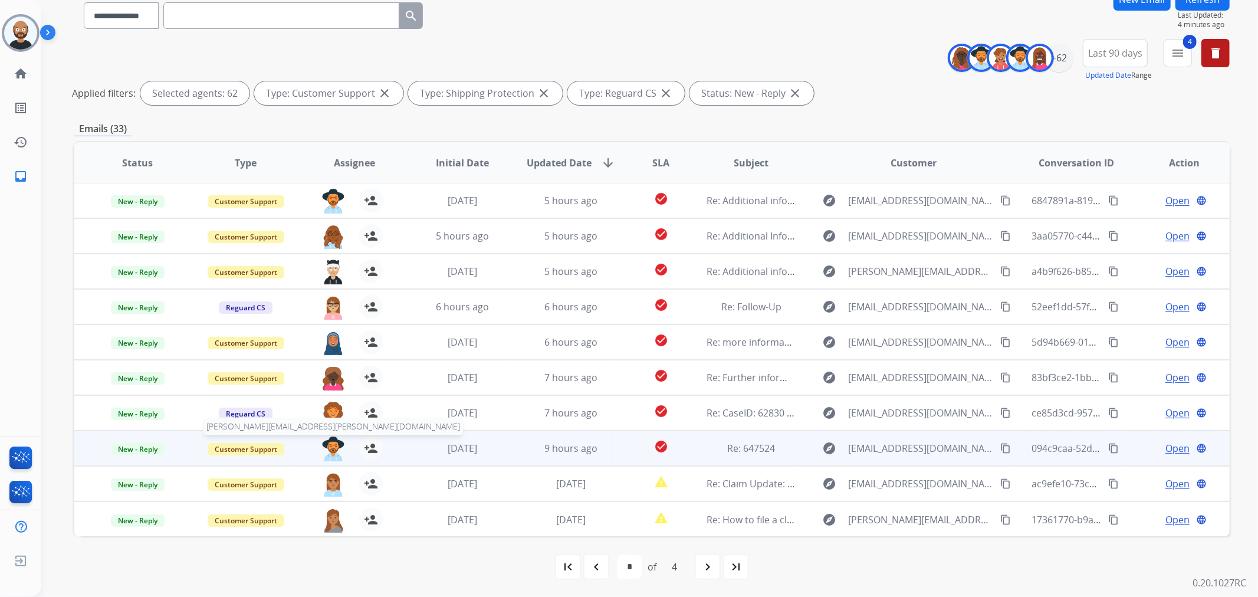
click at [332, 451] on img at bounding box center [334, 449] width 24 height 25
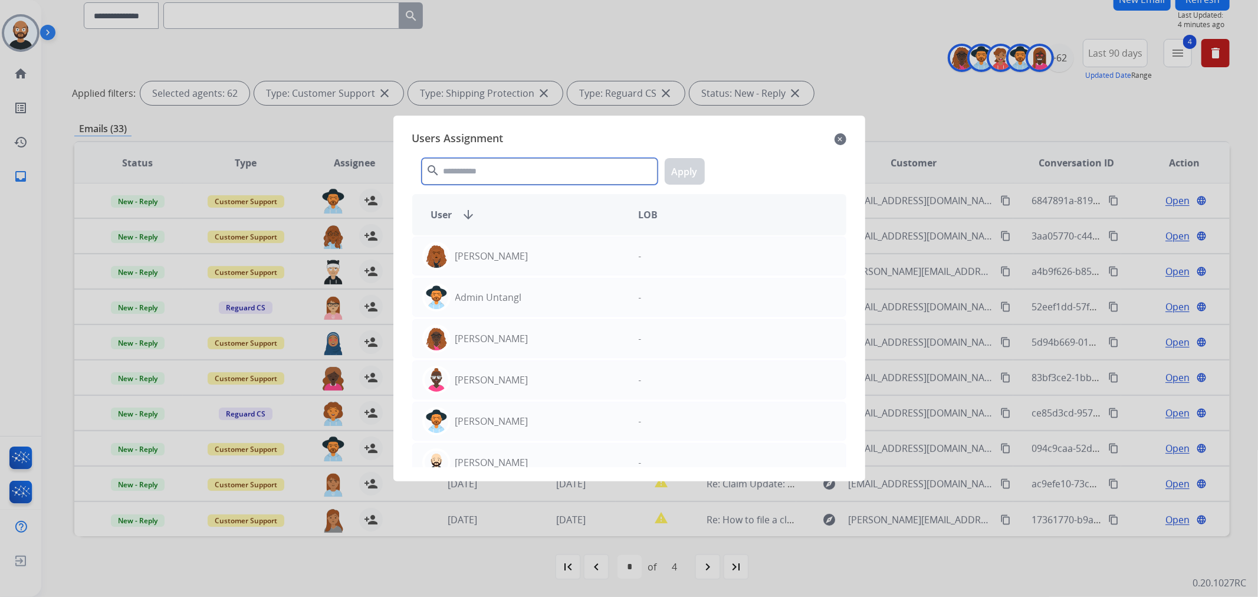
click at [602, 179] on input "text" at bounding box center [540, 171] width 236 height 27
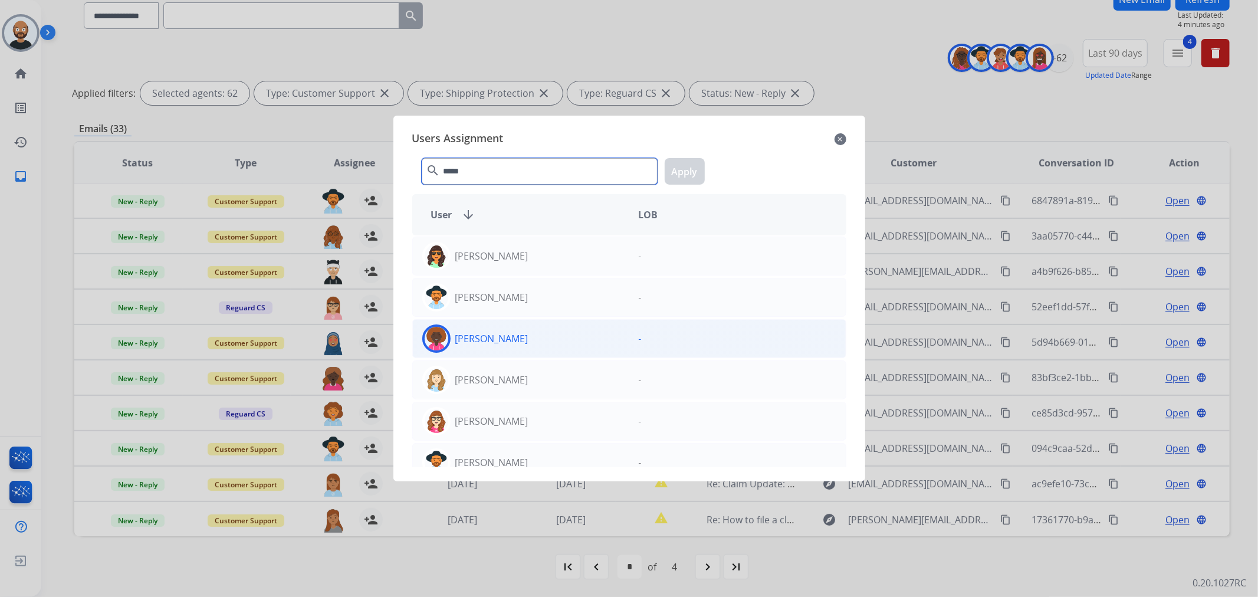
type input "*****"
click at [612, 345] on div "[PERSON_NAME]" at bounding box center [521, 338] width 217 height 28
click at [671, 168] on button "Apply" at bounding box center [685, 171] width 40 height 27
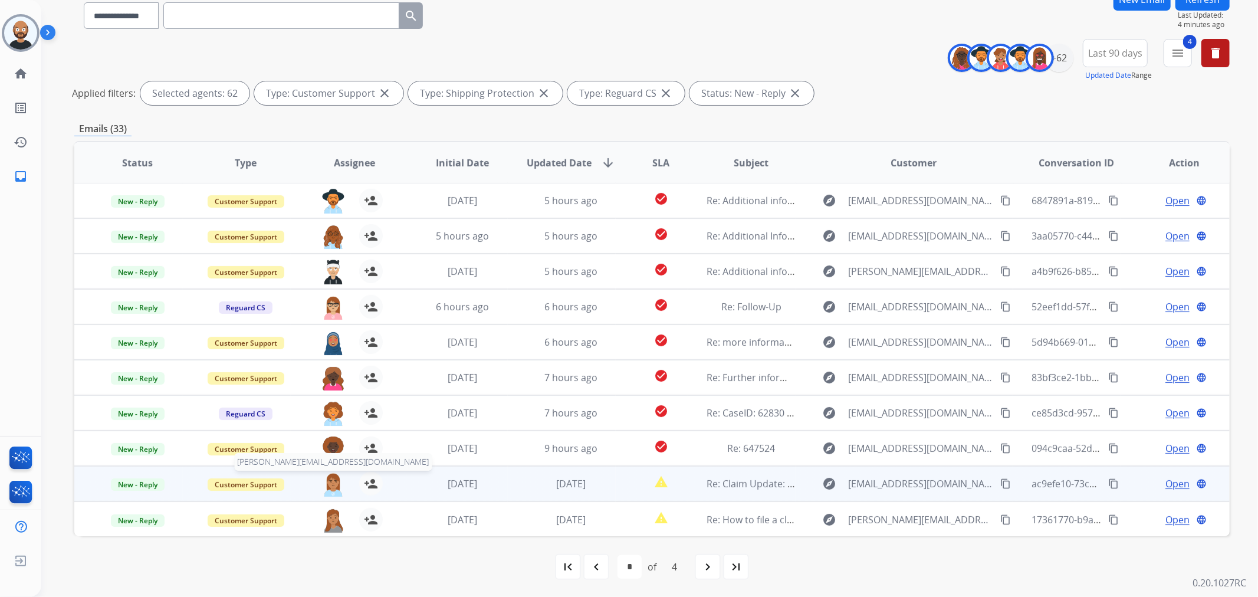
click at [328, 480] on img at bounding box center [334, 484] width 24 height 25
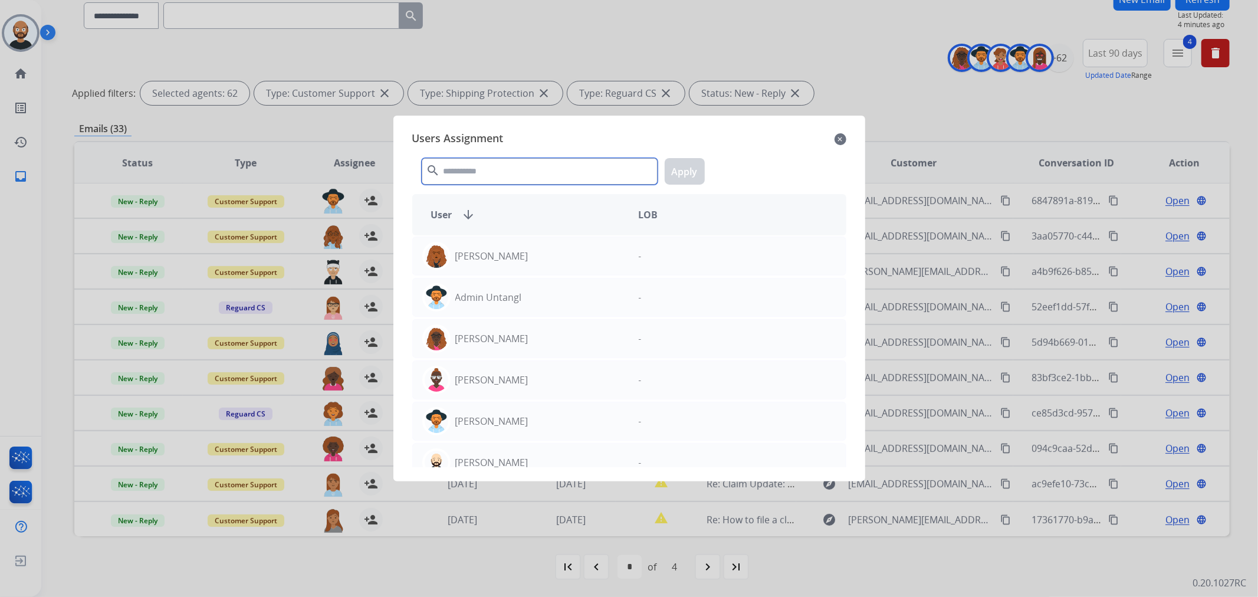
click at [513, 165] on input "text" at bounding box center [540, 171] width 236 height 27
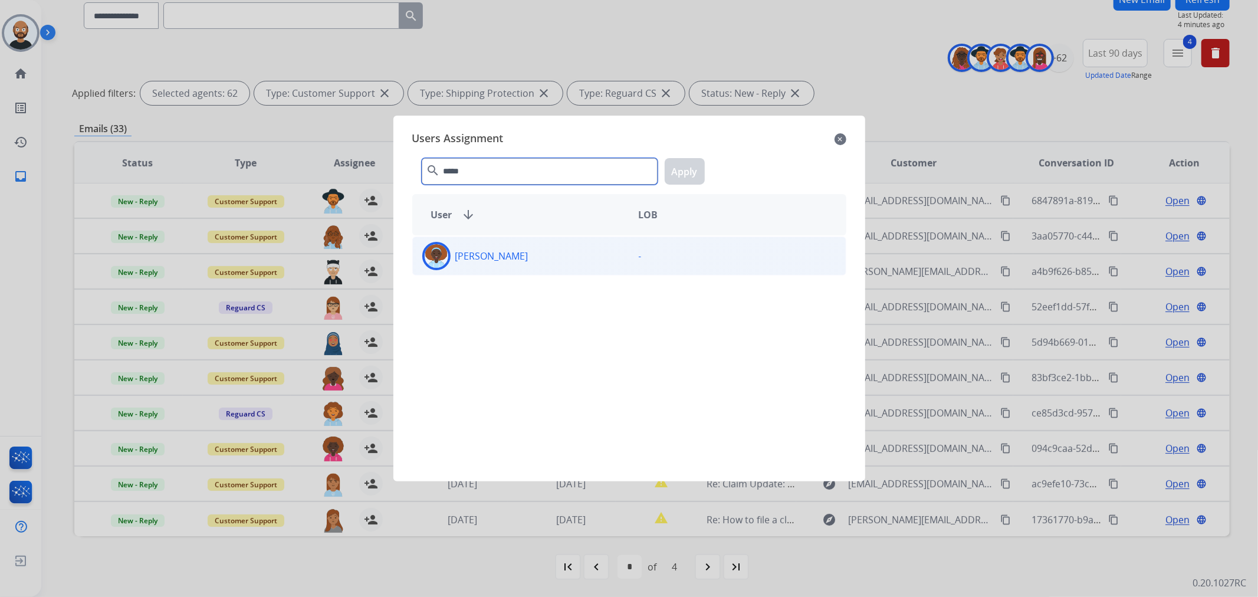
type input "*****"
click at [546, 263] on div "[PERSON_NAME]" at bounding box center [521, 256] width 217 height 28
click at [681, 168] on button "Apply" at bounding box center [685, 171] width 40 height 27
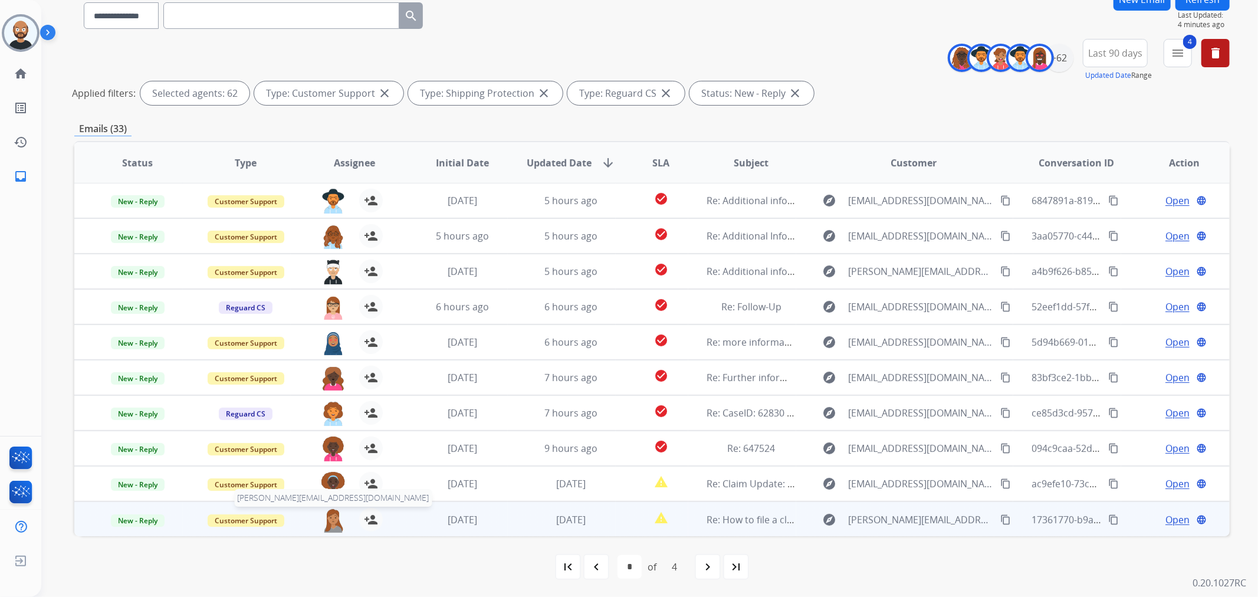
click at [329, 520] on img at bounding box center [334, 520] width 24 height 25
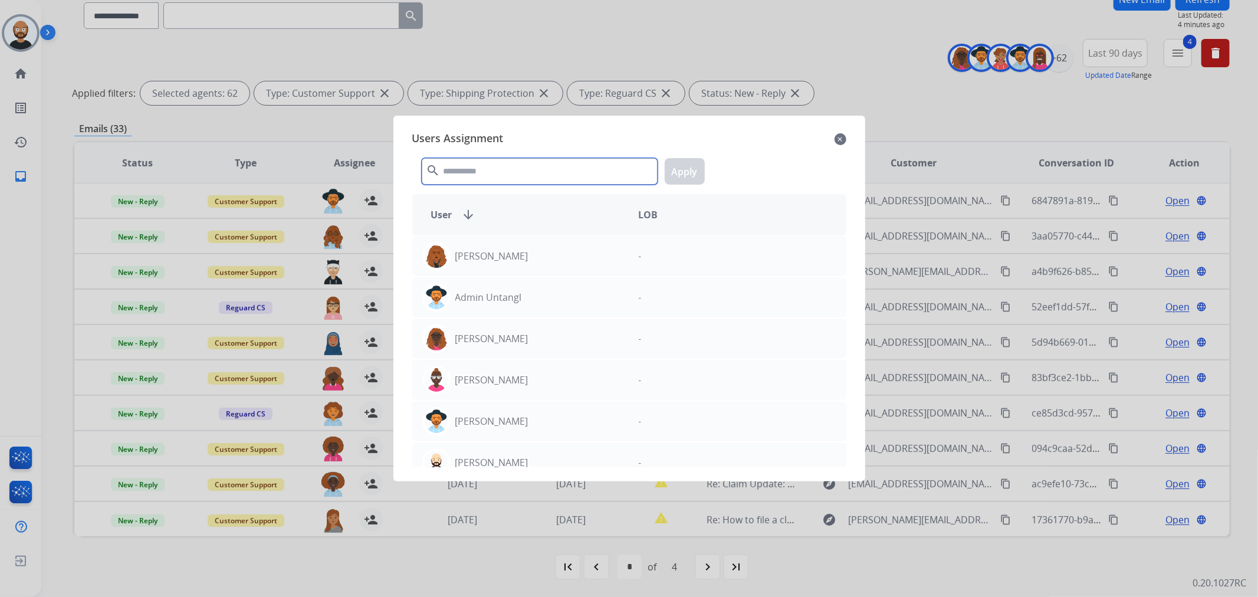
click at [504, 166] on input "text" at bounding box center [540, 171] width 236 height 27
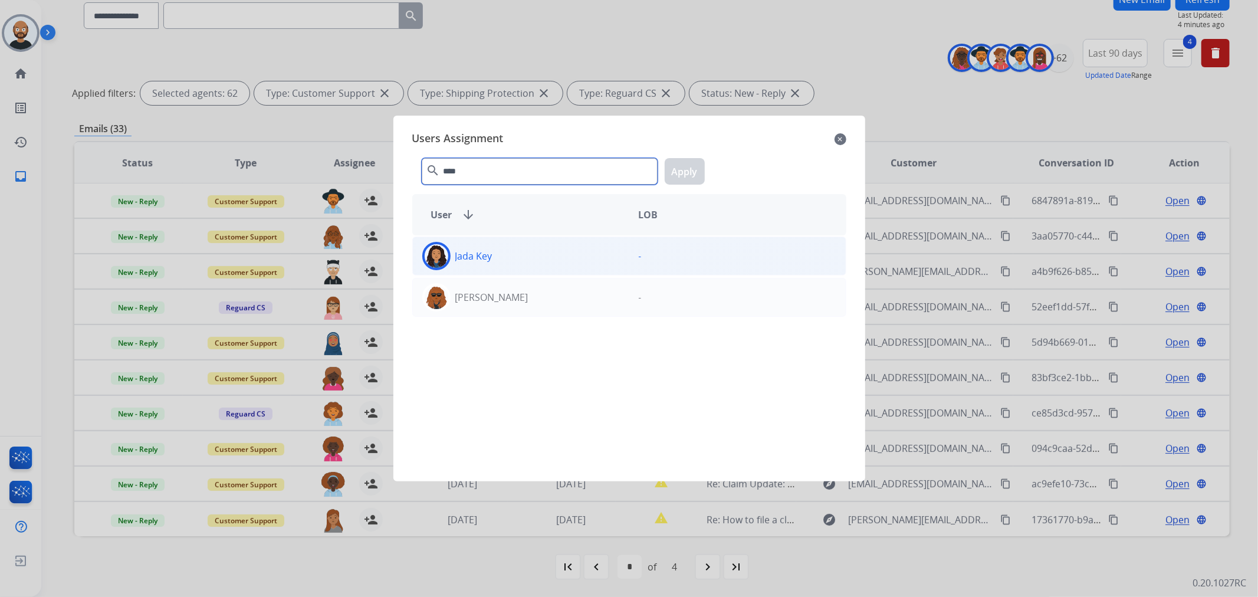
type input "****"
click at [544, 260] on div "Jada Key" at bounding box center [521, 256] width 217 height 28
click at [699, 160] on button "Apply" at bounding box center [685, 171] width 40 height 27
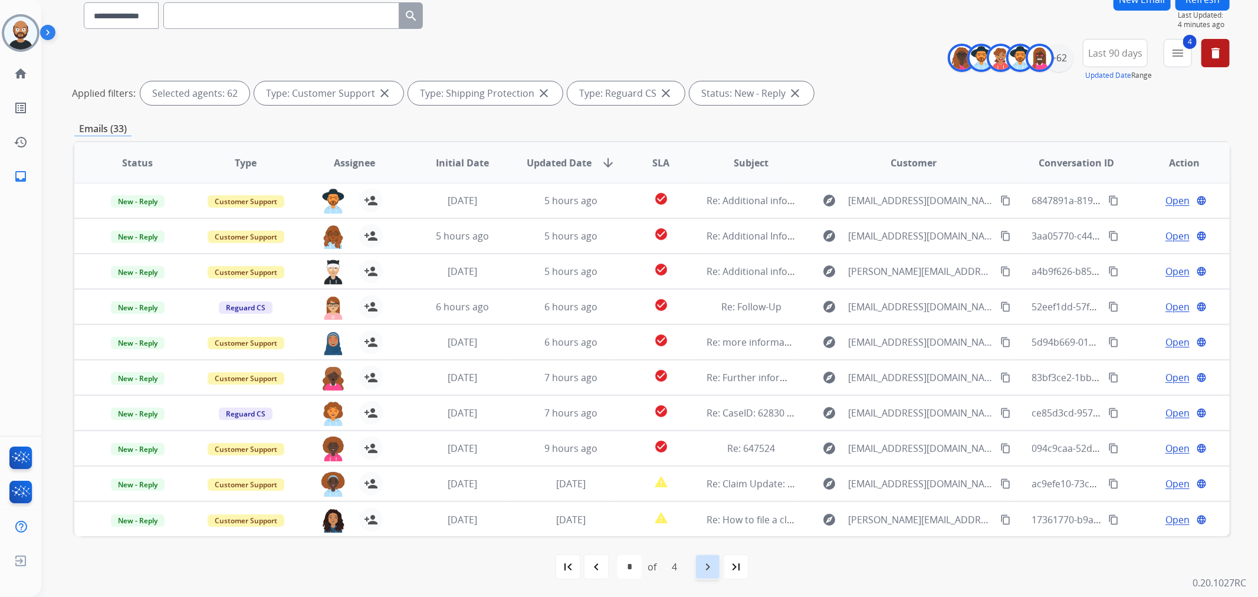
click at [699, 569] on div "navigate_next" at bounding box center [708, 567] width 26 height 26
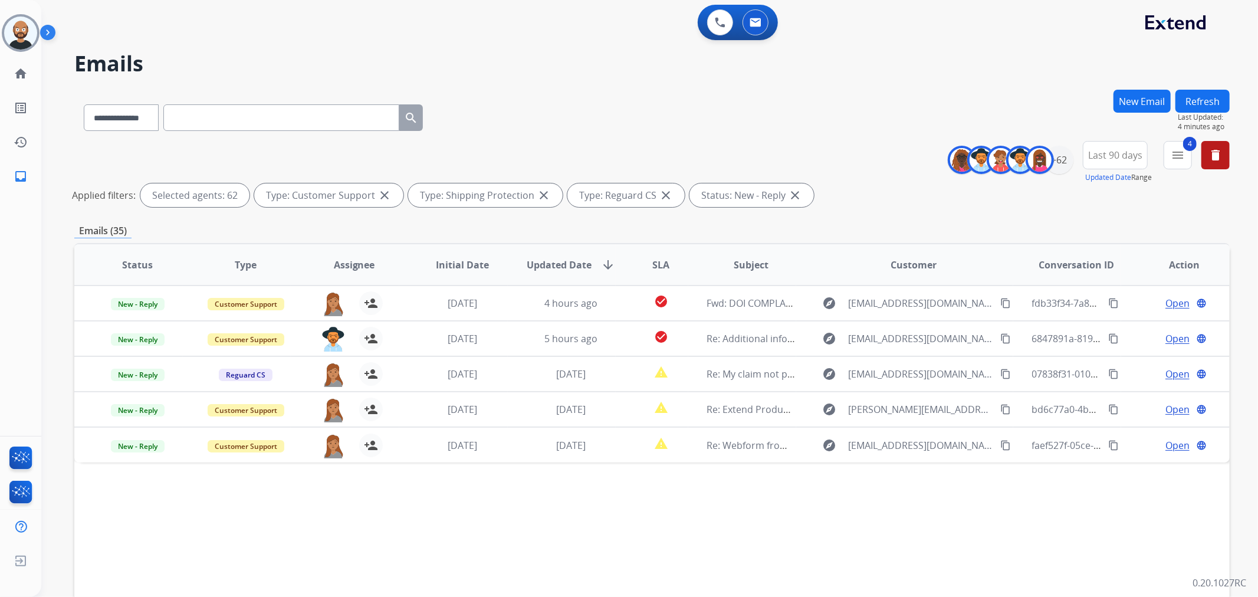
scroll to position [0, 0]
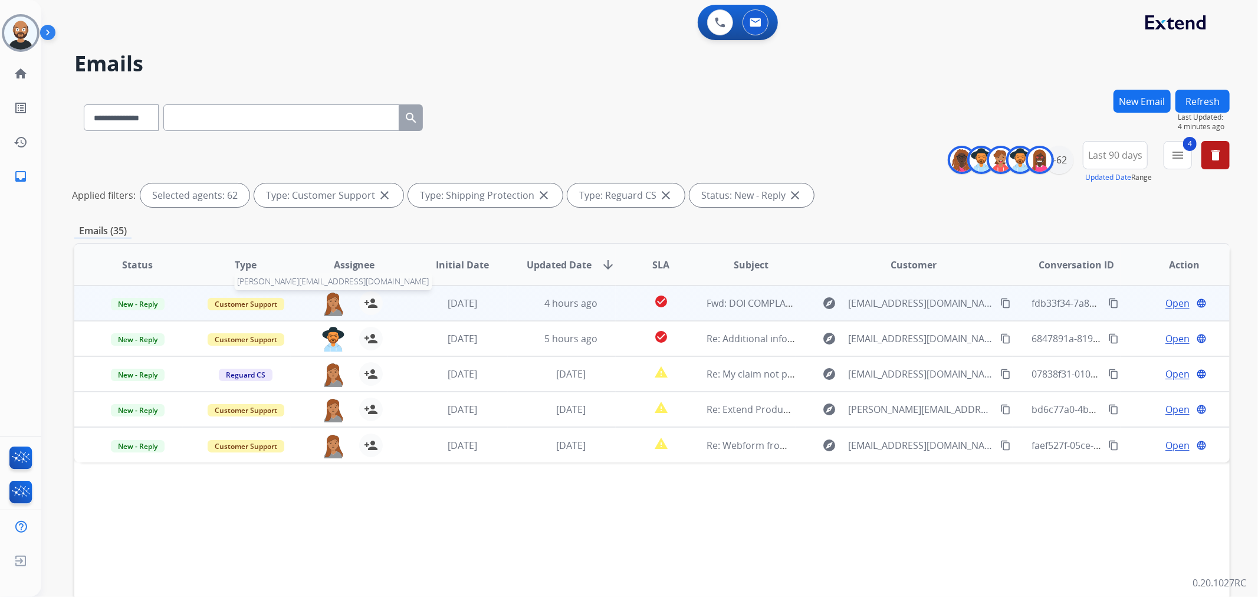
click at [329, 300] on img at bounding box center [334, 303] width 24 height 25
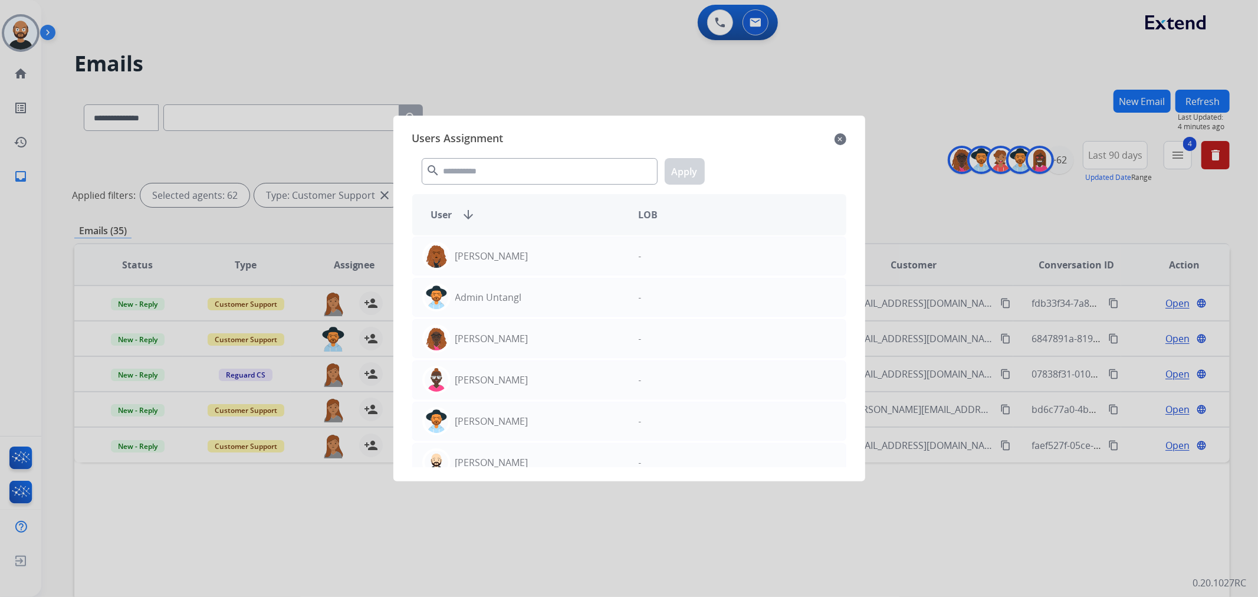
click at [328, 235] on div at bounding box center [629, 298] width 1258 height 597
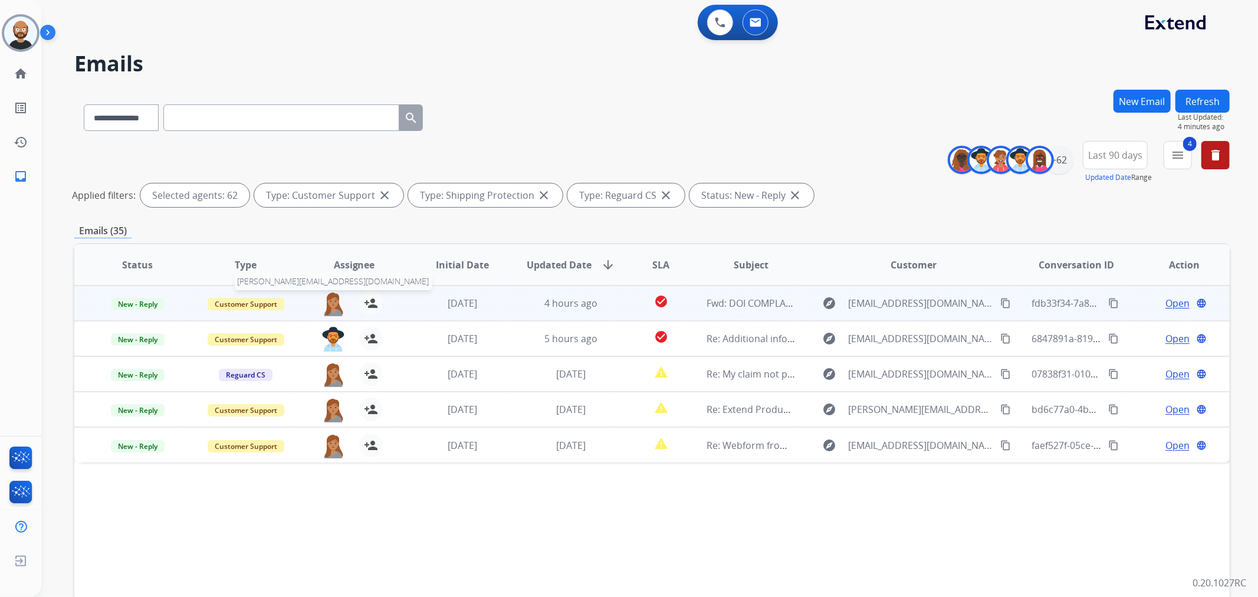
click at [333, 299] on img at bounding box center [334, 303] width 24 height 25
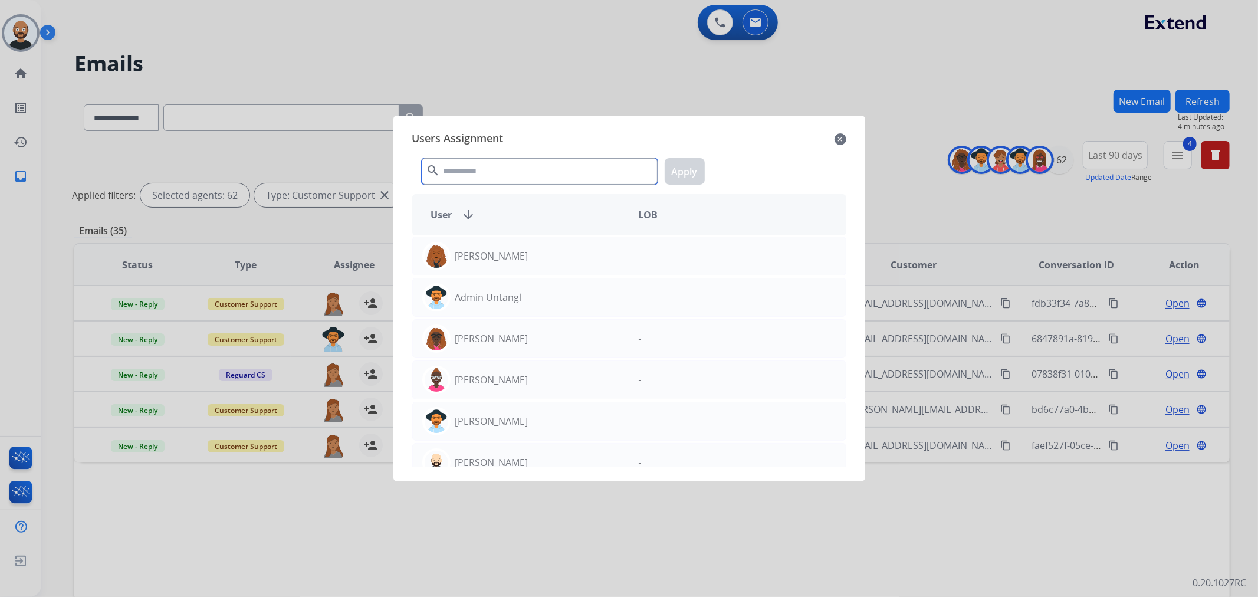
click at [575, 172] on input "text" at bounding box center [540, 171] width 236 height 27
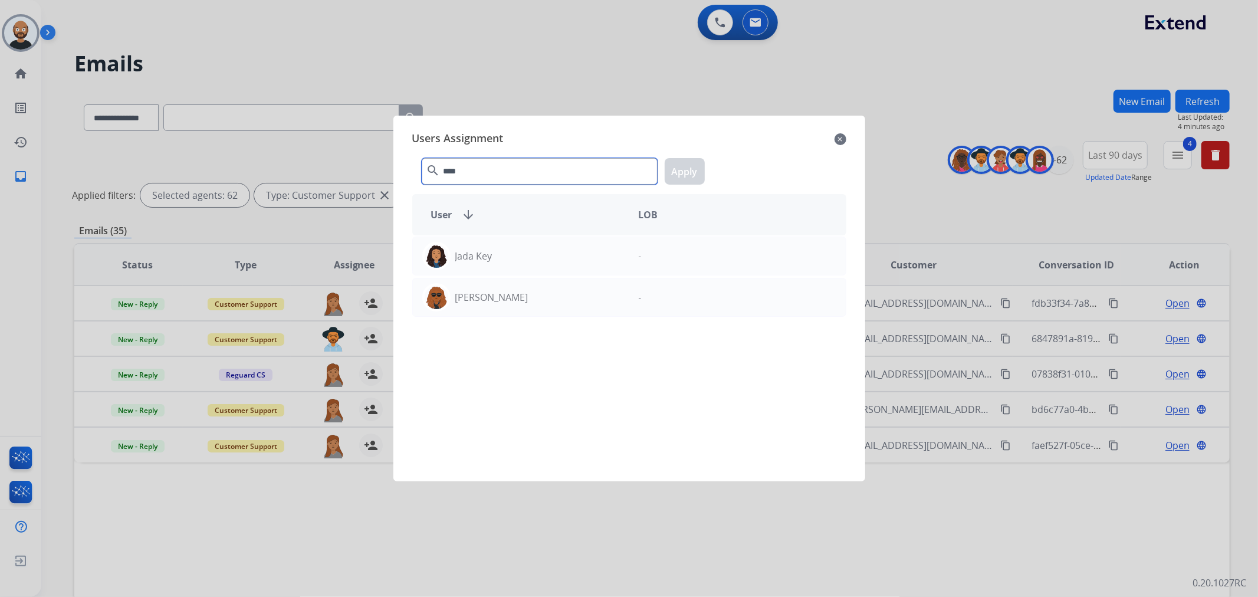
type input "****"
click at [837, 140] on mat-icon "close" at bounding box center [841, 139] width 12 height 14
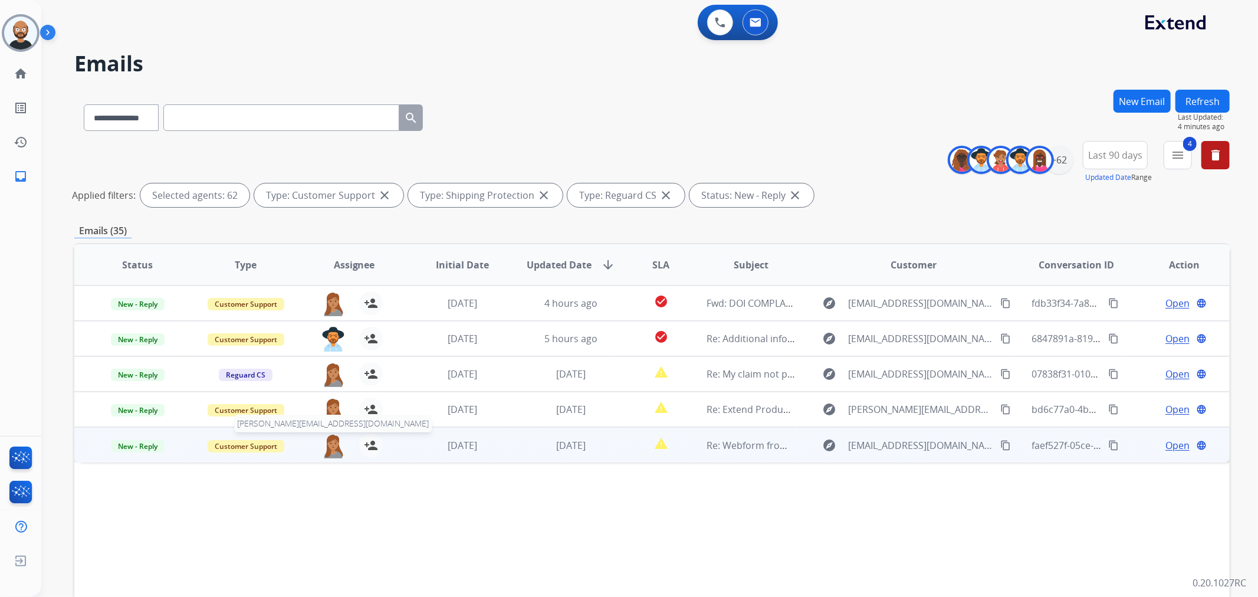
click at [327, 447] on img at bounding box center [334, 446] width 24 height 25
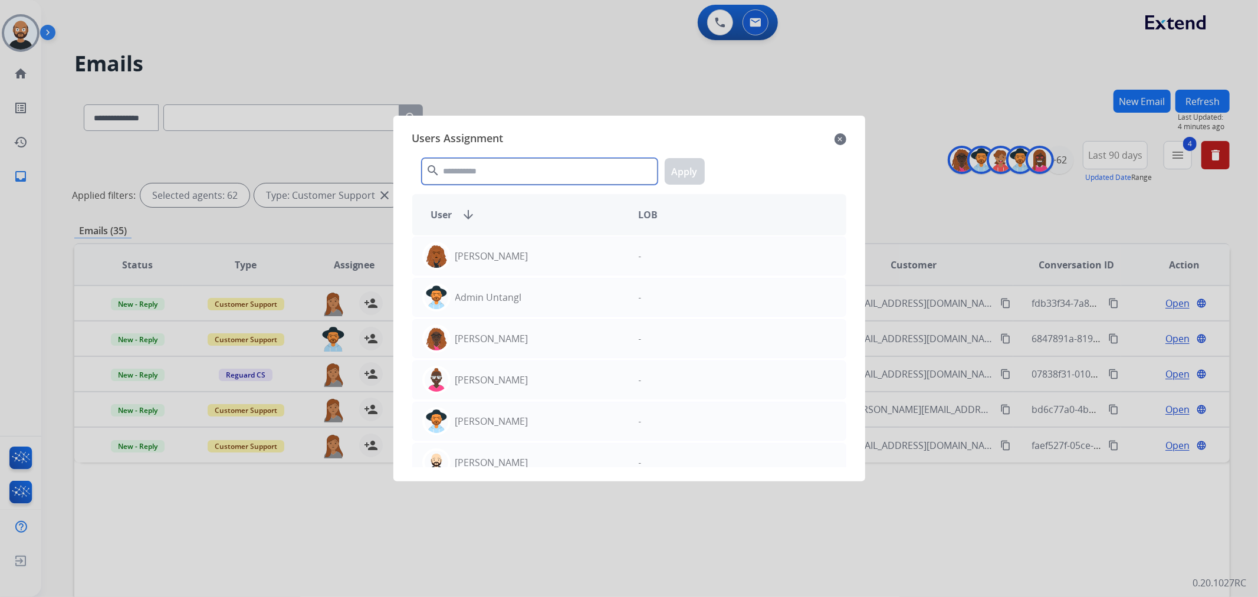
click at [622, 170] on input "text" at bounding box center [540, 171] width 236 height 27
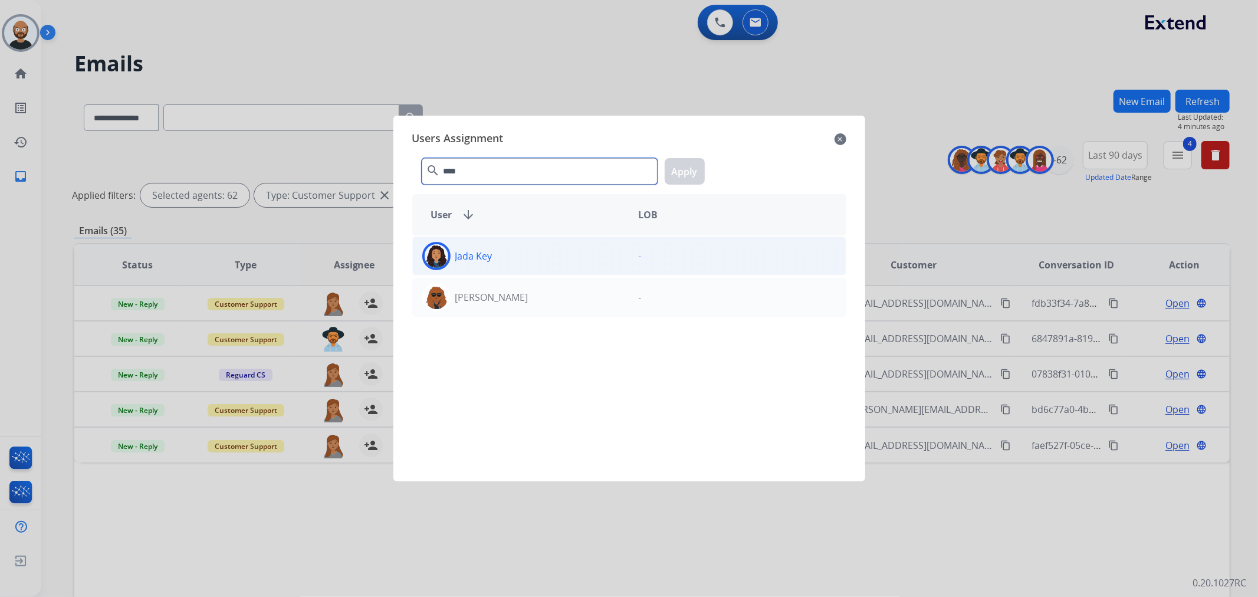
type input "****"
click at [534, 258] on div "Jada Key" at bounding box center [521, 256] width 217 height 28
click at [673, 172] on button "Apply" at bounding box center [685, 171] width 40 height 27
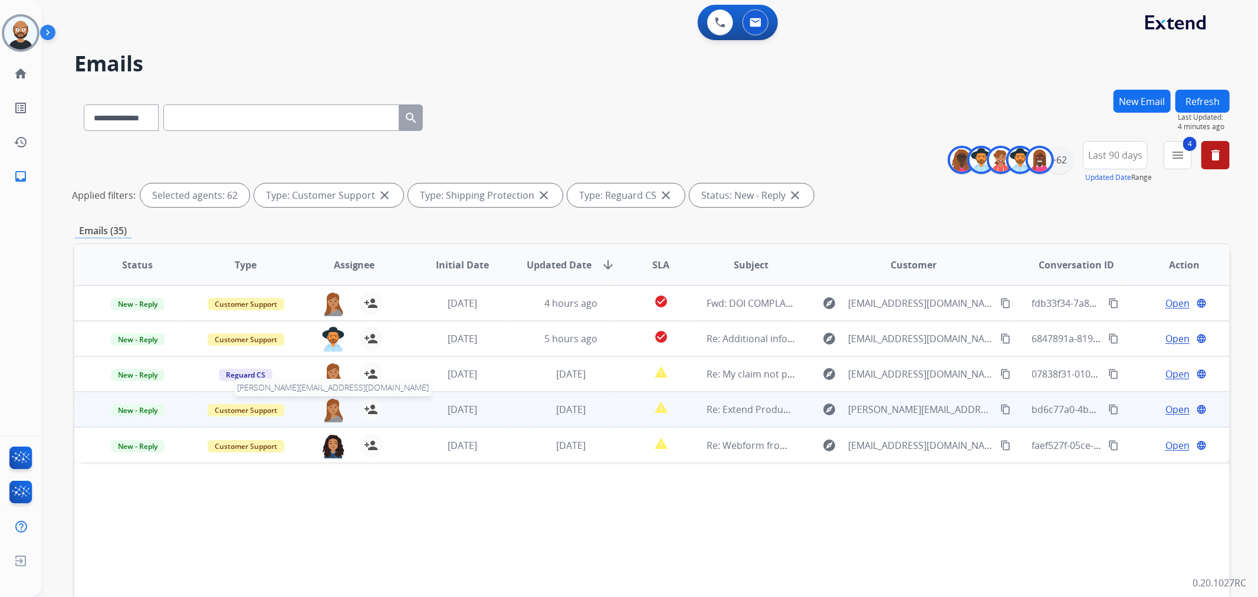
click at [330, 406] on img at bounding box center [334, 410] width 24 height 25
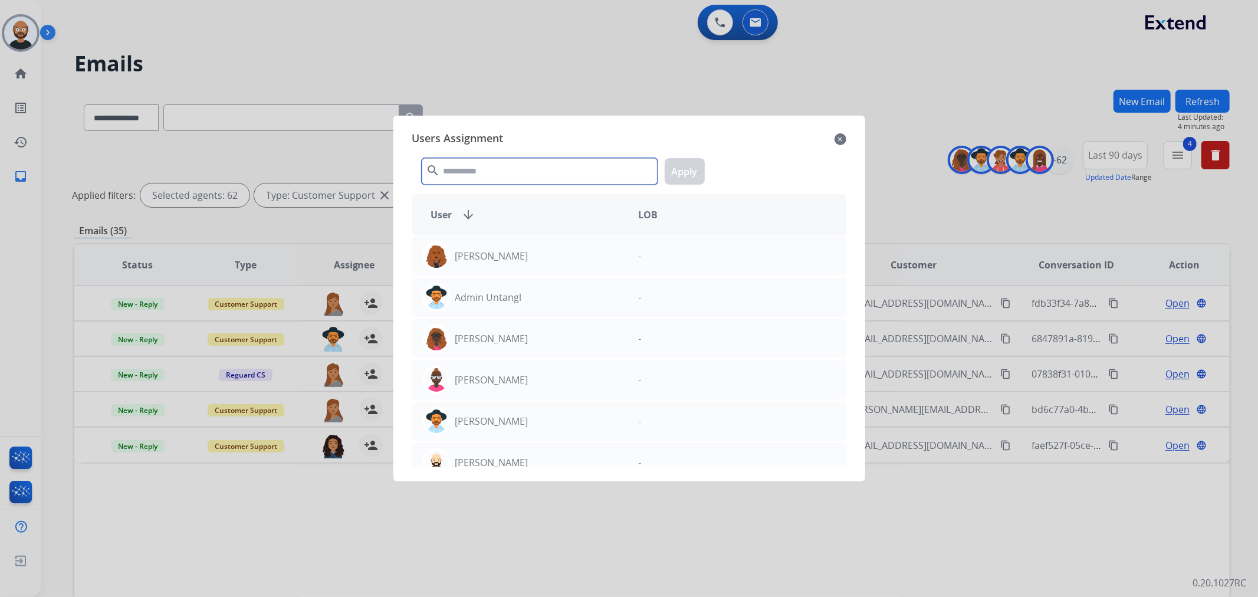
click at [486, 175] on input "text" at bounding box center [540, 171] width 236 height 27
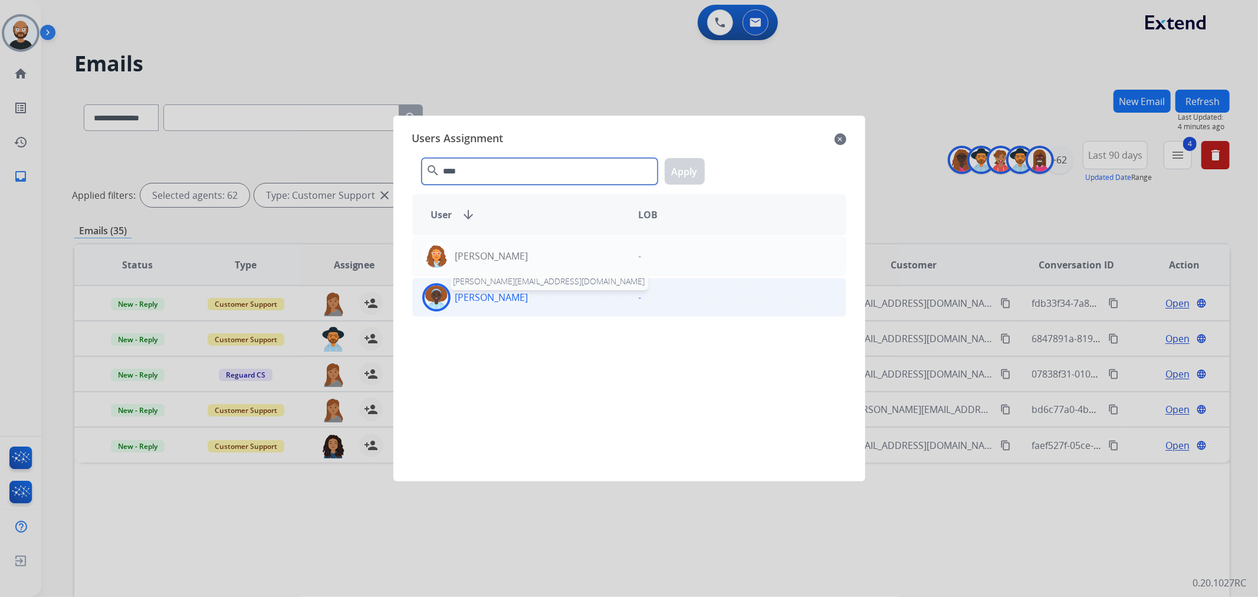
type input "****"
click at [512, 300] on p "[PERSON_NAME]" at bounding box center [491, 297] width 73 height 14
click at [674, 172] on button "Apply" at bounding box center [685, 171] width 40 height 27
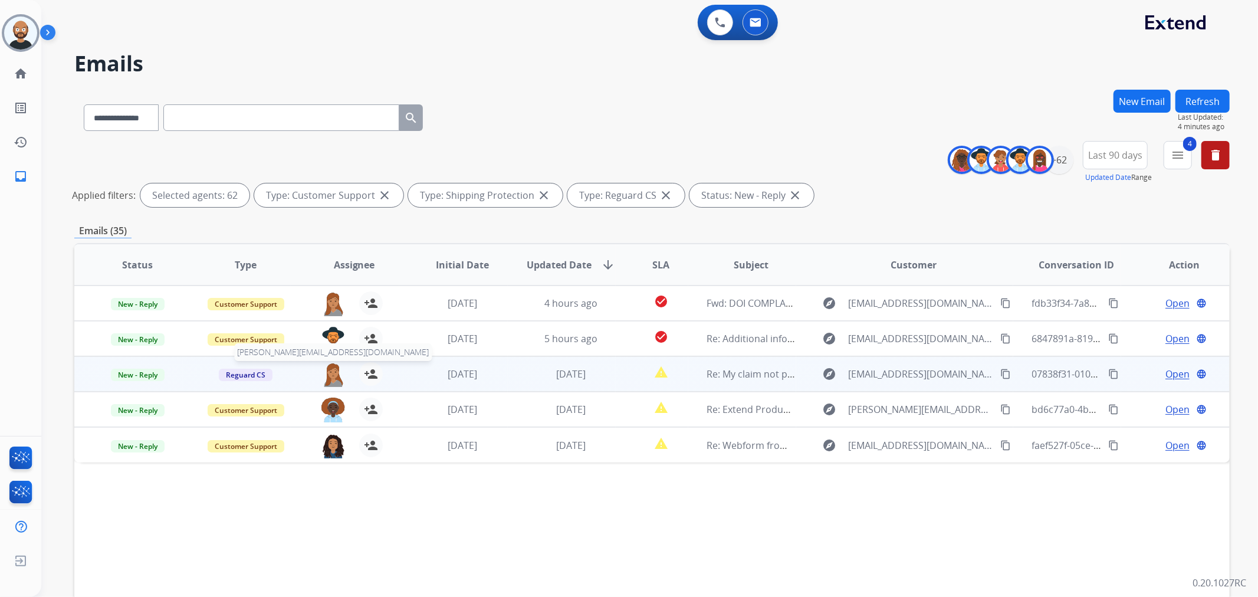
click at [327, 370] on img at bounding box center [334, 374] width 24 height 25
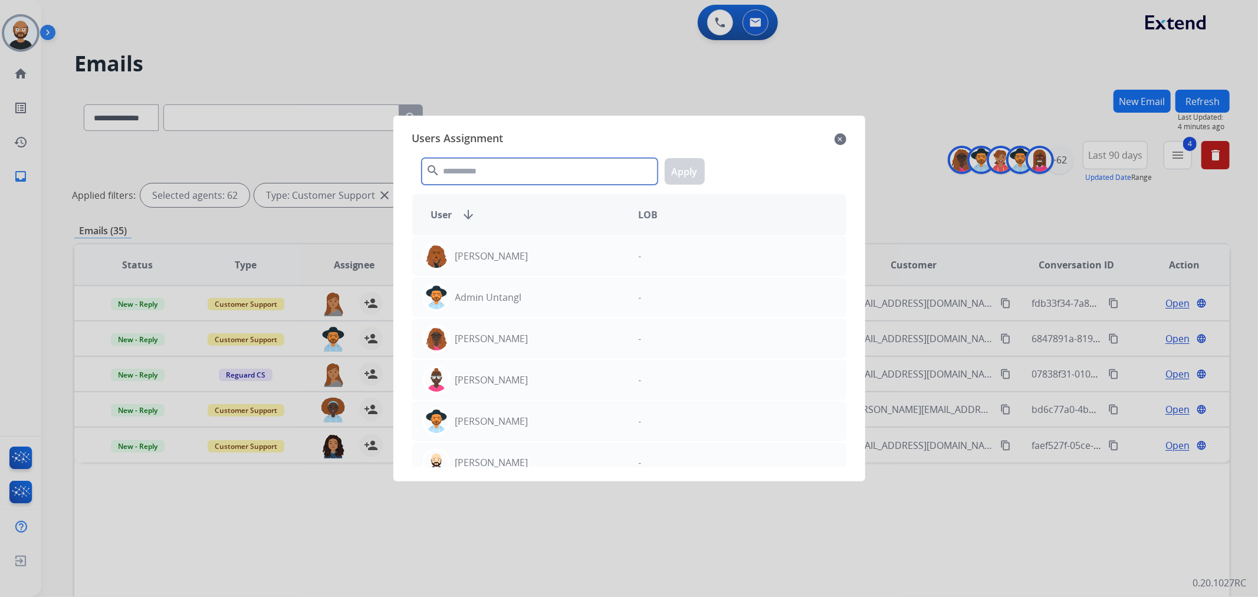
click at [502, 173] on input "text" at bounding box center [540, 171] width 236 height 27
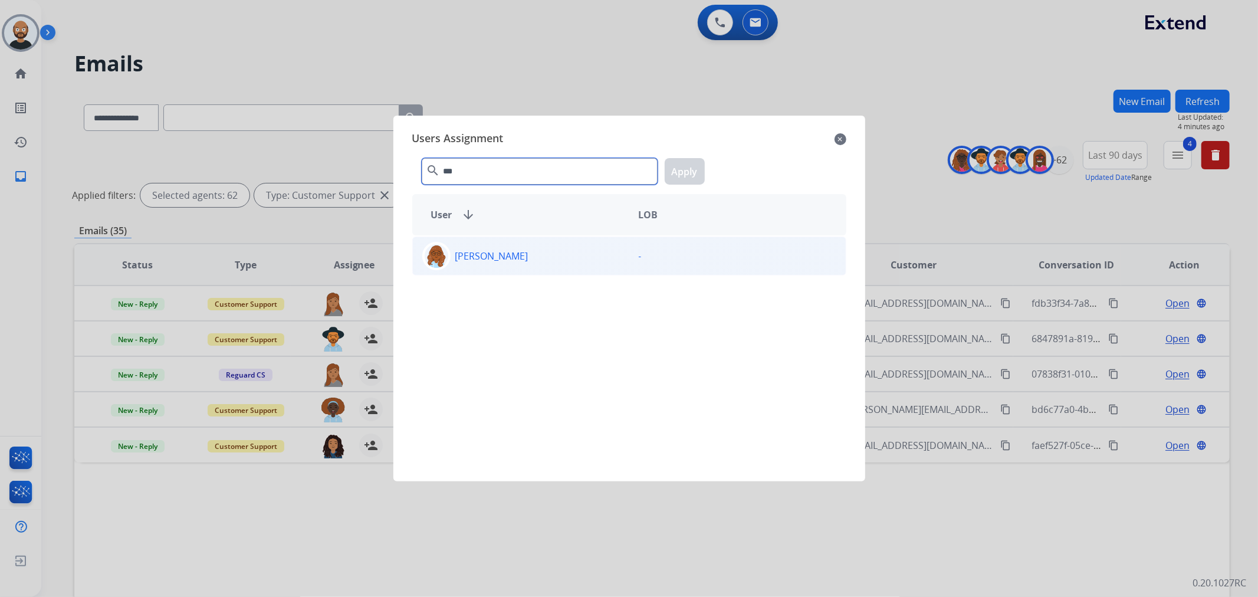
type input "***"
click at [634, 264] on div "-" at bounding box center [737, 256] width 217 height 28
click at [680, 166] on button "Apply" at bounding box center [685, 171] width 40 height 27
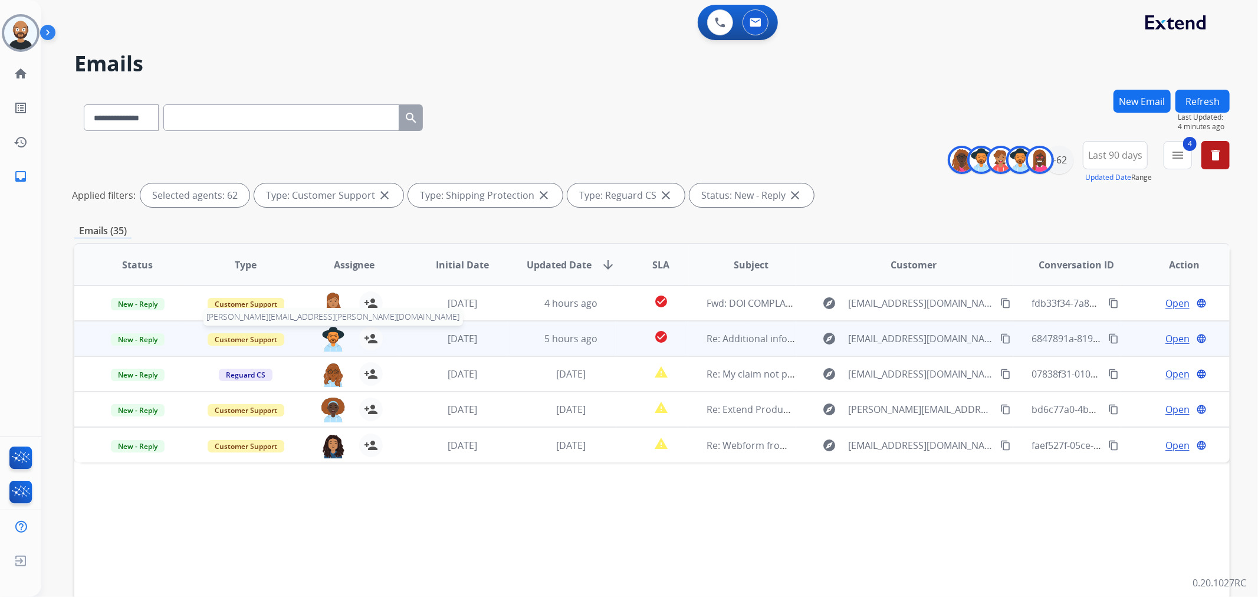
click at [326, 335] on img at bounding box center [334, 339] width 24 height 25
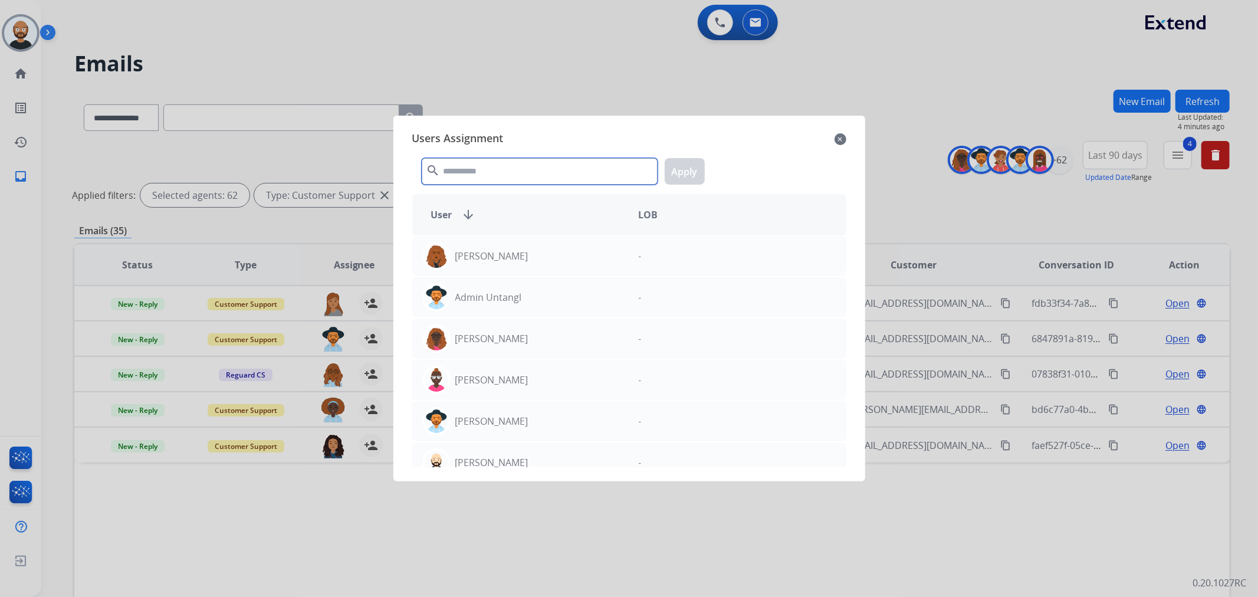
click at [475, 166] on input "text" at bounding box center [540, 171] width 236 height 27
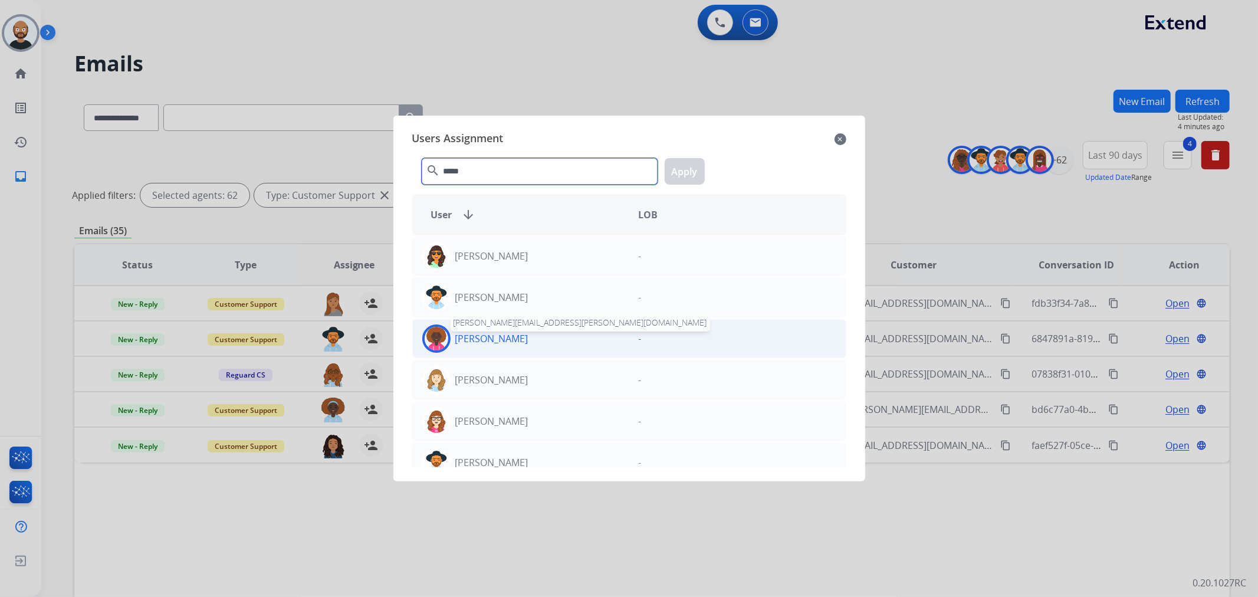
type input "*****"
click at [516, 345] on p "[PERSON_NAME]" at bounding box center [491, 339] width 73 height 14
click at [677, 175] on button "Apply" at bounding box center [685, 171] width 40 height 27
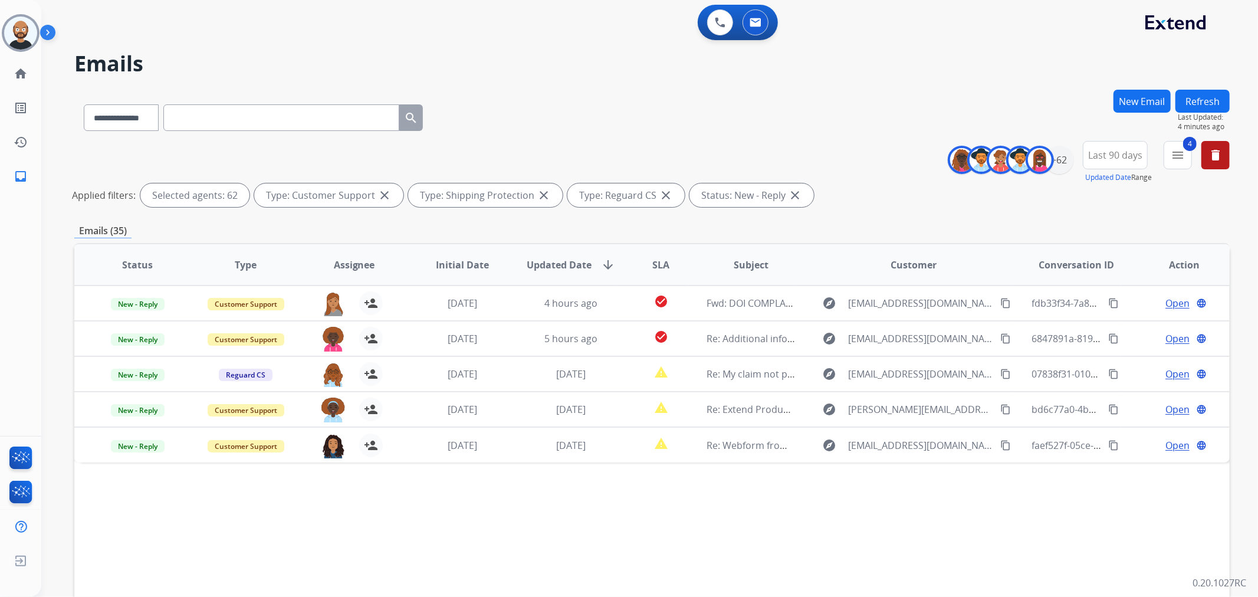
click at [1216, 97] on button "Refresh" at bounding box center [1203, 101] width 54 height 23
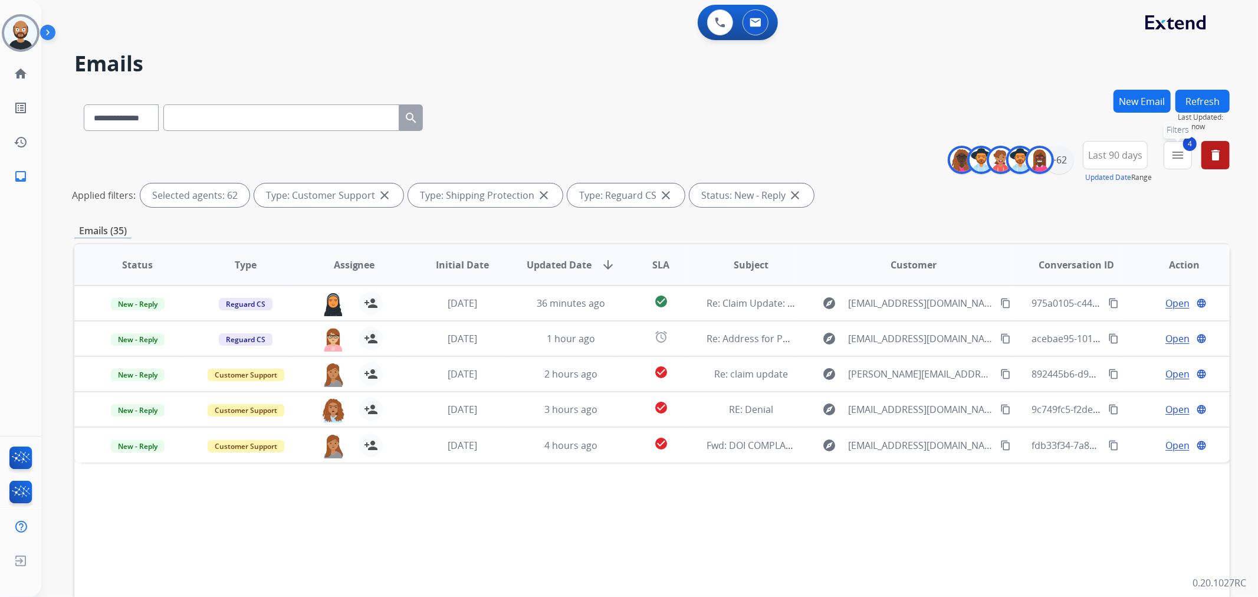
click at [1174, 150] on mat-icon "menu" at bounding box center [1178, 155] width 14 height 14
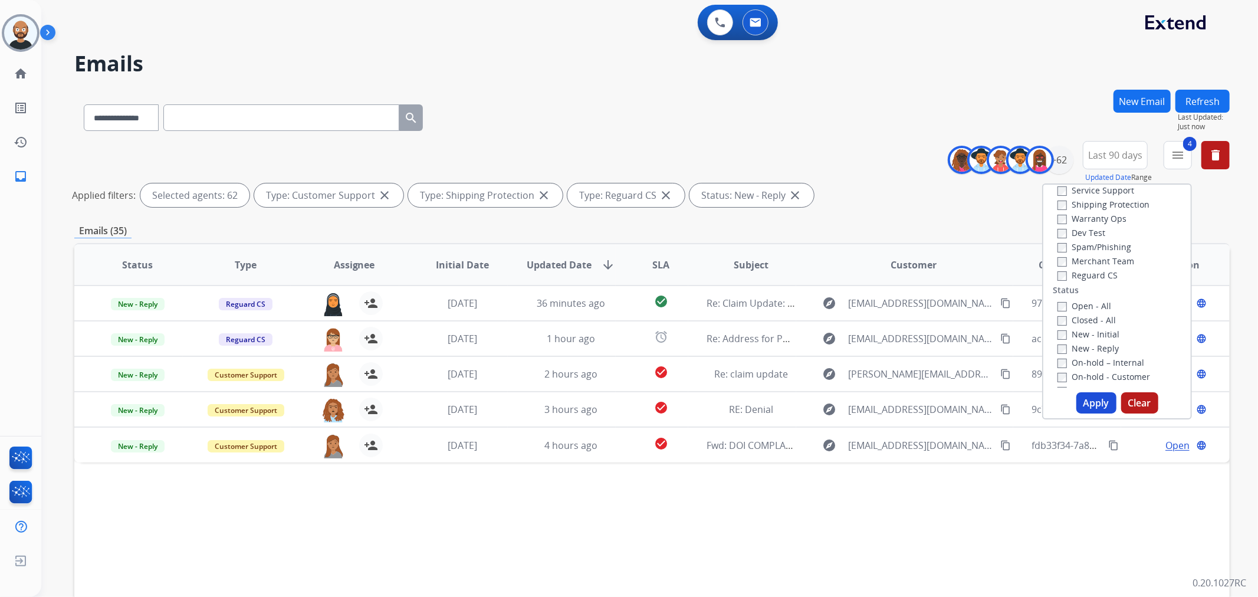
click at [1083, 349] on label "New - Reply" at bounding box center [1088, 348] width 61 height 11
click at [1087, 330] on label "New - Initial" at bounding box center [1089, 334] width 62 height 11
click at [1092, 402] on button "Apply" at bounding box center [1097, 402] width 40 height 21
select select "*"
